Goal: Task Accomplishment & Management: Complete application form

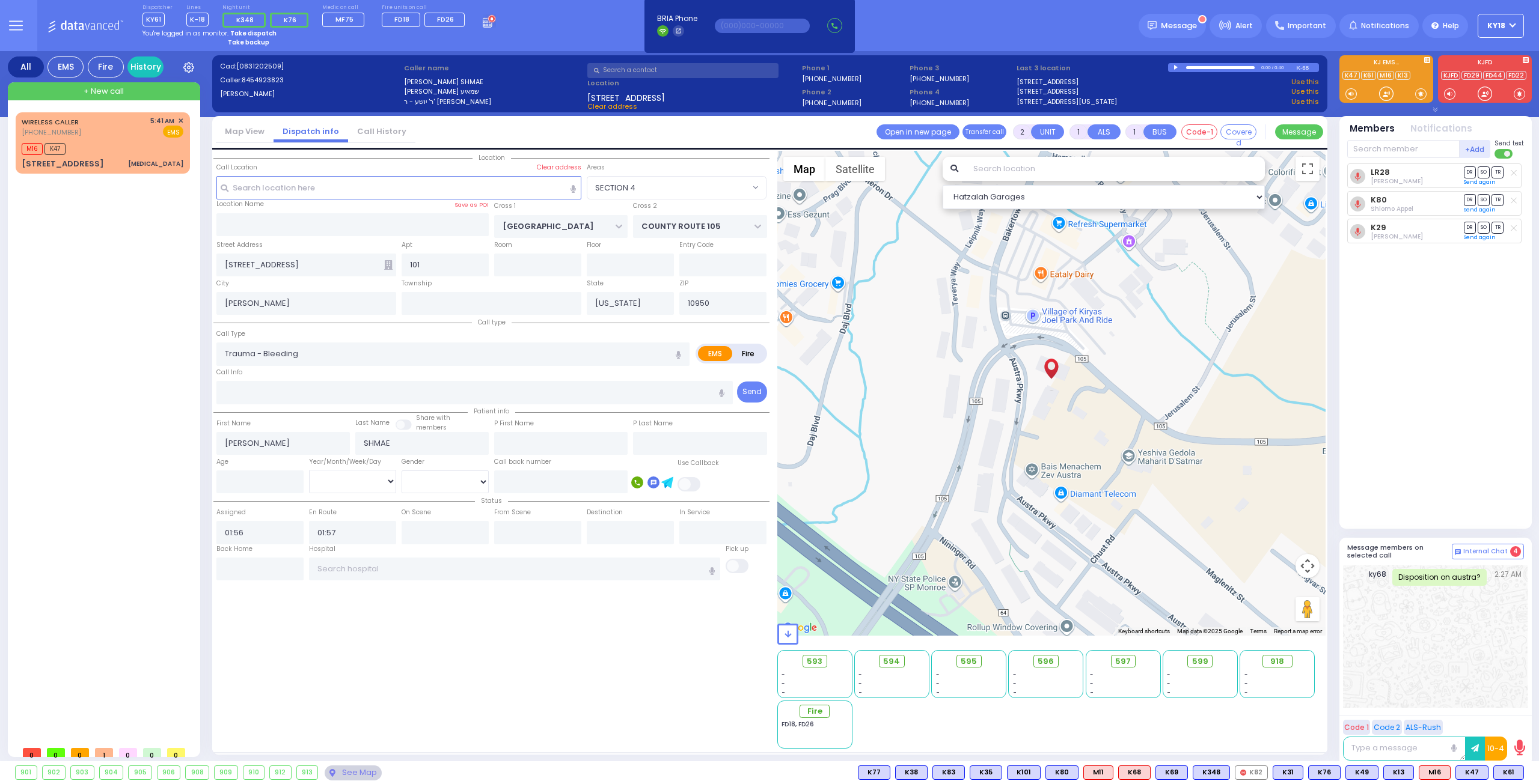
select select "SECTION 4"
select select
click at [249, 31] on strong "Take dispatch" at bounding box center [253, 33] width 46 height 9
select select "4"
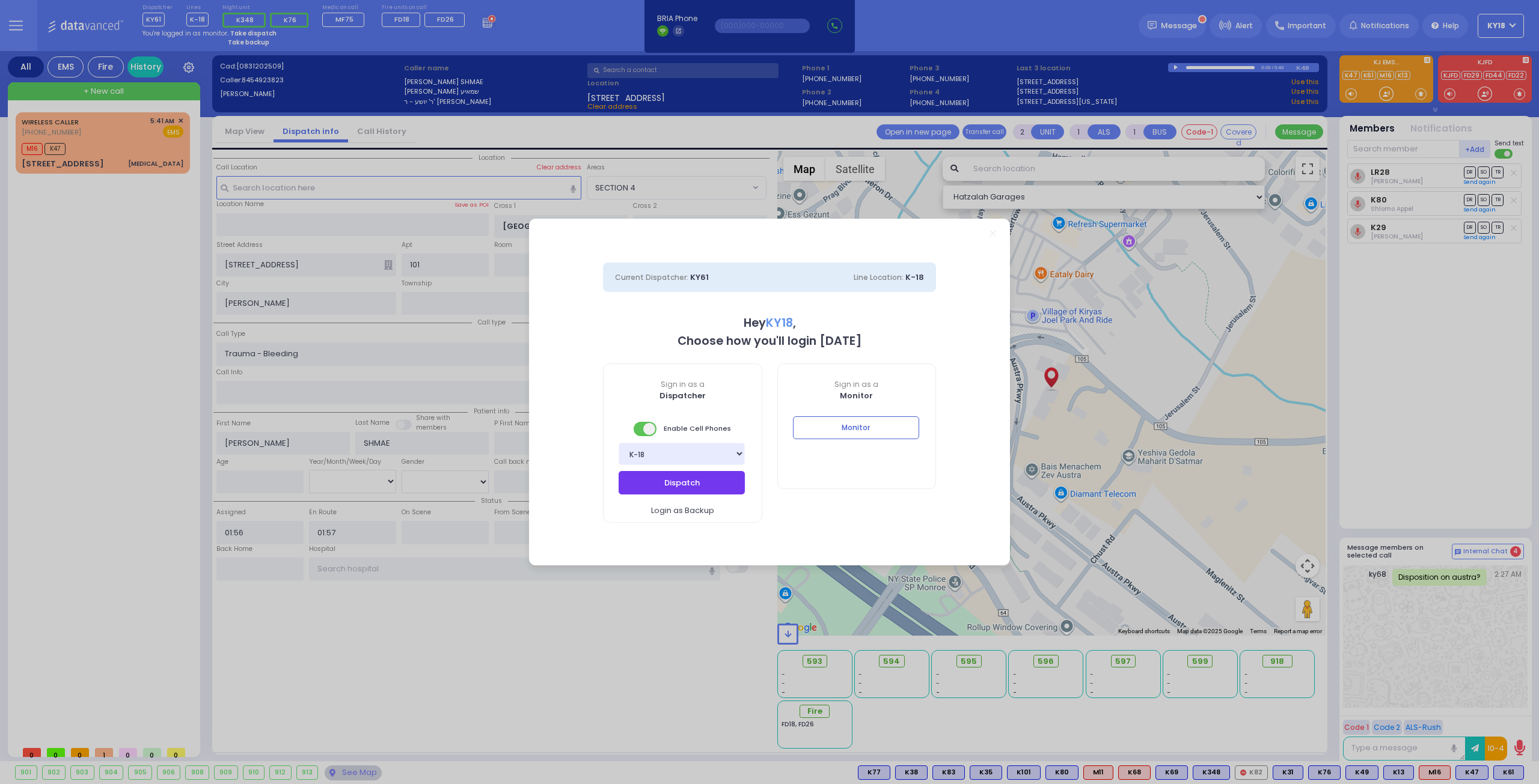
click at [655, 486] on button "Dispatch" at bounding box center [682, 482] width 126 height 23
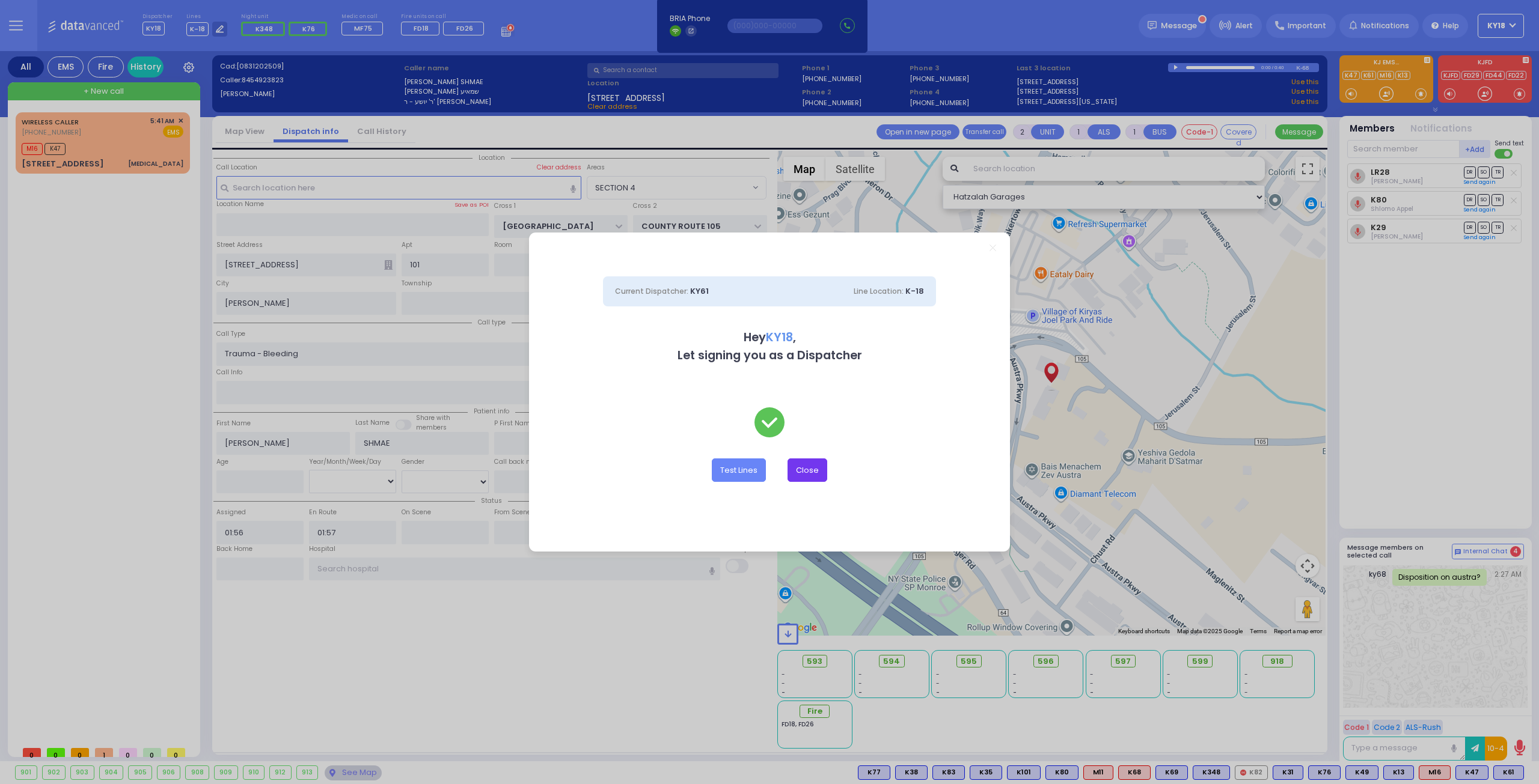
click at [801, 465] on button "Close" at bounding box center [808, 470] width 40 height 23
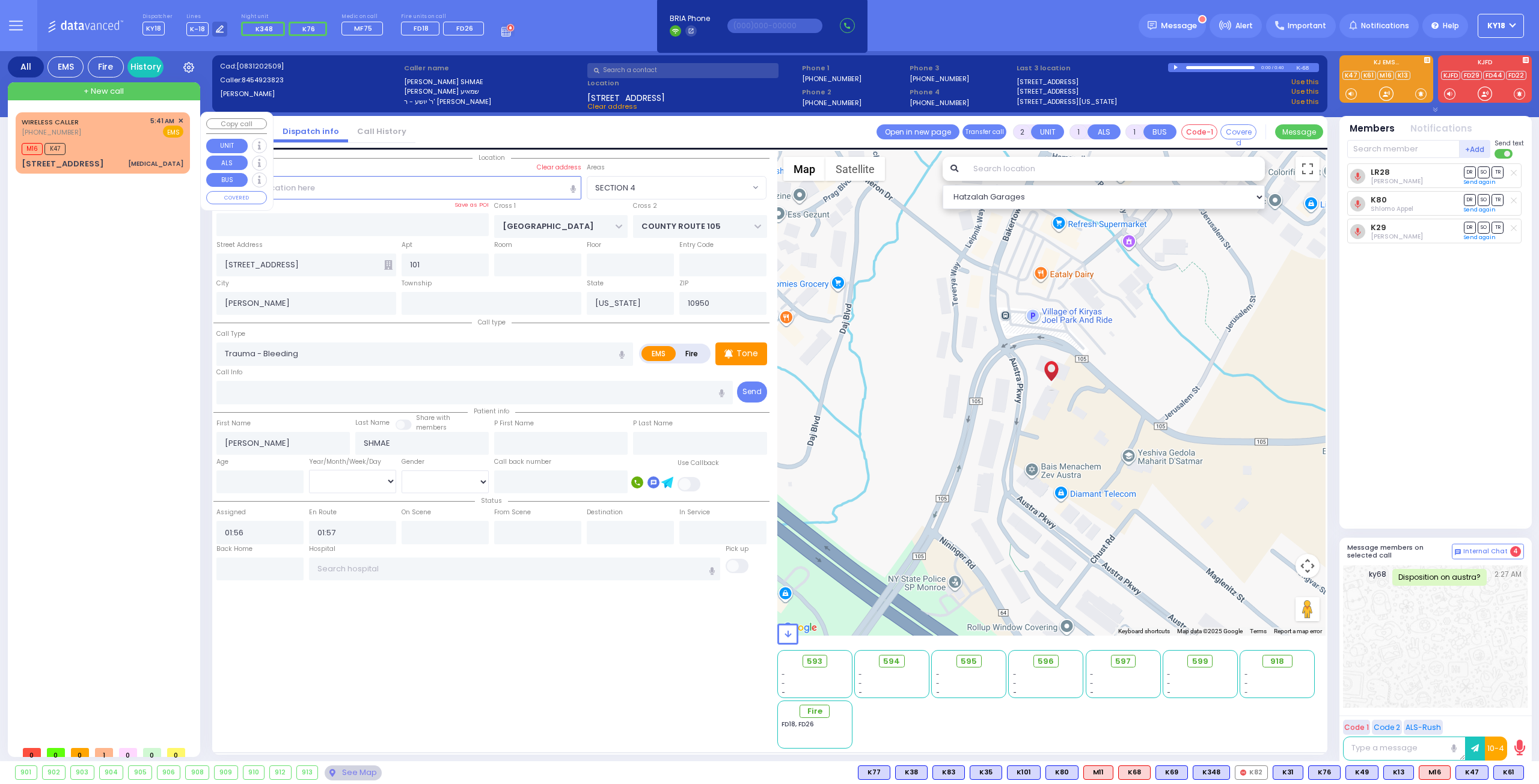
click at [64, 130] on body "Dashboard Home" at bounding box center [769, 392] width 1539 height 784
click at [113, 161] on div "11 Arlington Drive Croup" at bounding box center [102, 164] width 161 height 12
type input "1"
select select
type input "[MEDICAL_DATA]"
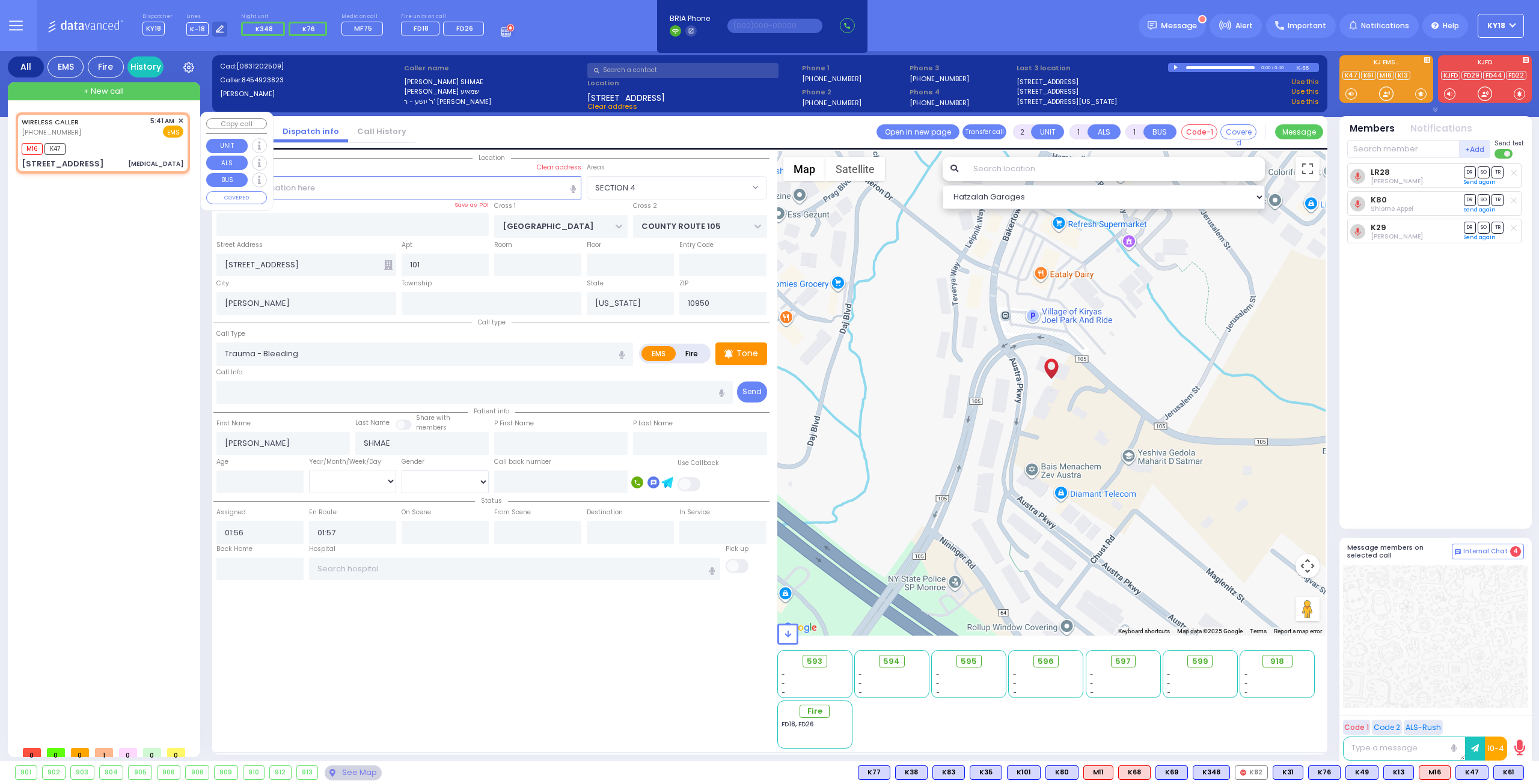
radio input "true"
select select
type input "05:41"
type input "05:43"
type input "[US_STATE][GEOGRAPHIC_DATA]"
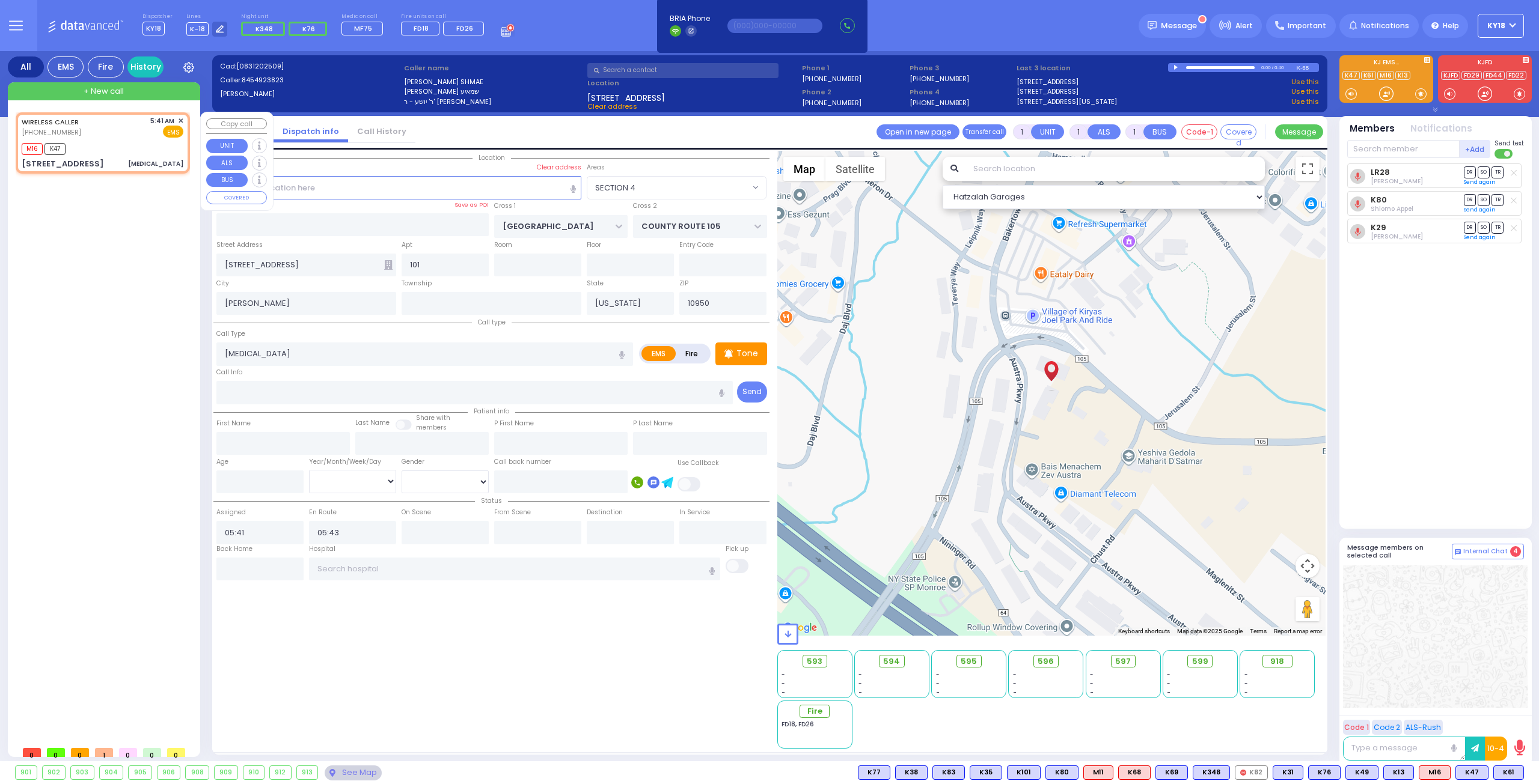
type input "[STREET_ADDRESS]"
type input "MONROE"
select select "Hatzalah Garages"
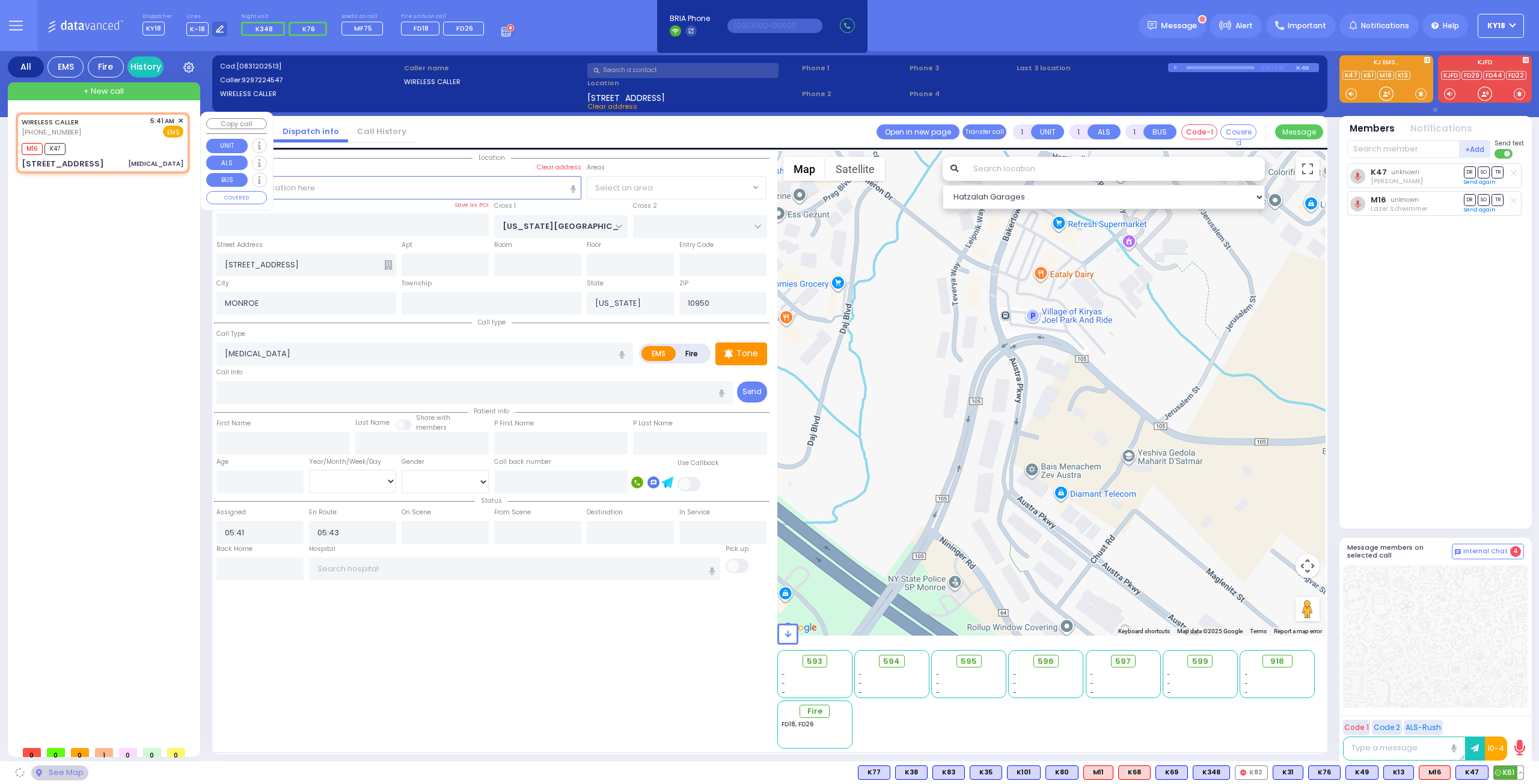
select select "[GEOGRAPHIC_DATA]"
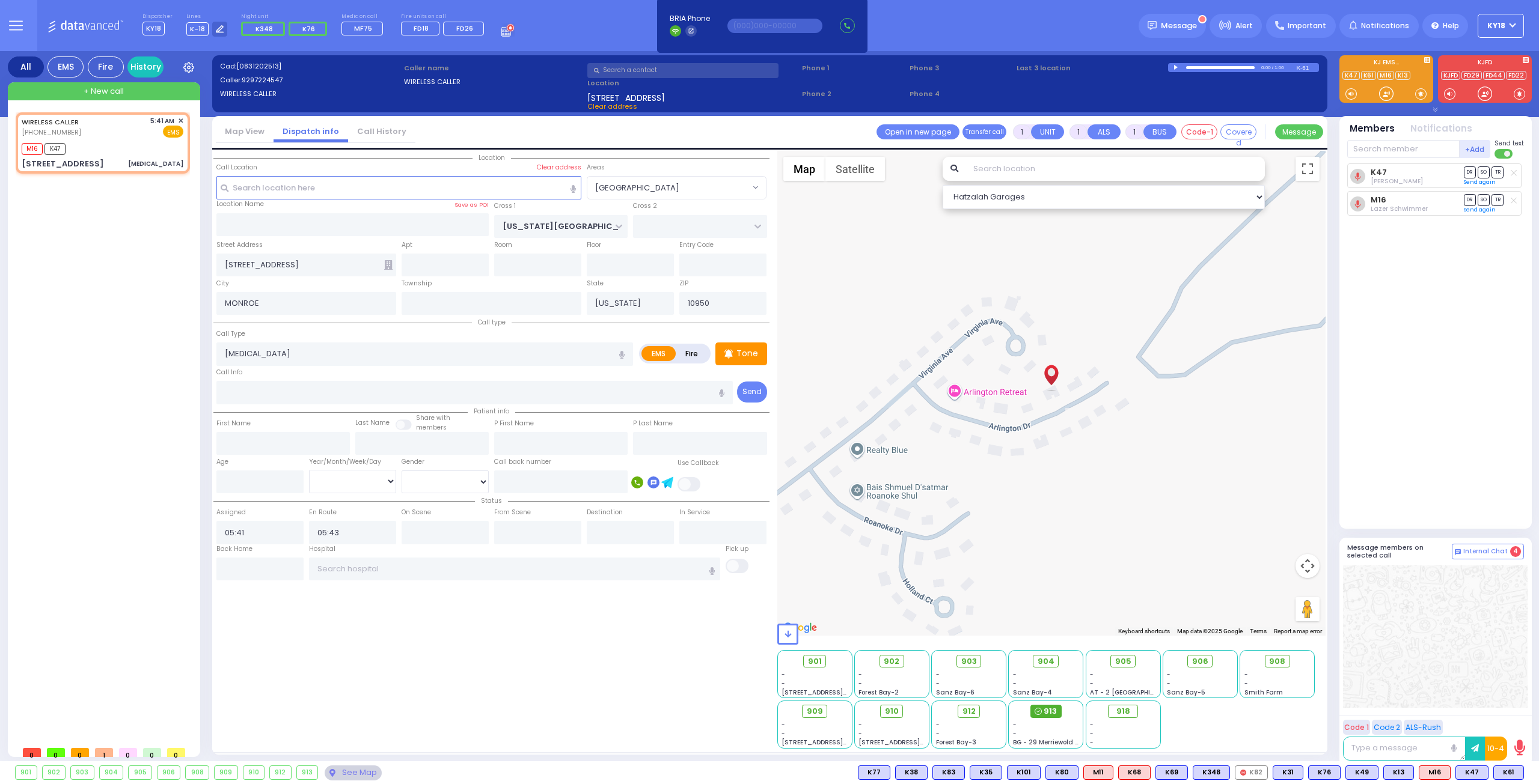
click at [1040, 711] on icon at bounding box center [1038, 711] width 8 height 8
select select
radio input "true"
select select
select select "Hatzalah Garages"
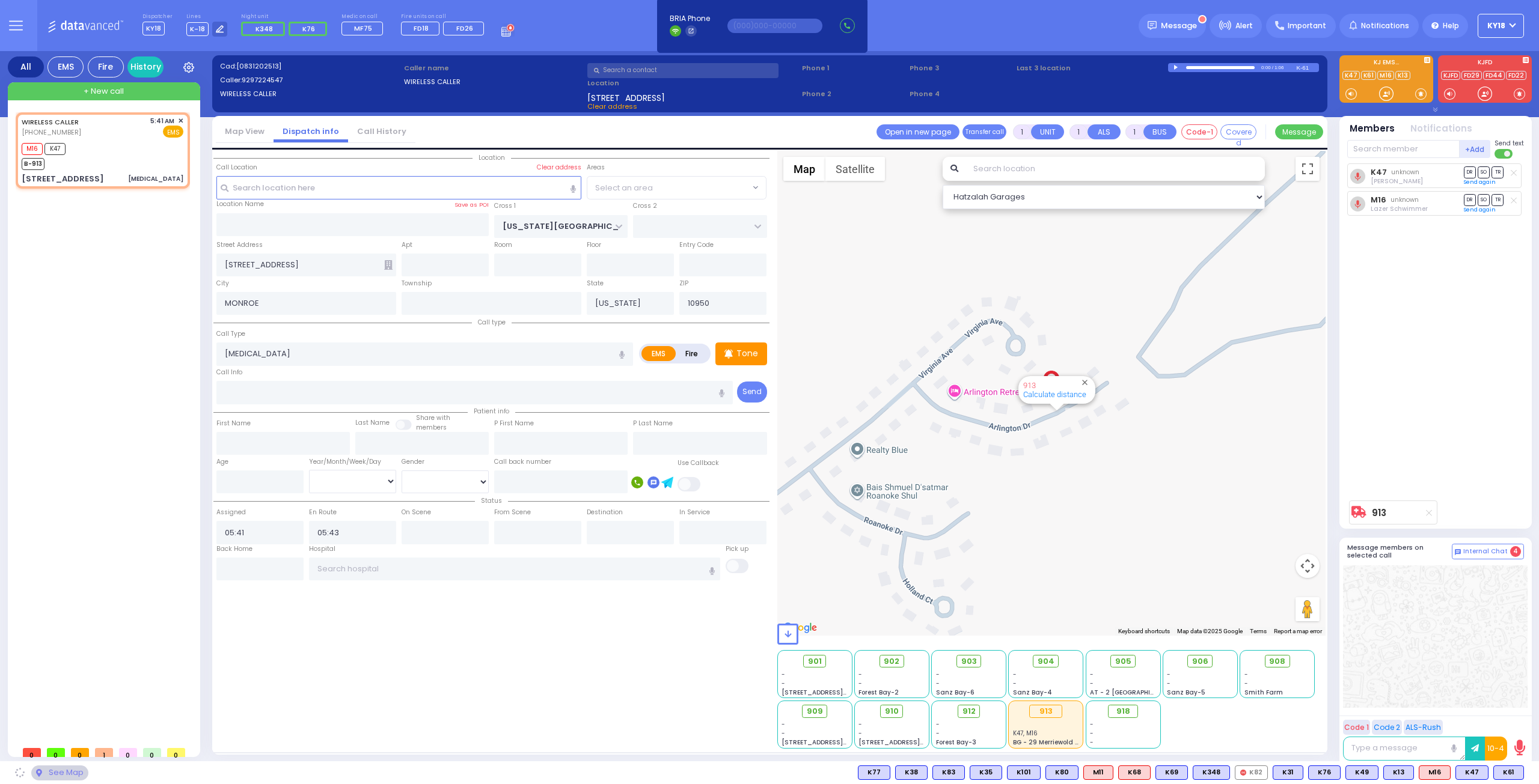
select select "[GEOGRAPHIC_DATA]"
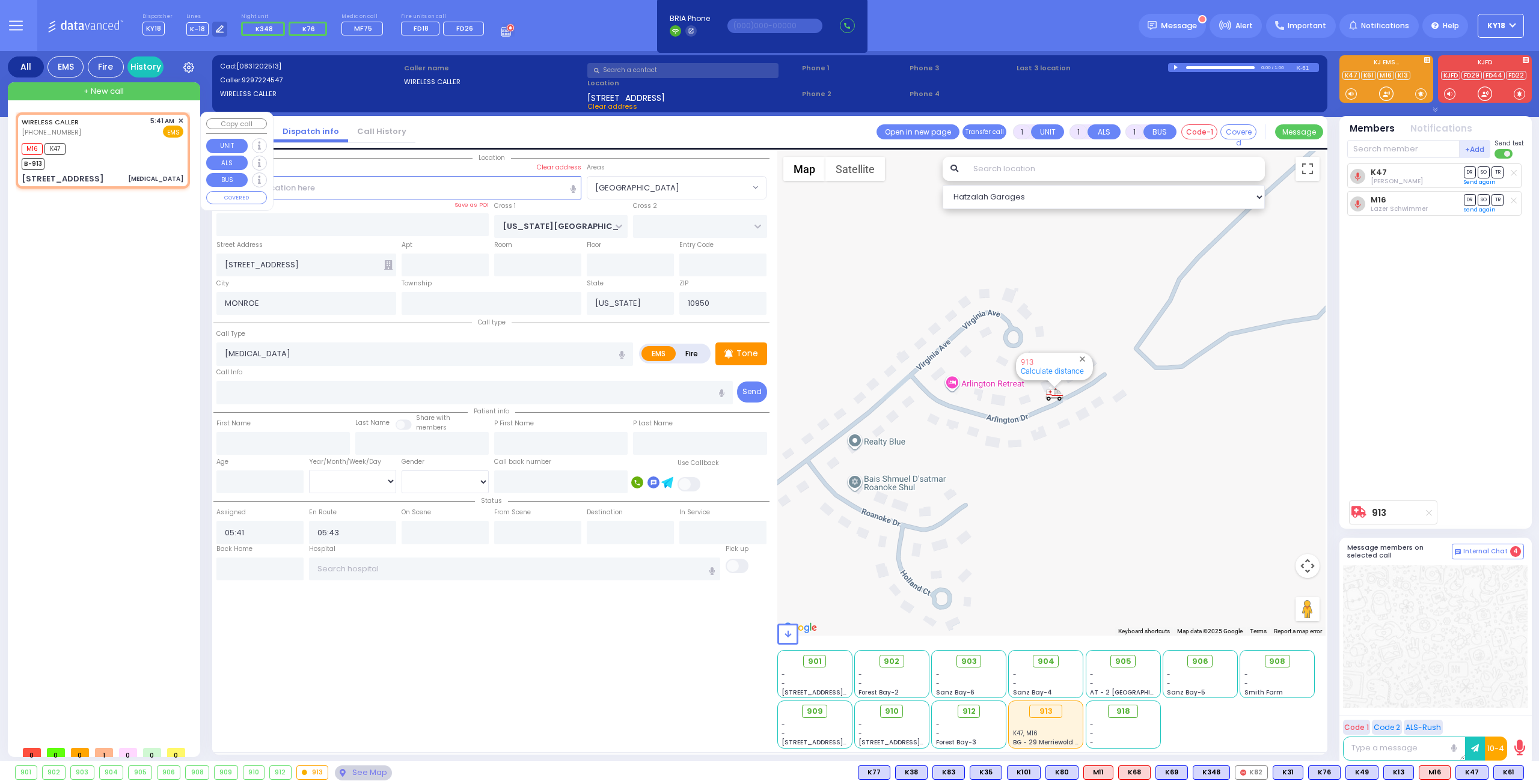
click at [91, 150] on div "M16 K47 B-913" at bounding box center [102, 155] width 161 height 30
select select
radio input "true"
select select
select select "Hatzalah Garages"
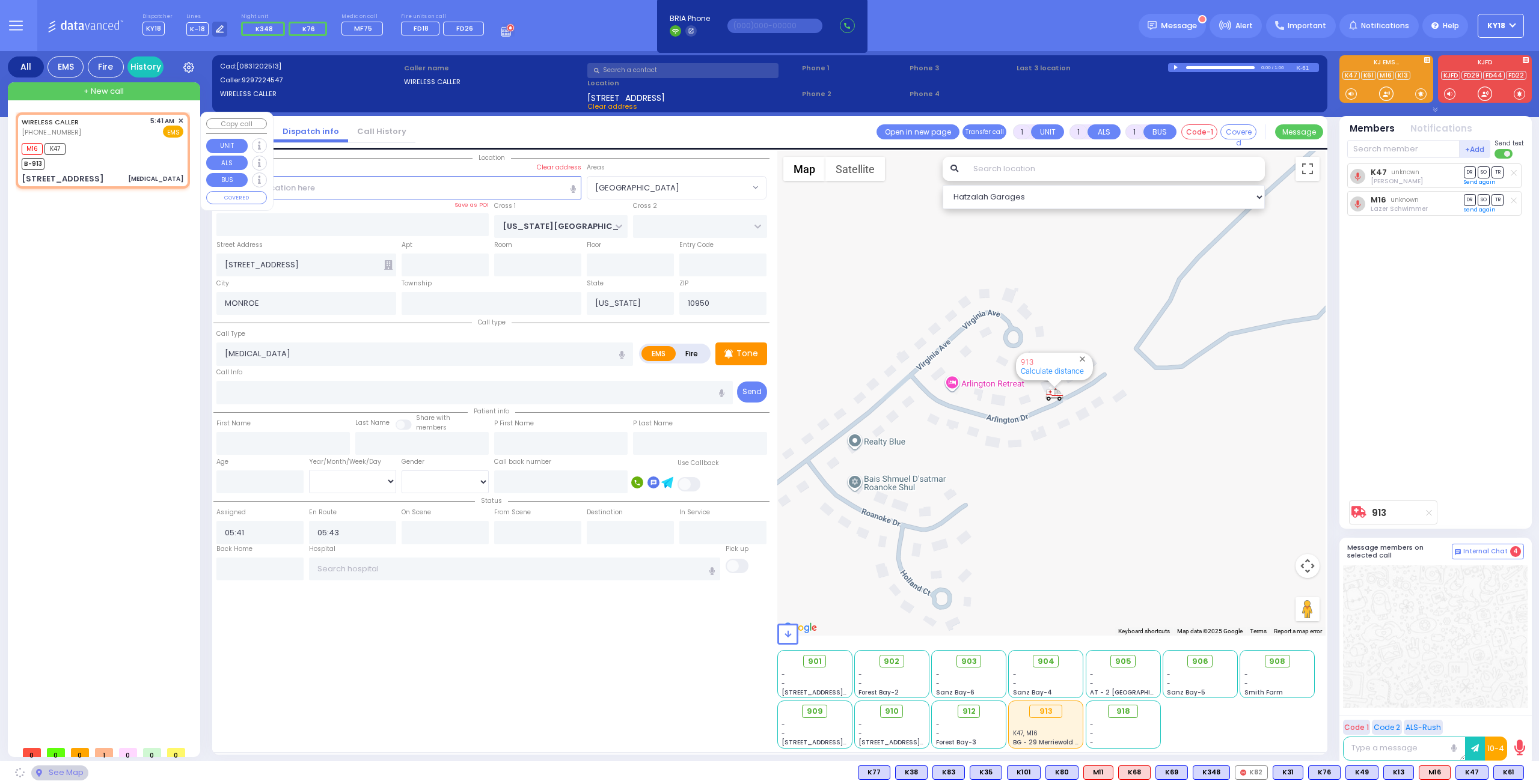
select select "[GEOGRAPHIC_DATA]"
click at [96, 158] on div "M16 K47 B-913" at bounding box center [102, 155] width 161 height 30
select select
radio input "true"
select select
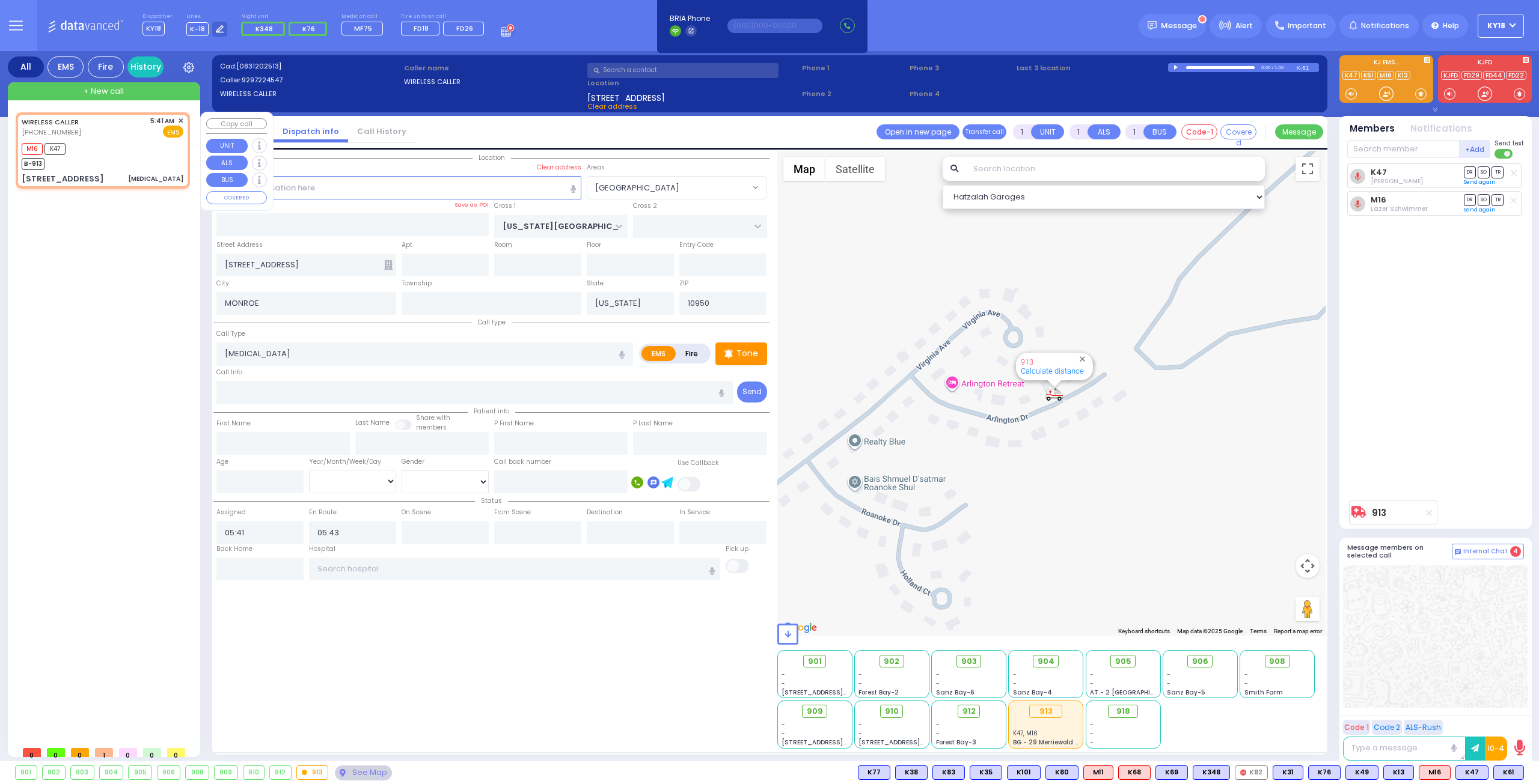
select select "Hatzalah Garages"
click at [96, 158] on div "M16 K47 B-913" at bounding box center [102, 155] width 161 height 30
radio input "true"
select select
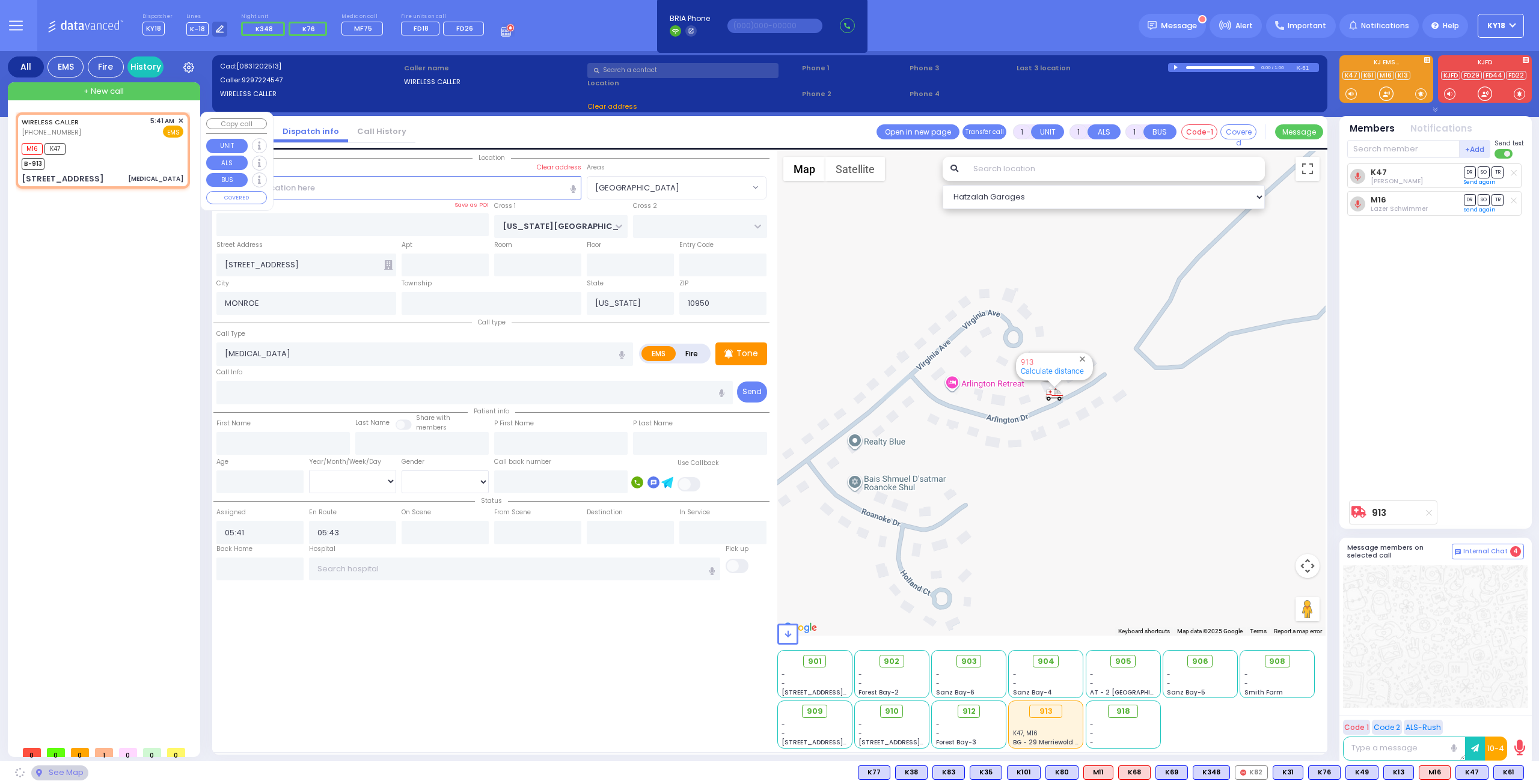
select select "Hatzalah Garages"
select select "[GEOGRAPHIC_DATA]"
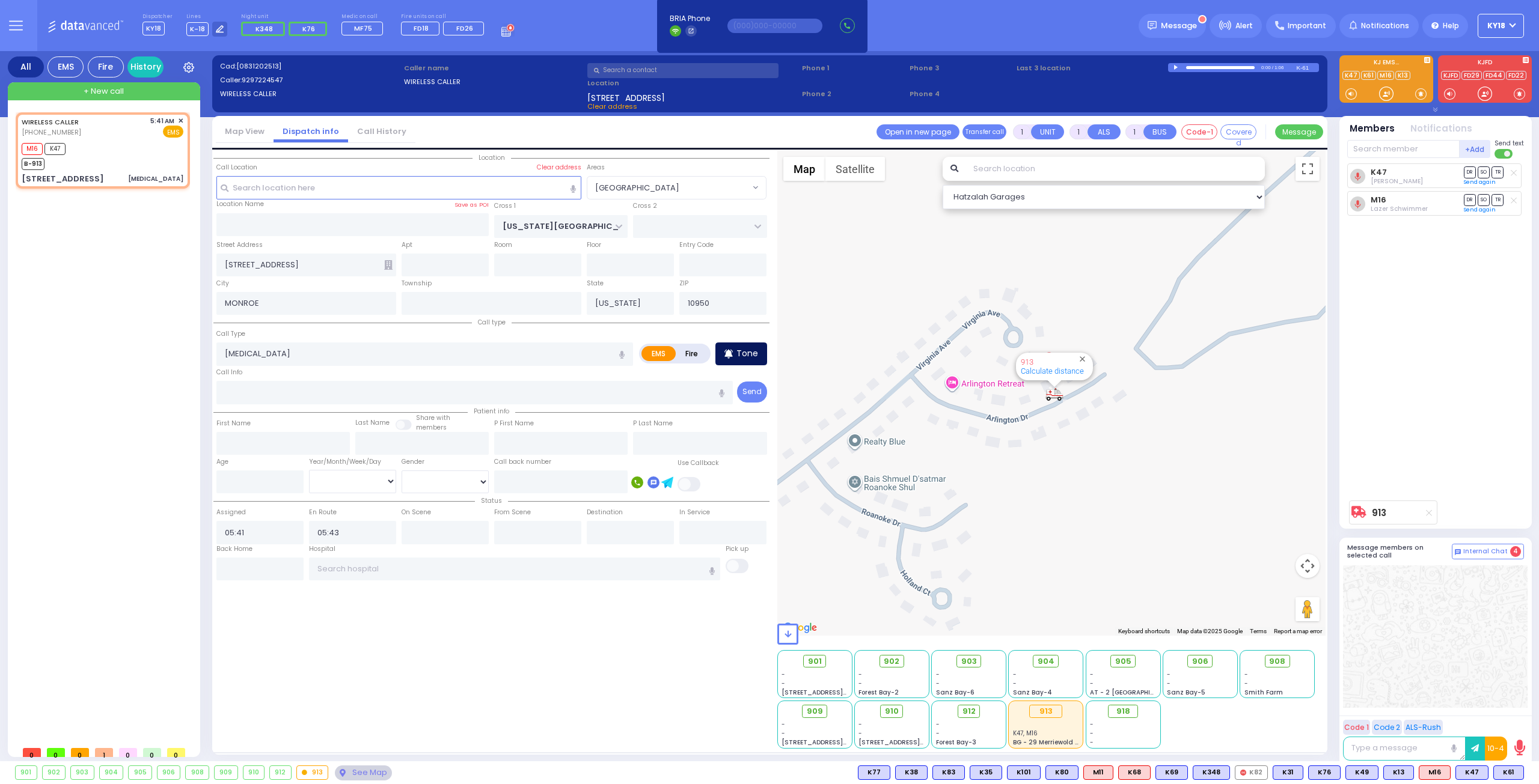
click at [760, 360] on div "Tone" at bounding box center [741, 354] width 52 height 23
click at [756, 354] on p "Tone" at bounding box center [747, 354] width 22 height 12
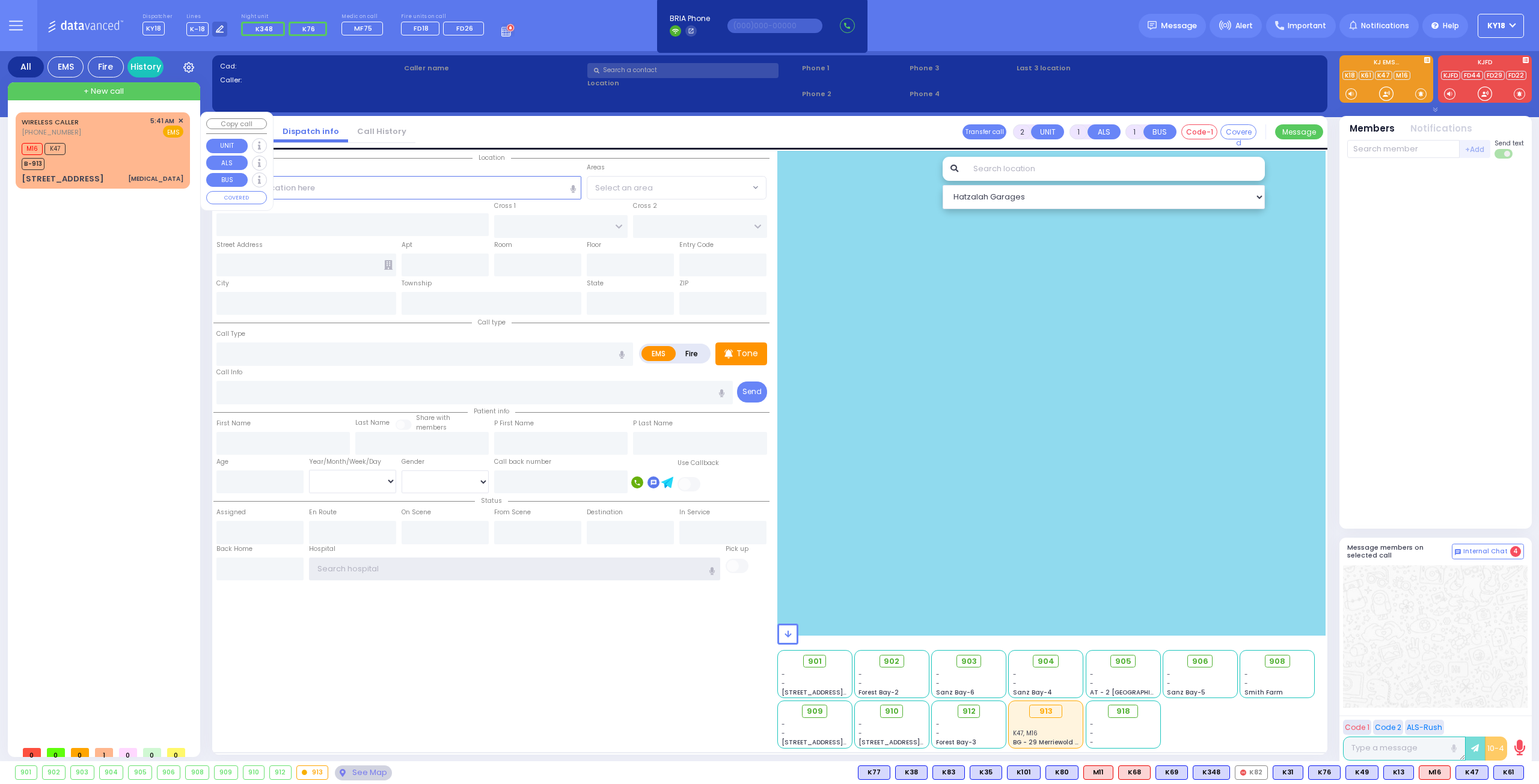
type input "ky18"
click at [115, 150] on div "M16 K47 B-913" at bounding box center [102, 155] width 161 height 30
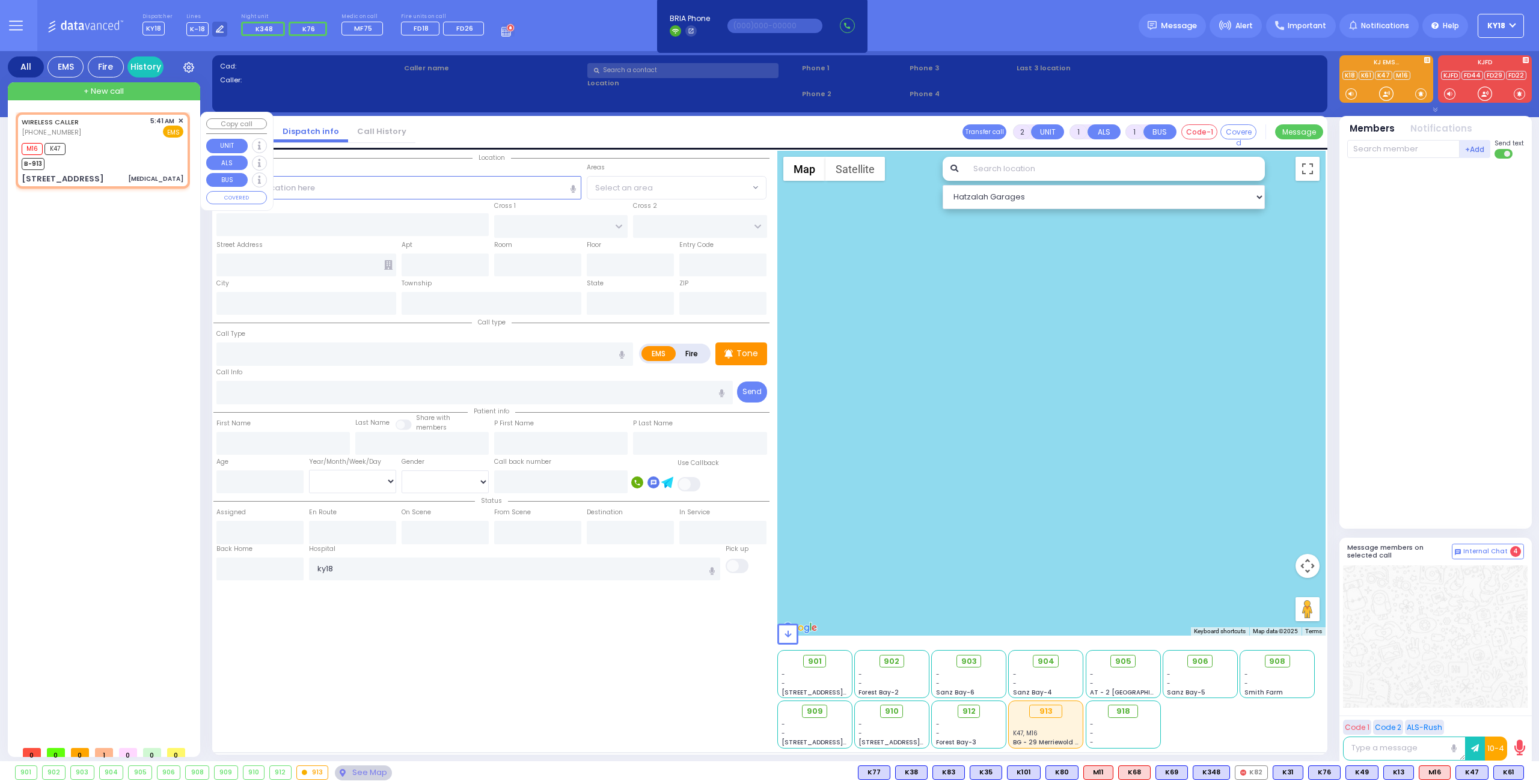
type input "1"
select select
type input "[MEDICAL_DATA]"
radio input "true"
select select
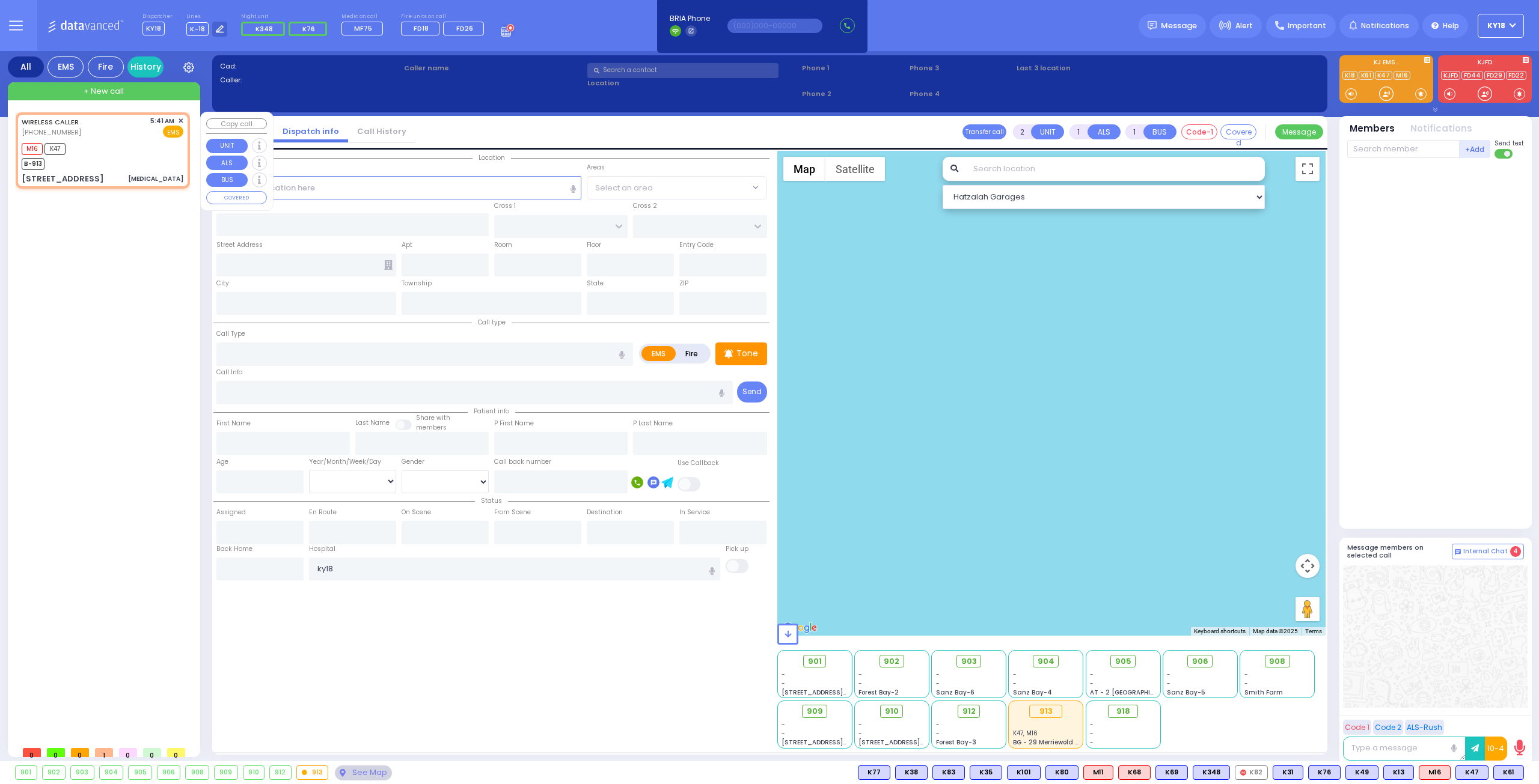
type input "05:41"
type input "05:43"
type input "[US_STATE][GEOGRAPHIC_DATA]"
type input "[STREET_ADDRESS]"
type input "MONROE"
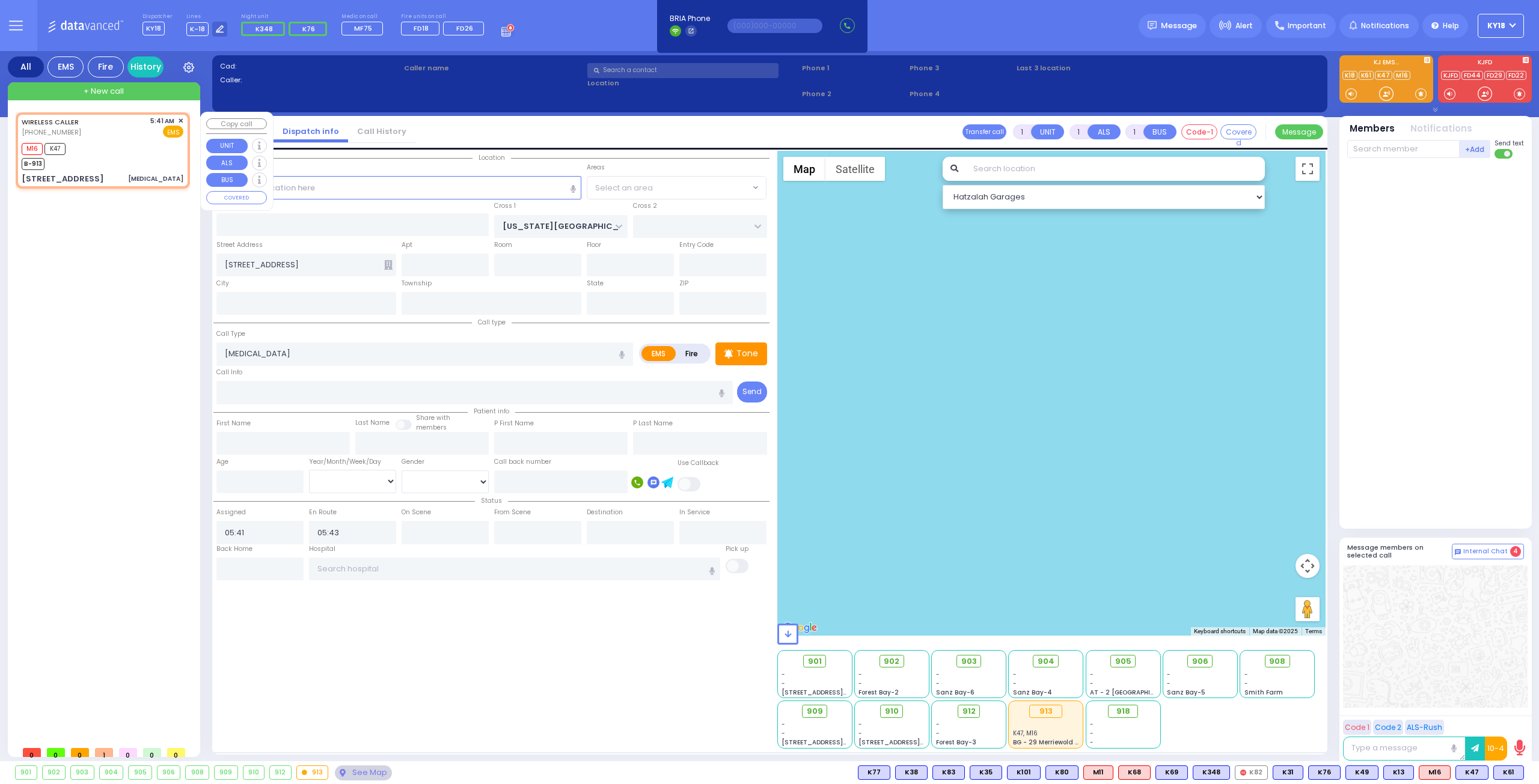
type input "[US_STATE]"
type input "10950"
select select "Hatzalah Garages"
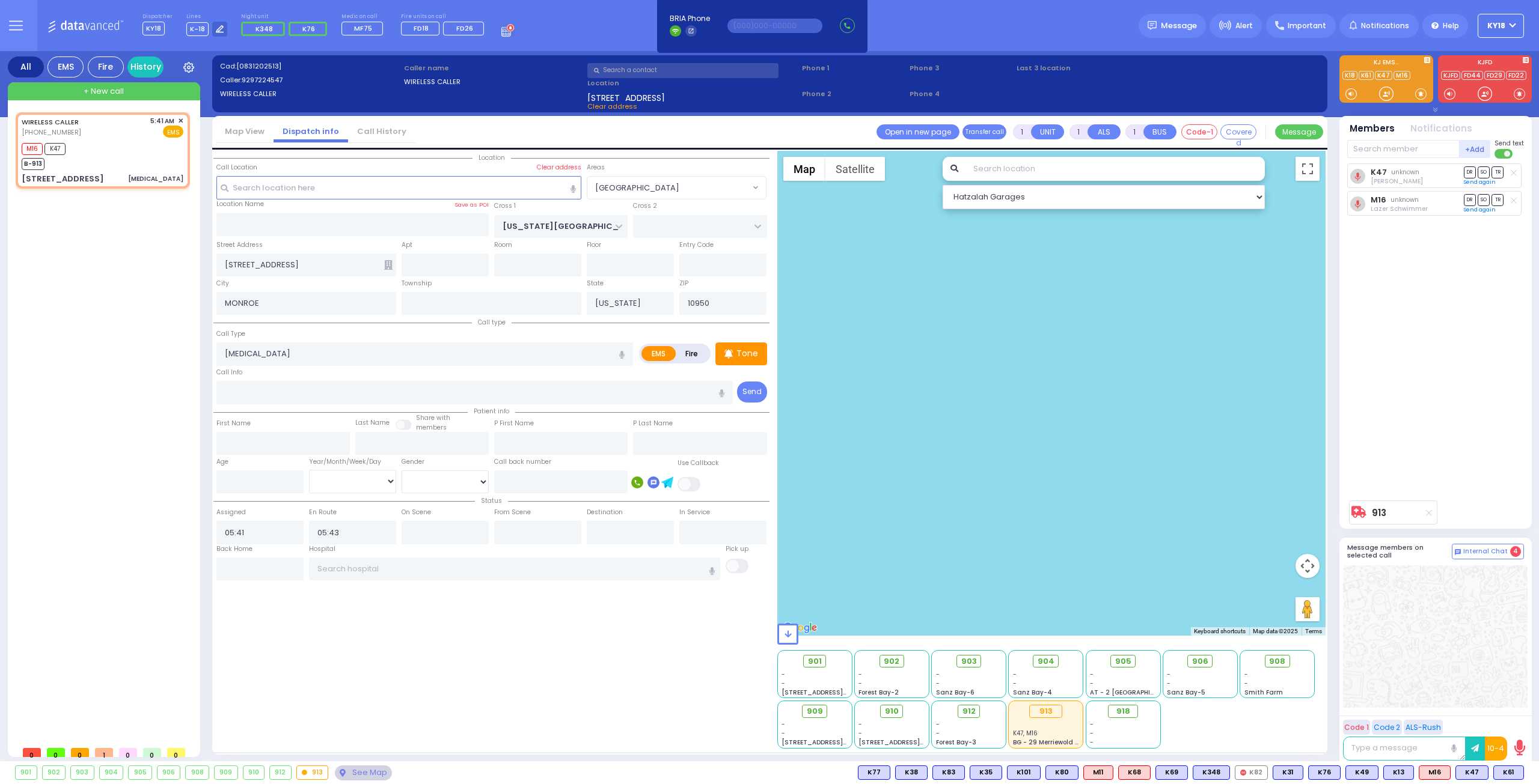
select select "[GEOGRAPHIC_DATA]"
click at [746, 352] on p "Tone" at bounding box center [747, 354] width 22 height 12
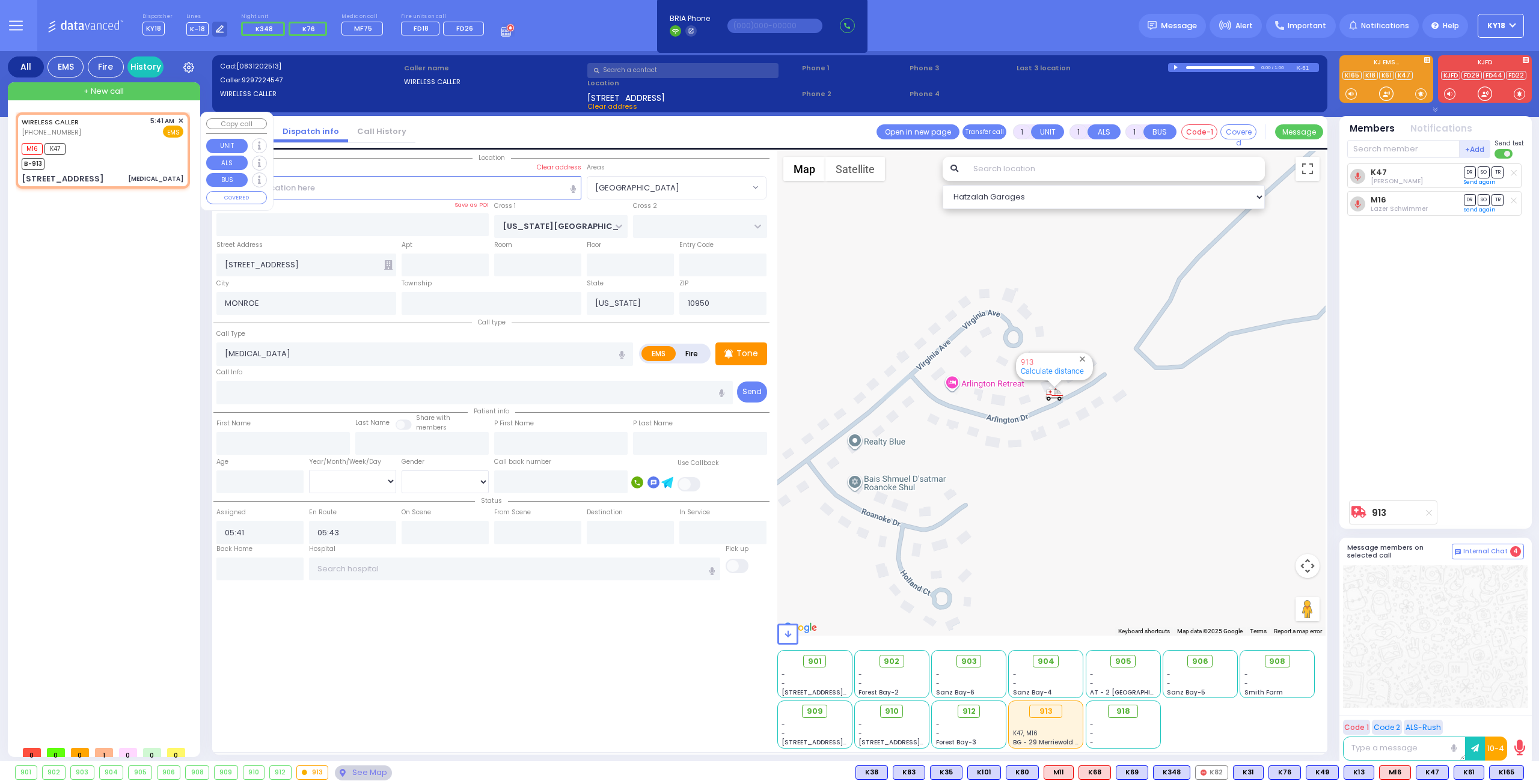
click at [107, 158] on div "M16 K47 B-913" at bounding box center [102, 155] width 161 height 30
select select
radio input "true"
select select
select select "Hatzalah Garages"
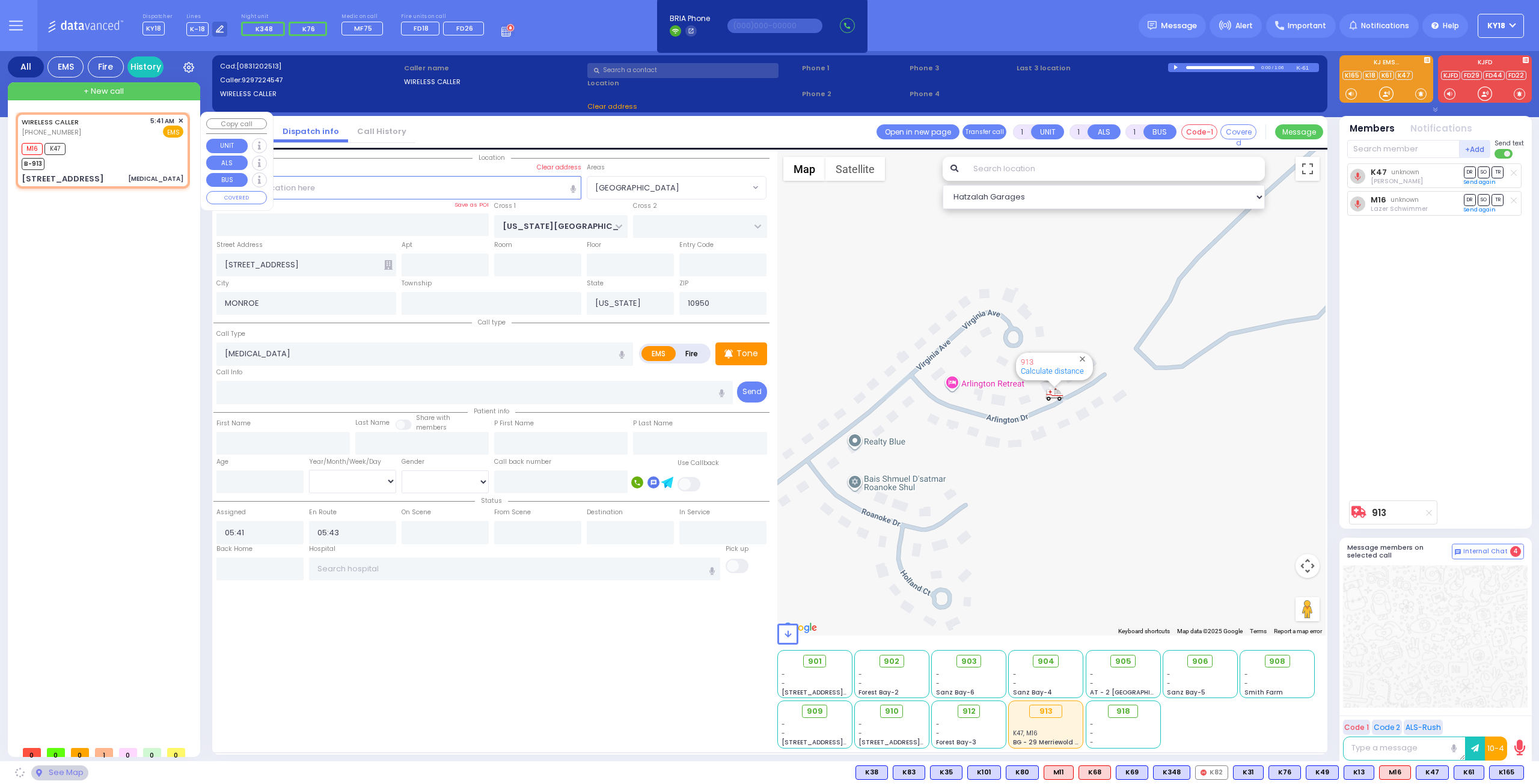
select select "[GEOGRAPHIC_DATA]"
drag, startPoint x: 1497, startPoint y: 769, endPoint x: 1497, endPoint y: 723, distance: 46.0
click at [1497, 759] on div "Dispatcher KY18 ?" at bounding box center [769, 392] width 1539 height 784
click at [113, 147] on div "M16 K47 B-913" at bounding box center [102, 155] width 161 height 30
select select
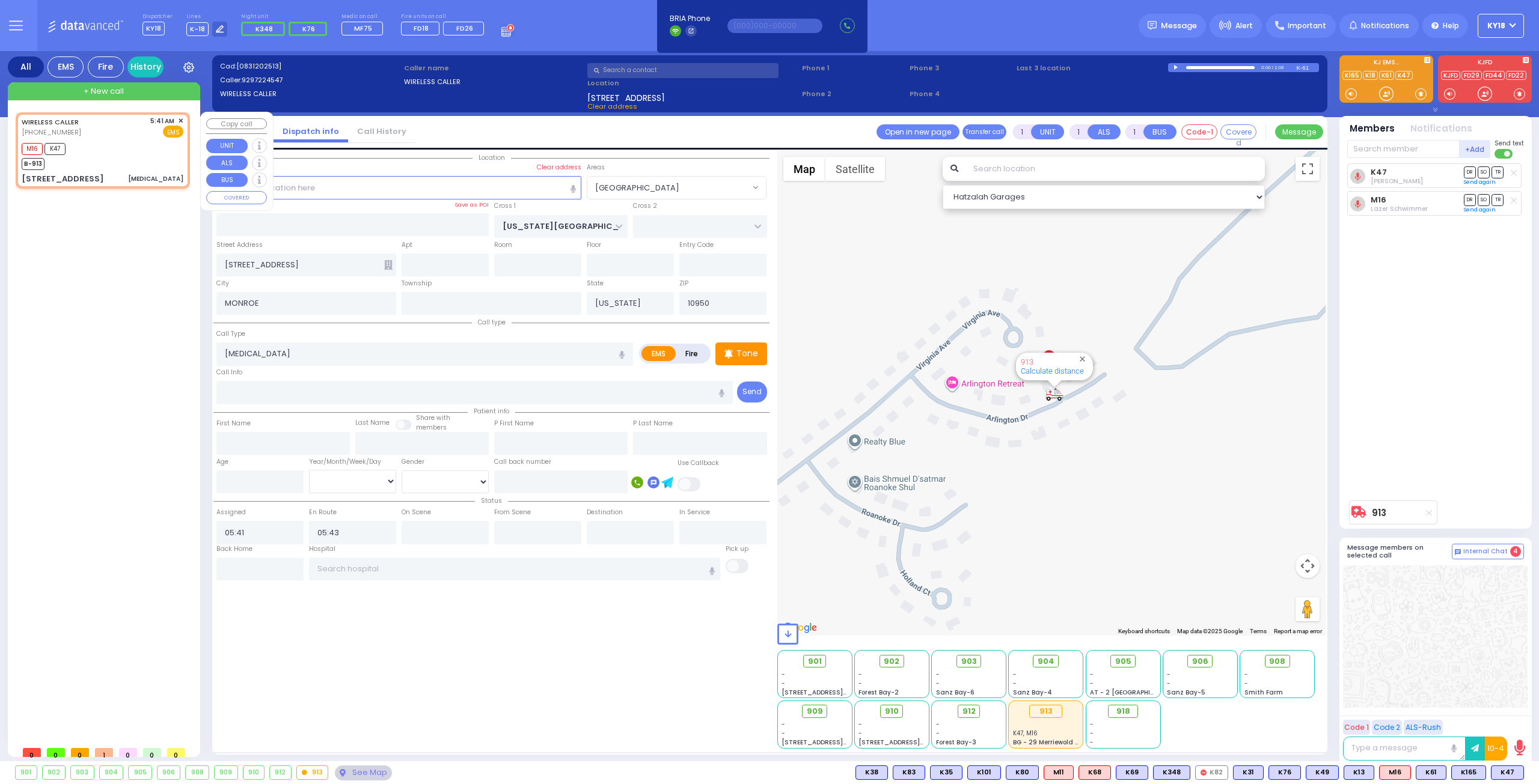
radio input "true"
select select
select select "Hatzalah Garages"
select select "[GEOGRAPHIC_DATA]"
click at [1466, 774] on span "K165" at bounding box center [1468, 772] width 34 height 13
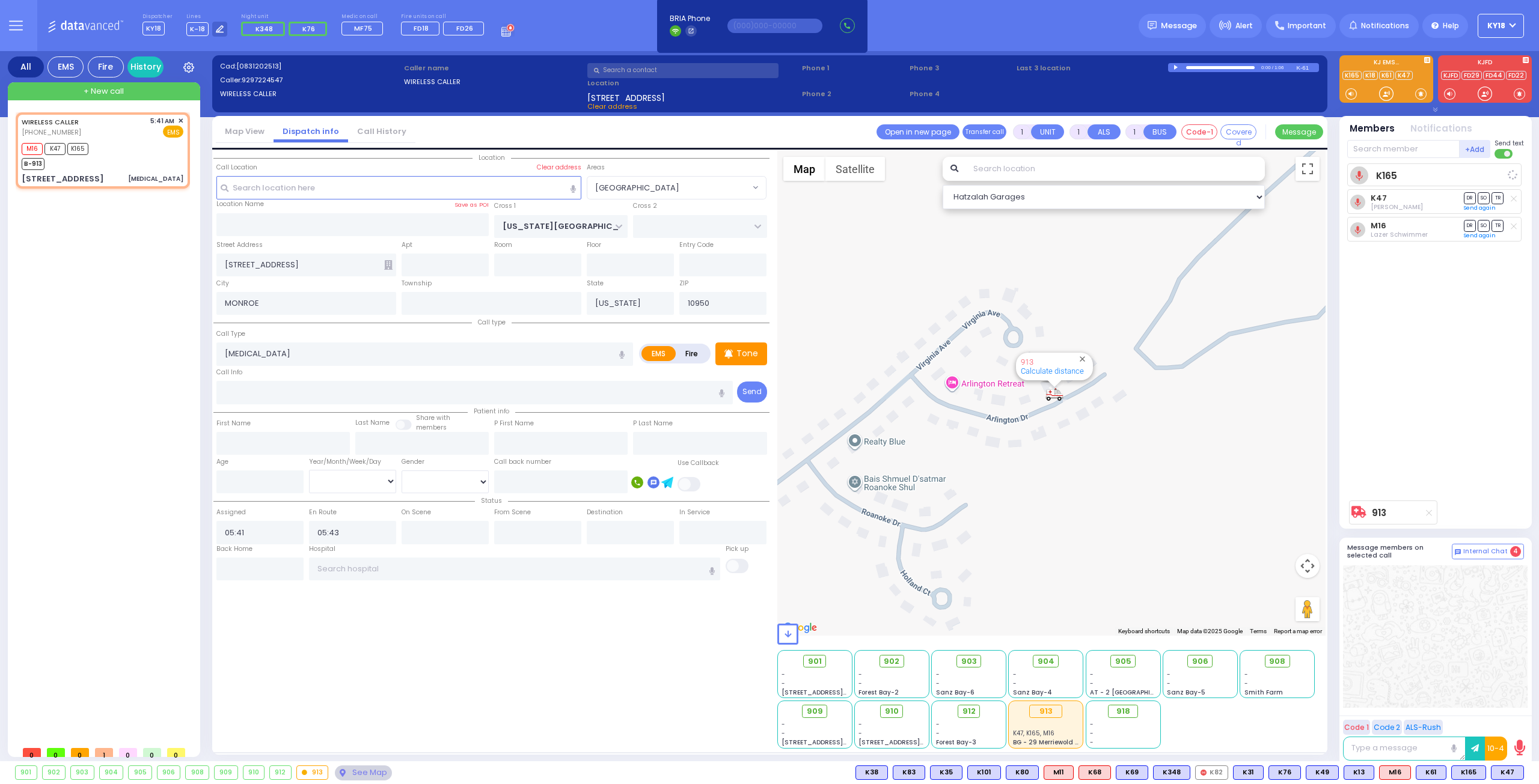
select select
radio input "true"
select select
select select "Hatzalah Garages"
select select "[GEOGRAPHIC_DATA]"
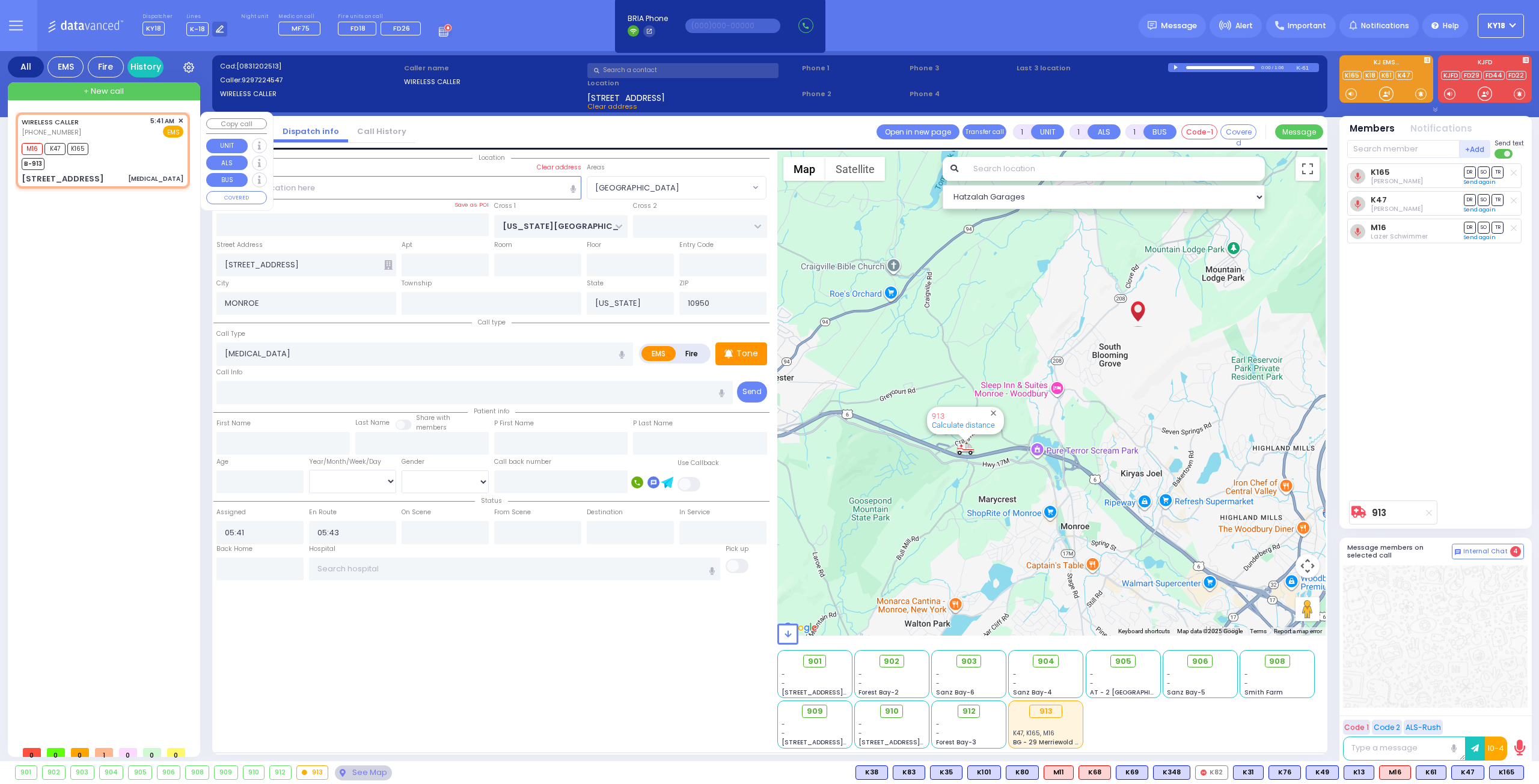
type input "6"
select select
radio input "true"
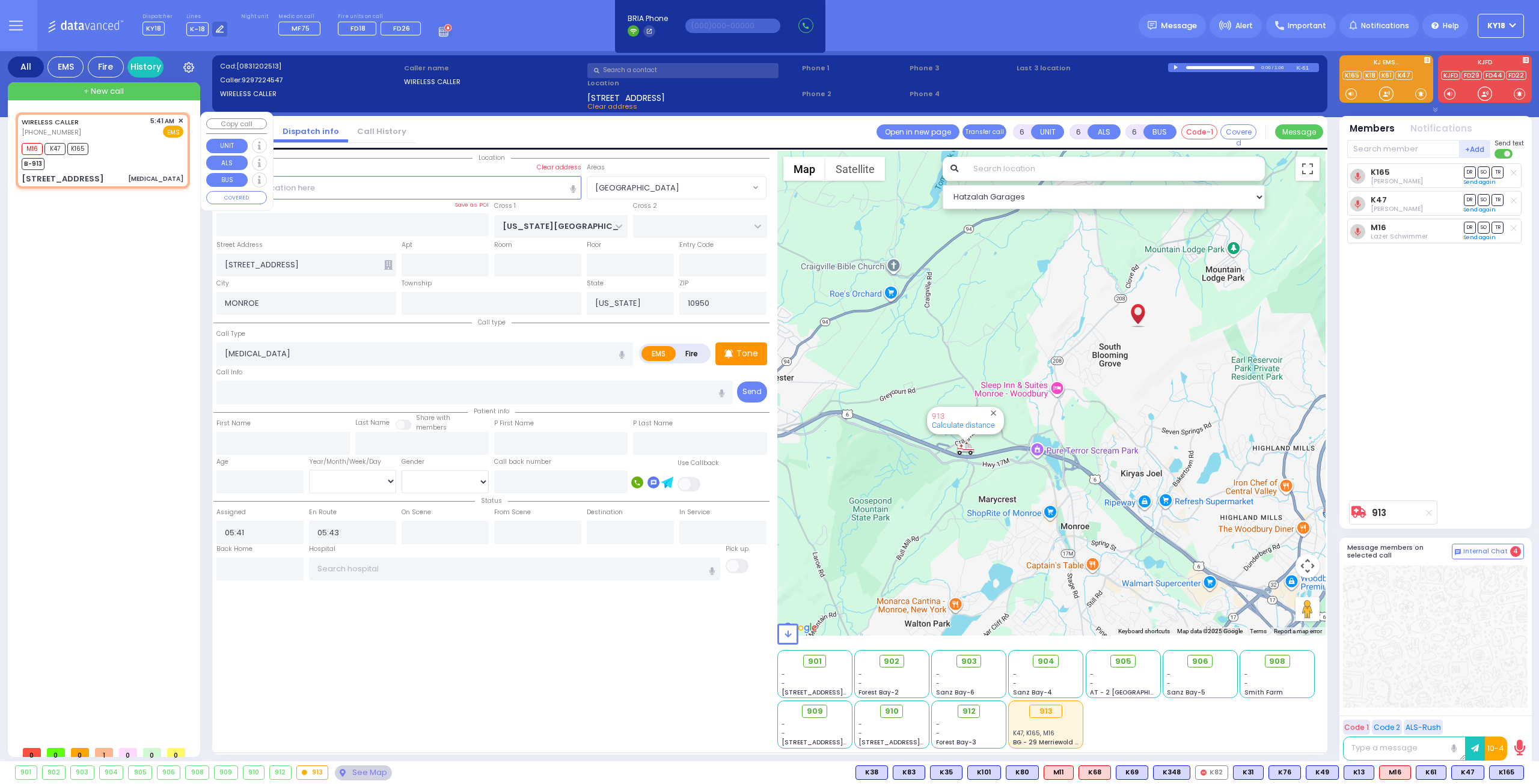
type input "Unknown"
select select "Year"
select select "Hatzalah Garages"
select select "[GEOGRAPHIC_DATA]"
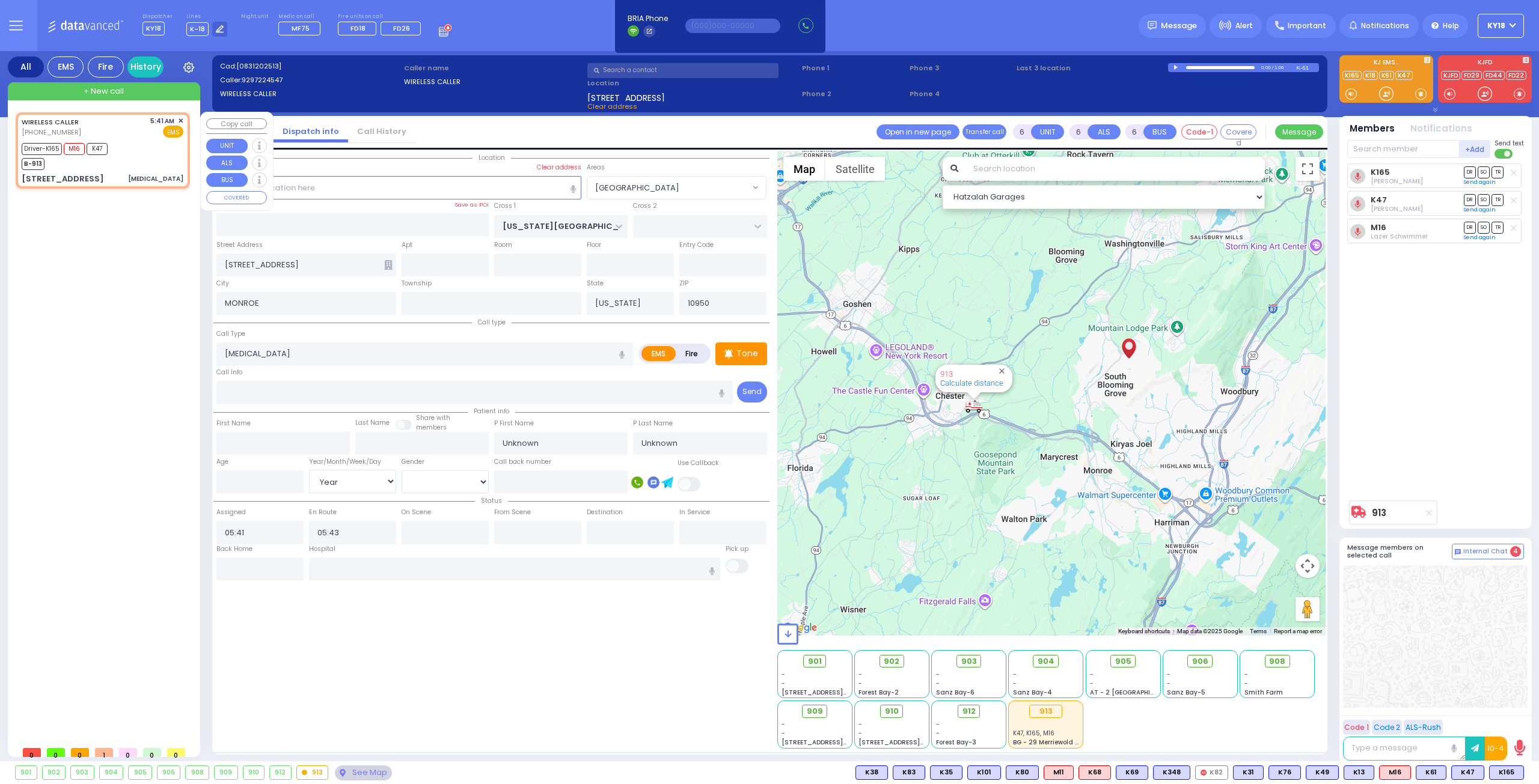
select select
radio input "true"
select select "Year"
type input "05:46"
type input "06:02"
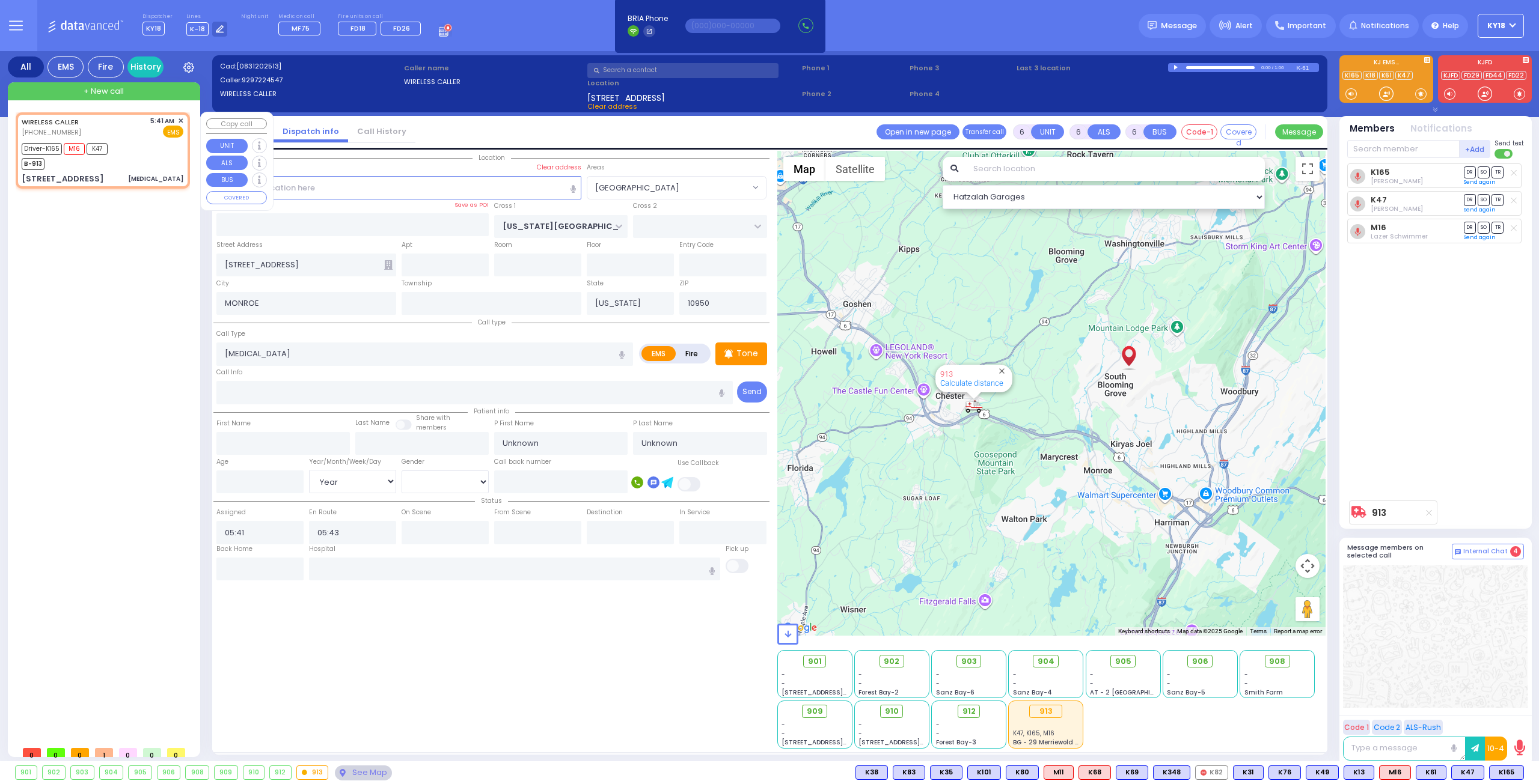
type input "06:29"
type input "06:40"
select select "Hatzalah Garages"
select select
radio input "true"
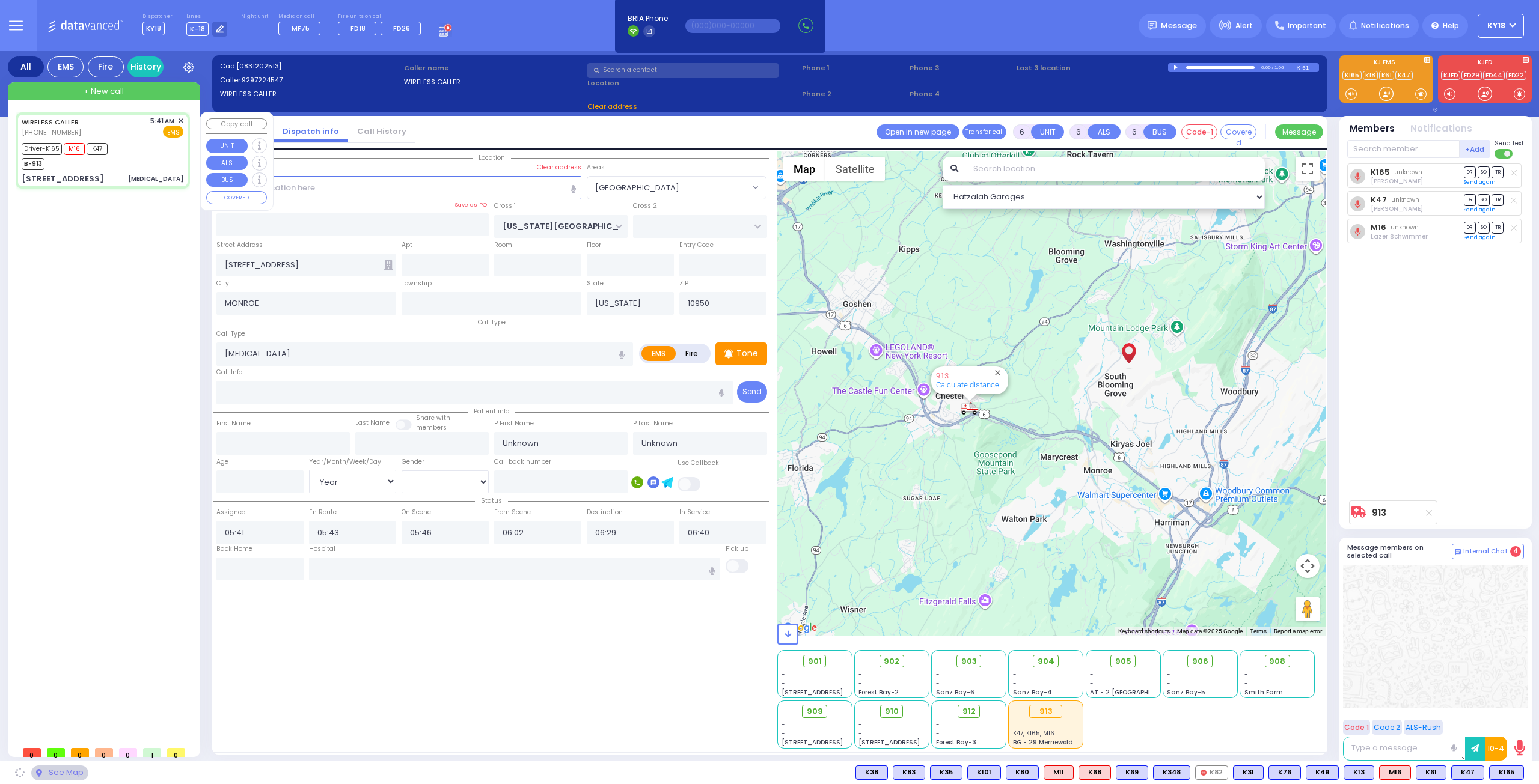
select select "Year"
select select "Hatzalah Garages"
select select "[GEOGRAPHIC_DATA]"
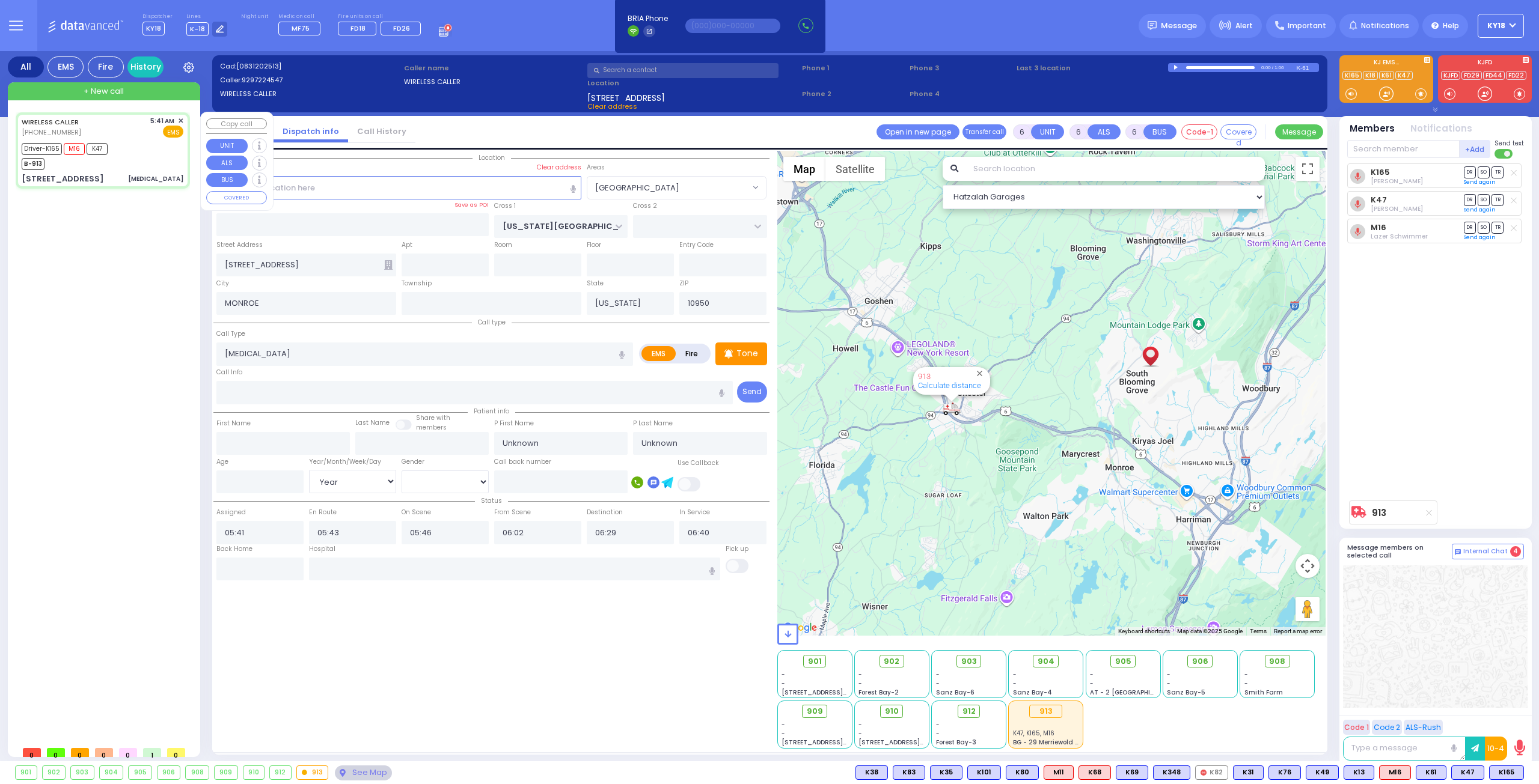
select select
radio input "true"
type input "[PERSON_NAME]"
type input "3"
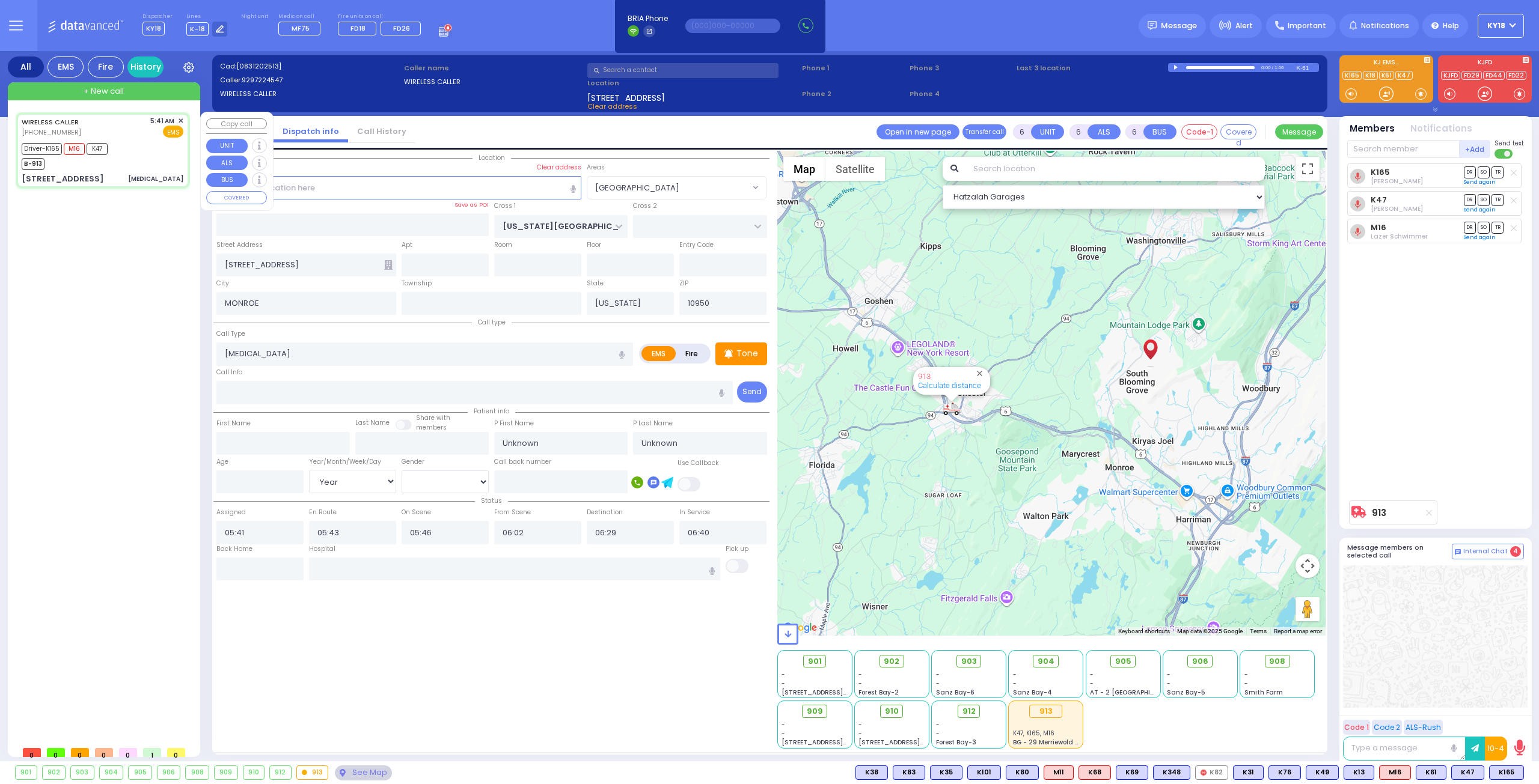
select select "Month"
select select "[DEMOGRAPHIC_DATA]"
select select "Hatzalah Garages"
select select "[GEOGRAPHIC_DATA]"
select select
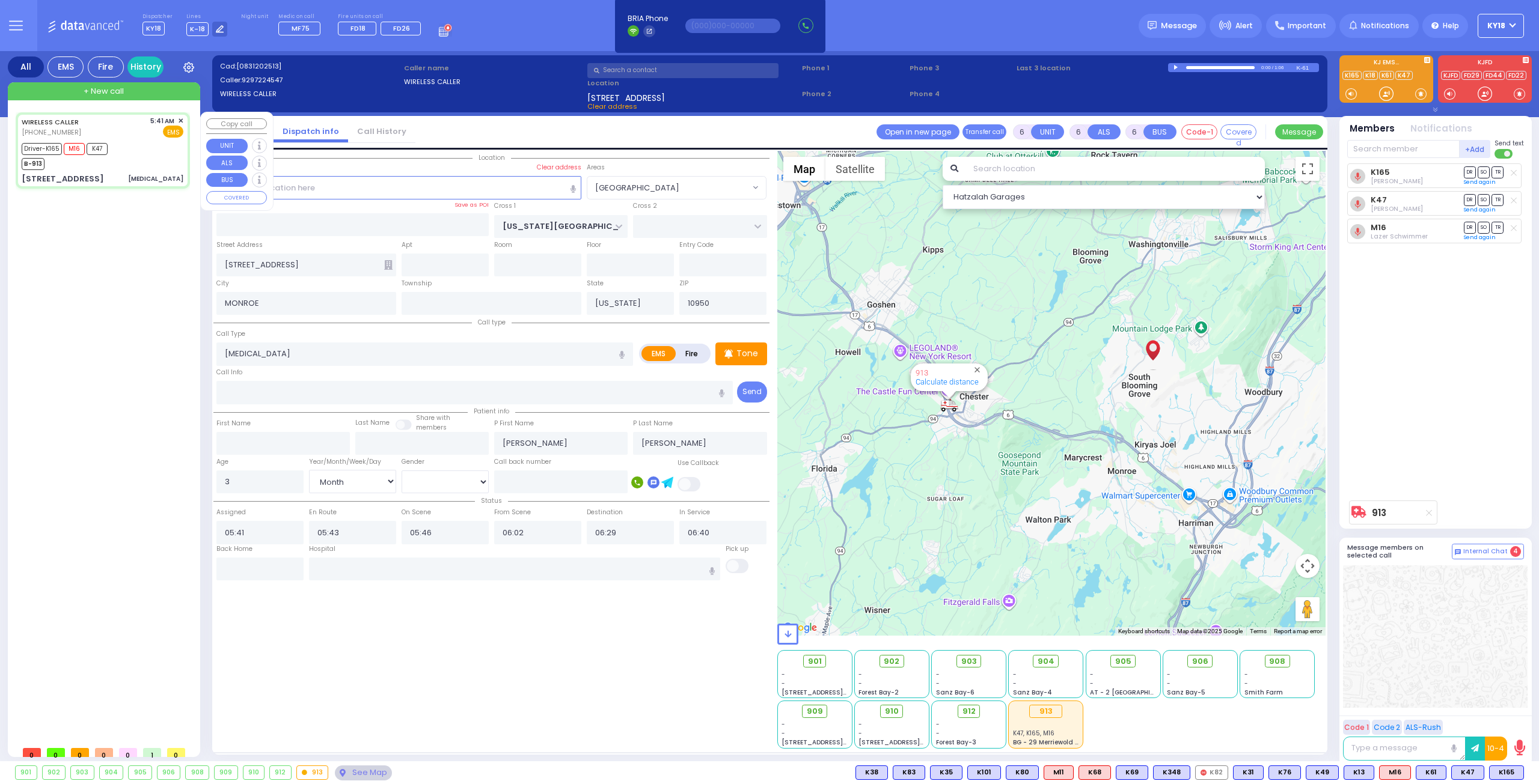
radio input "true"
select select "Month"
select select "[DEMOGRAPHIC_DATA]"
select select "Hatzalah Garages"
select select "[GEOGRAPHIC_DATA]"
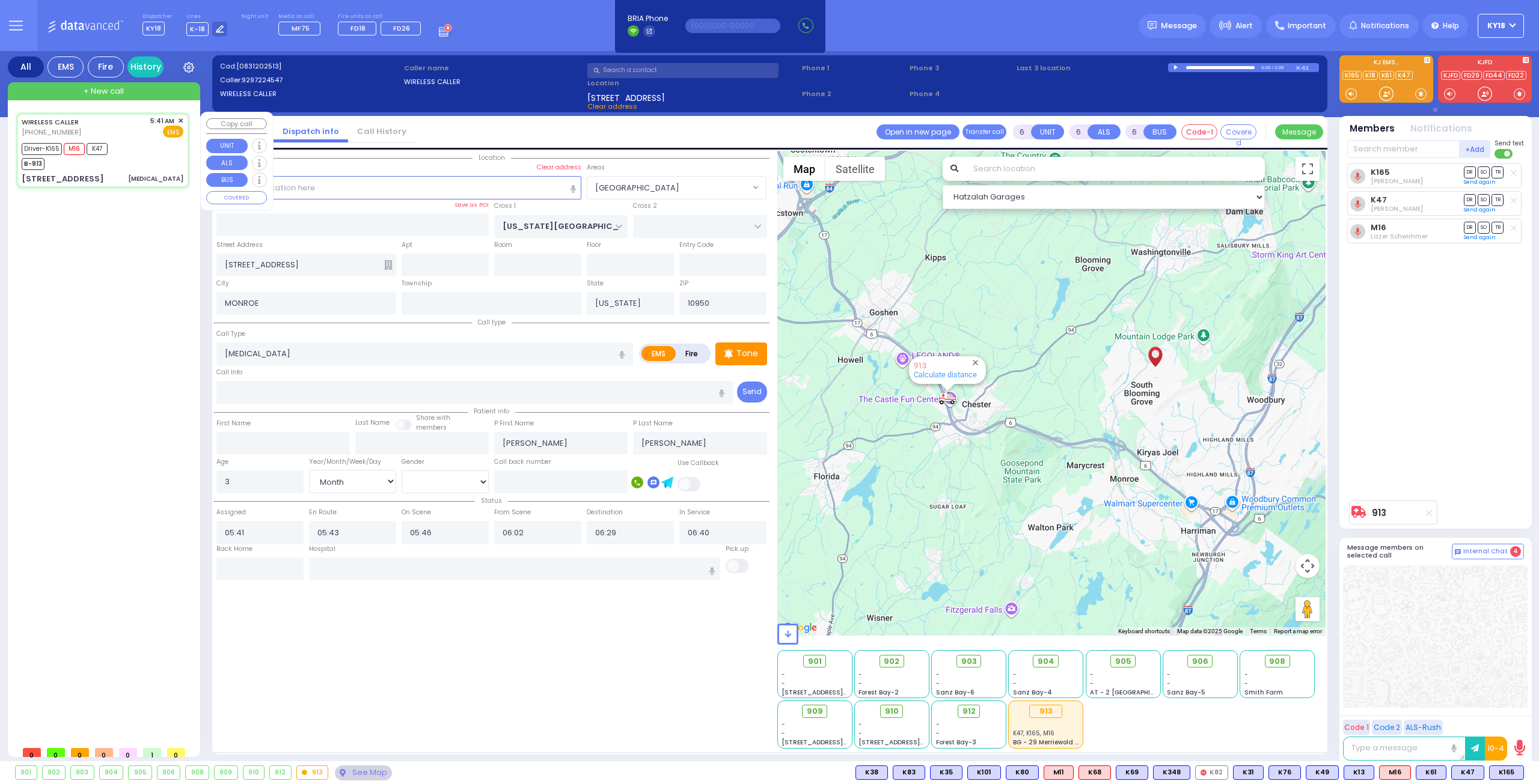
select select
radio input "true"
select select "Month"
select select "[DEMOGRAPHIC_DATA]"
select select "Hatzalah Garages"
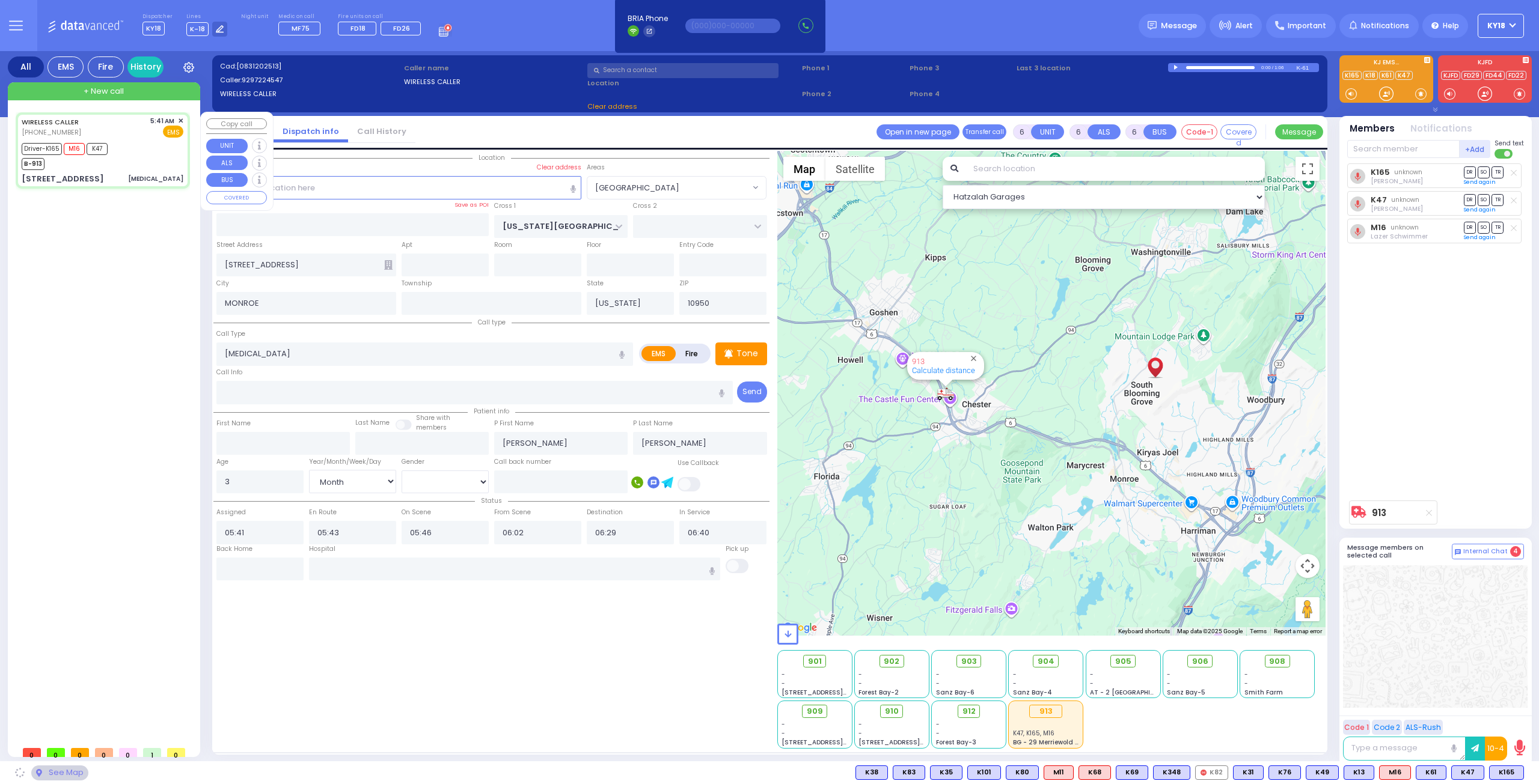
select select "[GEOGRAPHIC_DATA]"
select select
radio input "true"
select select "Month"
select select "[DEMOGRAPHIC_DATA]"
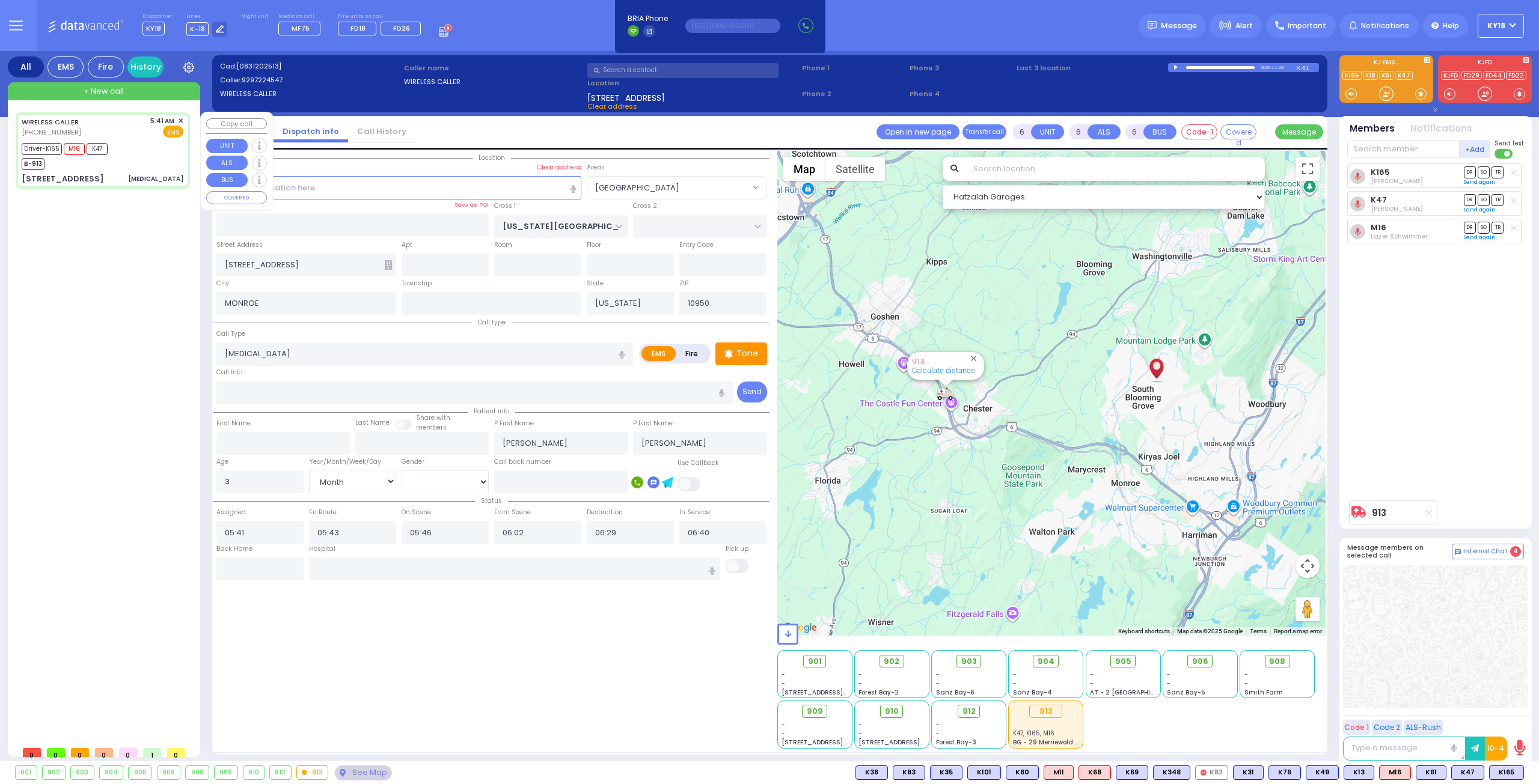
select select "Hatzalah Garages"
select select "[GEOGRAPHIC_DATA]"
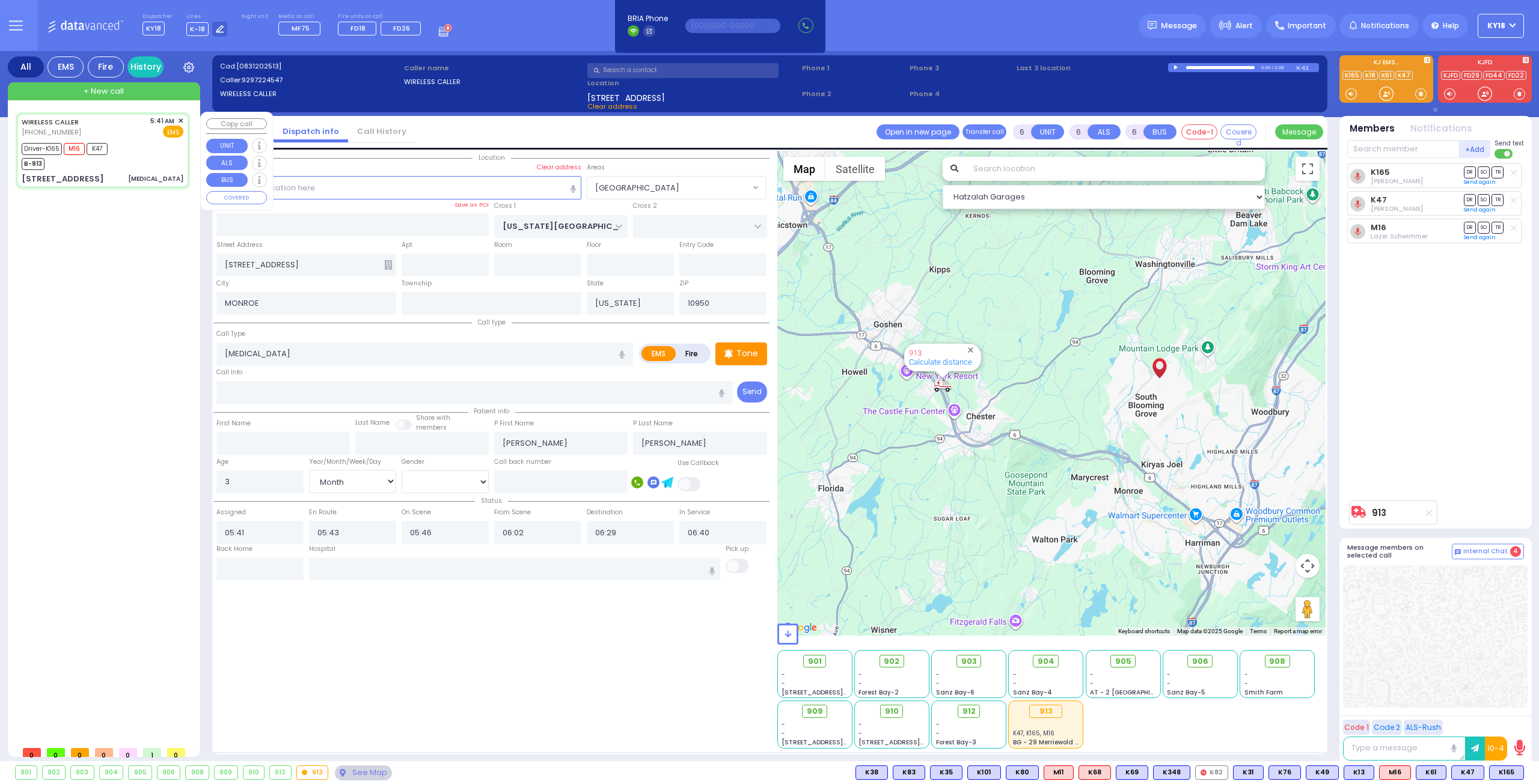
select select
radio input "true"
select select "Month"
select select "[DEMOGRAPHIC_DATA]"
select select "Hatzalah Garages"
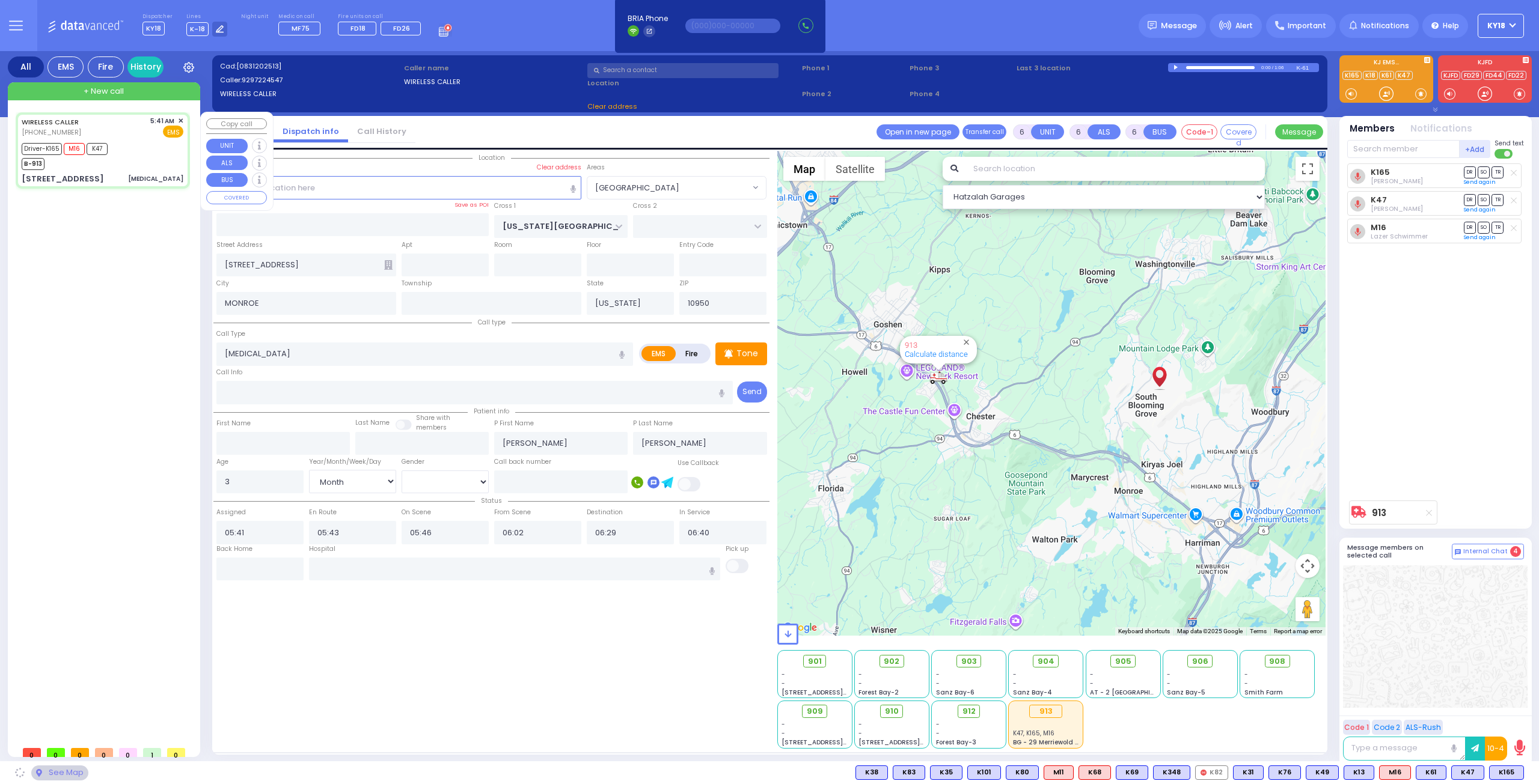
select select "[GEOGRAPHIC_DATA]"
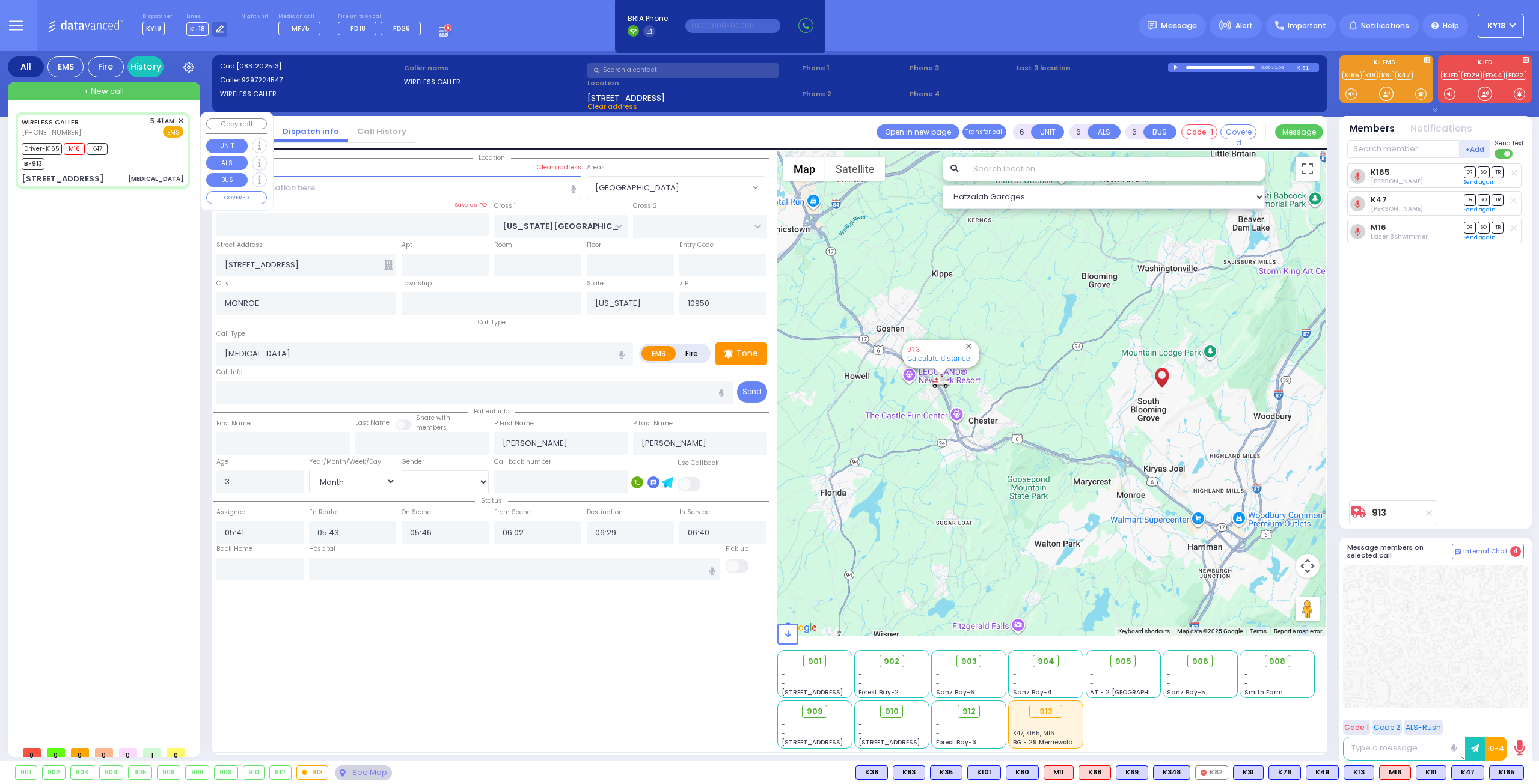
select select
radio input "true"
select select "Month"
select select "[DEMOGRAPHIC_DATA]"
select select "Hatzalah Garages"
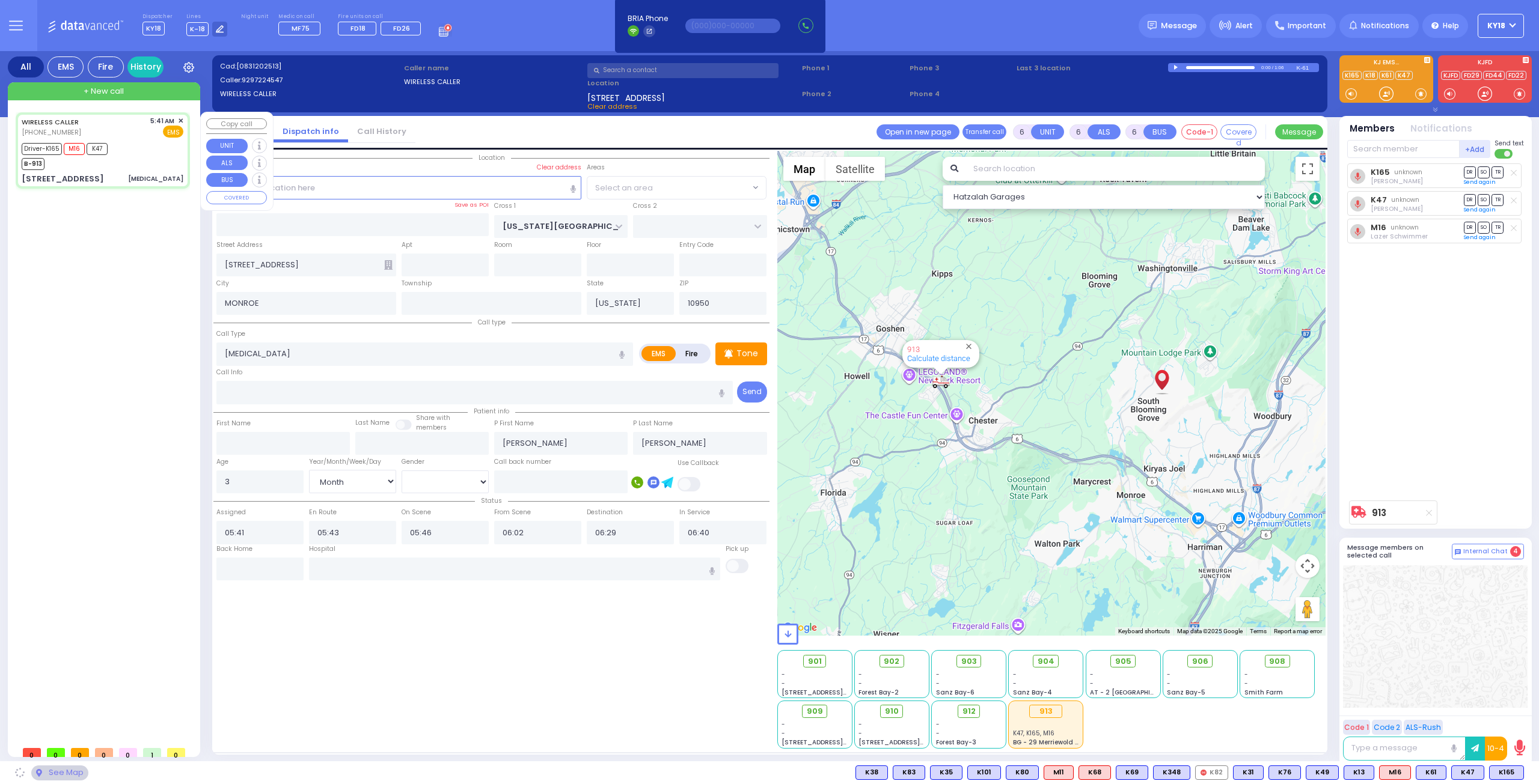
select select "[GEOGRAPHIC_DATA]"
select select
radio input "true"
select select "Month"
select select "[DEMOGRAPHIC_DATA]"
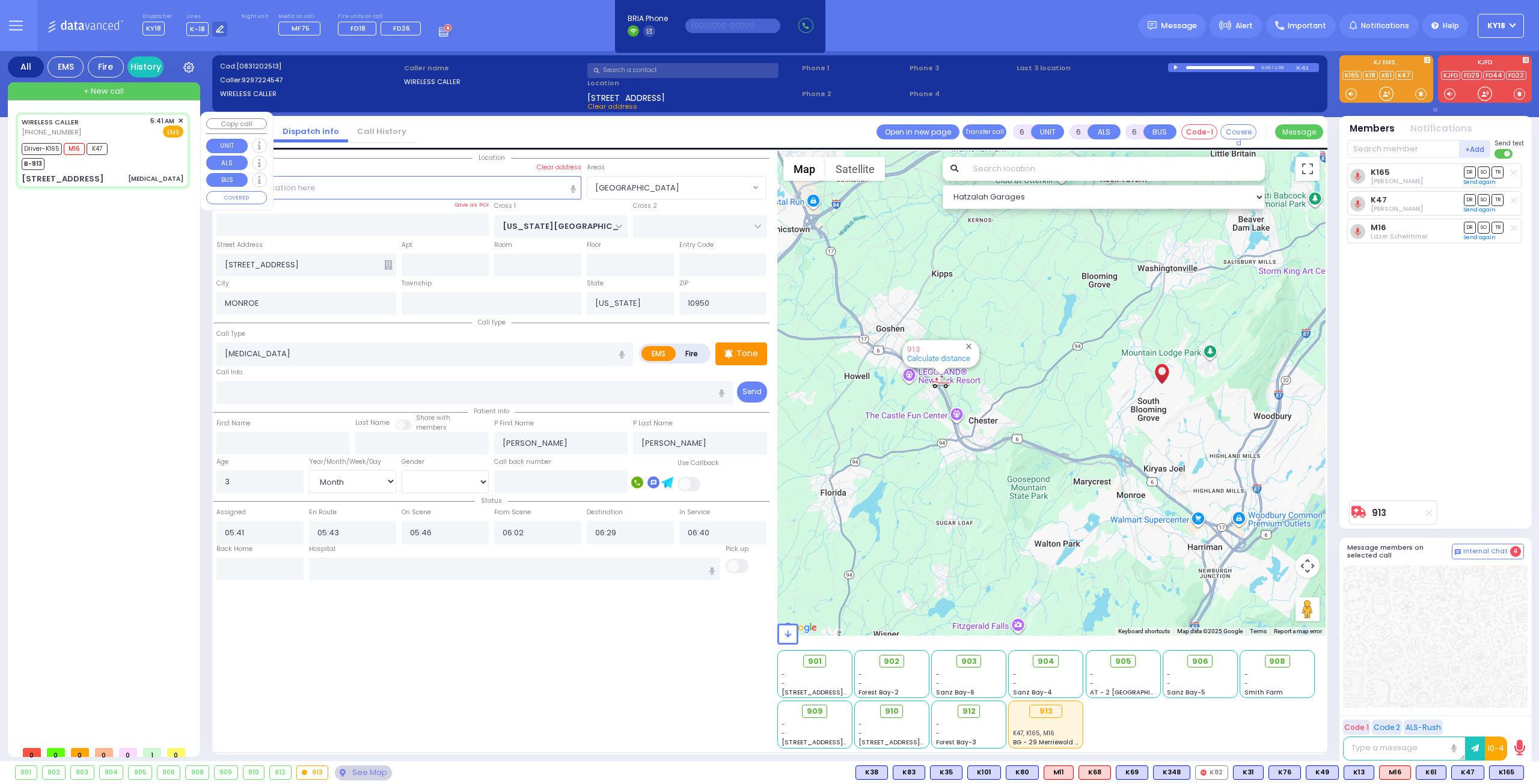
select select "Hatzalah Garages"
select select "[GEOGRAPHIC_DATA]"
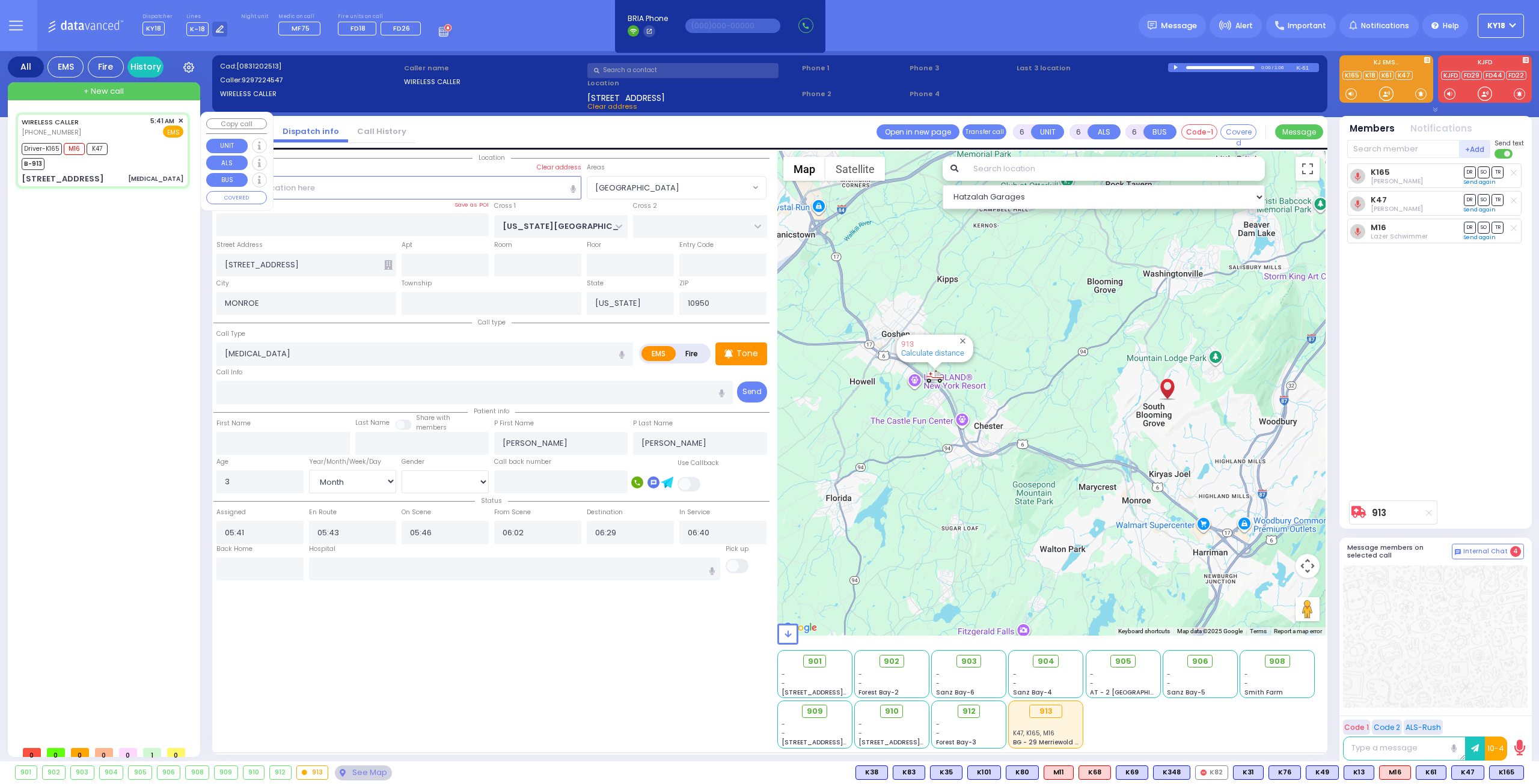
select select
radio input "true"
select select "Month"
select select "[DEMOGRAPHIC_DATA]"
select select "Hatzalah Garages"
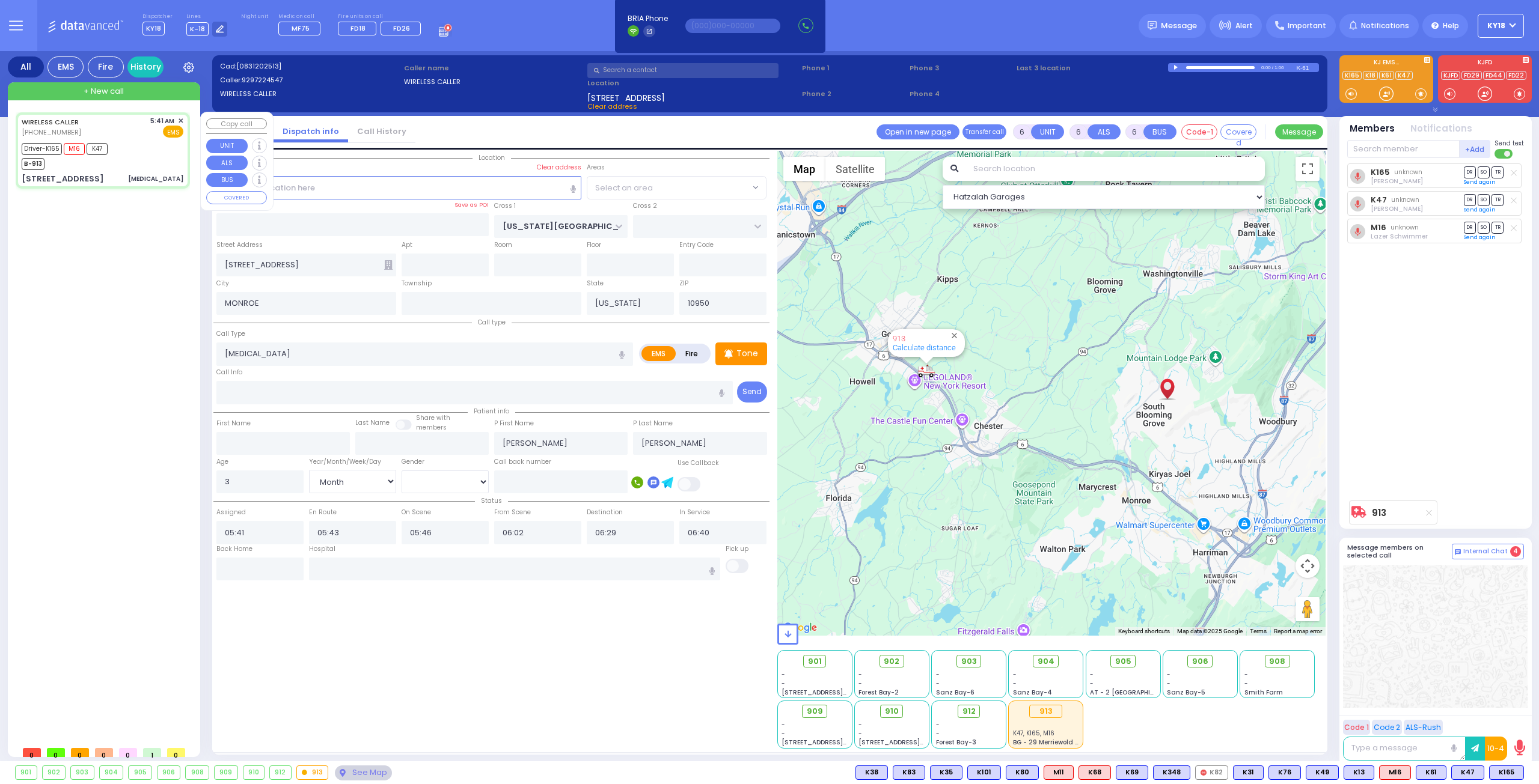
select select "[GEOGRAPHIC_DATA]"
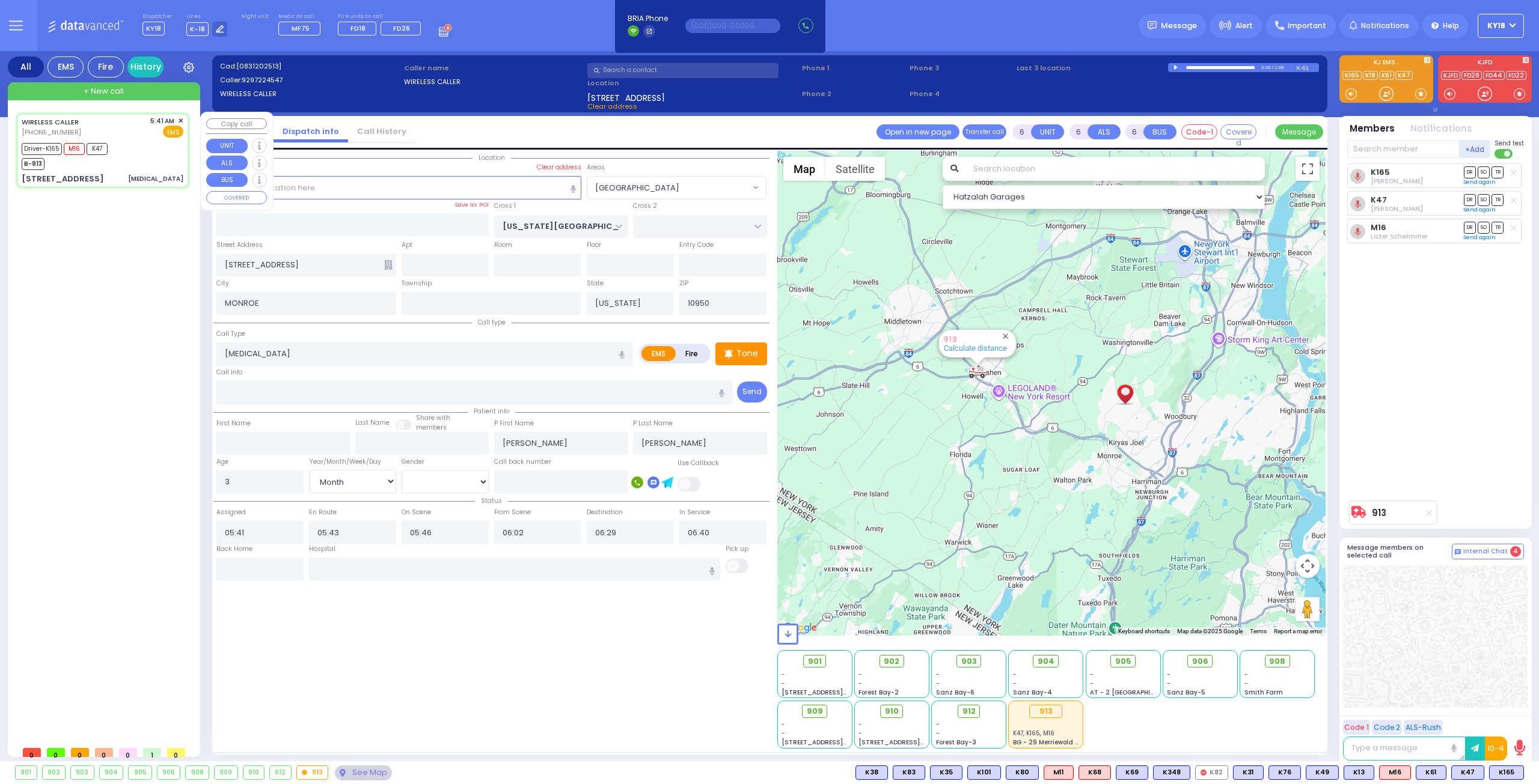
select select
radio input "true"
select select "Month"
select select "[DEMOGRAPHIC_DATA]"
select select "Hatzalah Garages"
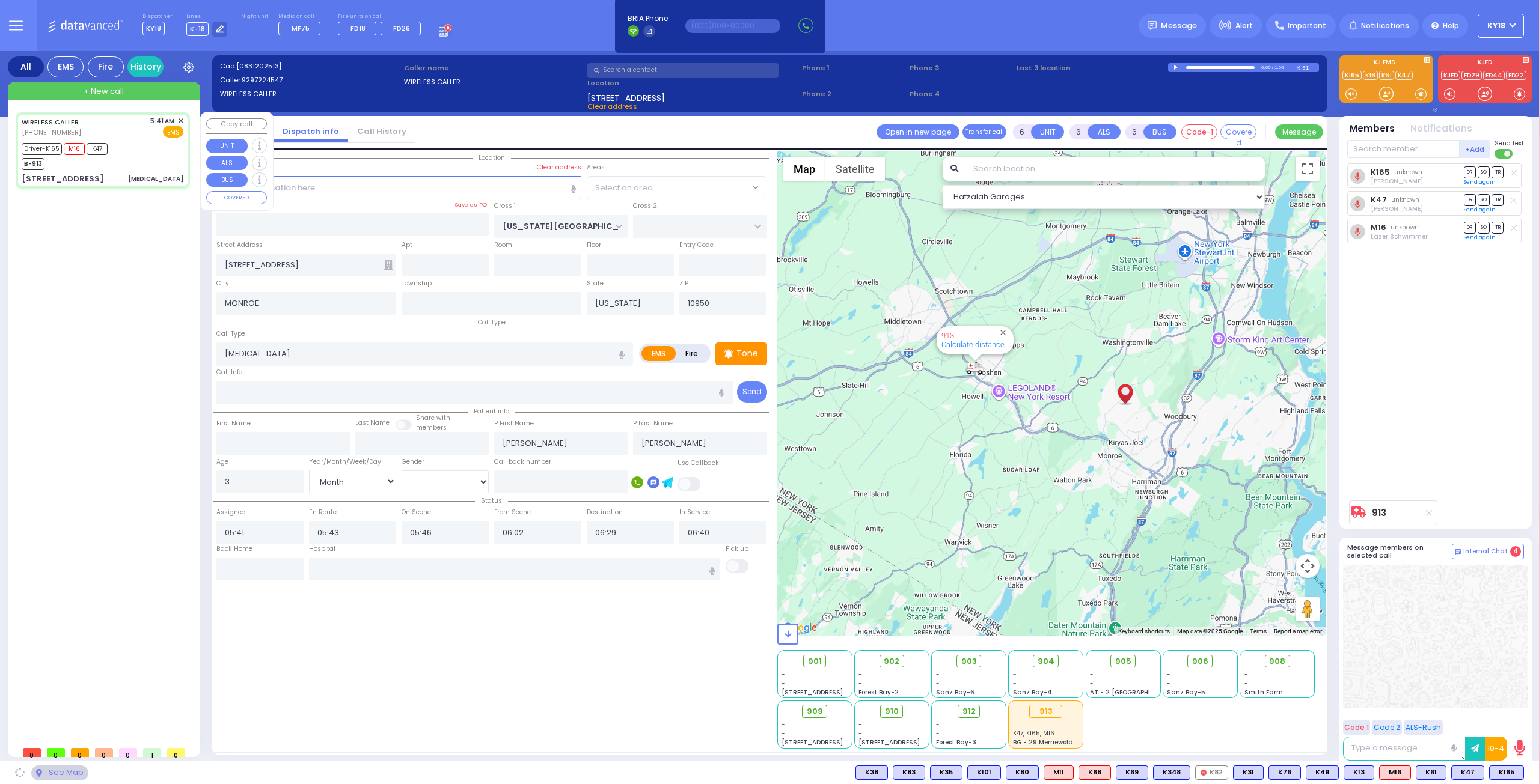
select select "[GEOGRAPHIC_DATA]"
select select
radio input "true"
select select "Month"
select select "[DEMOGRAPHIC_DATA]"
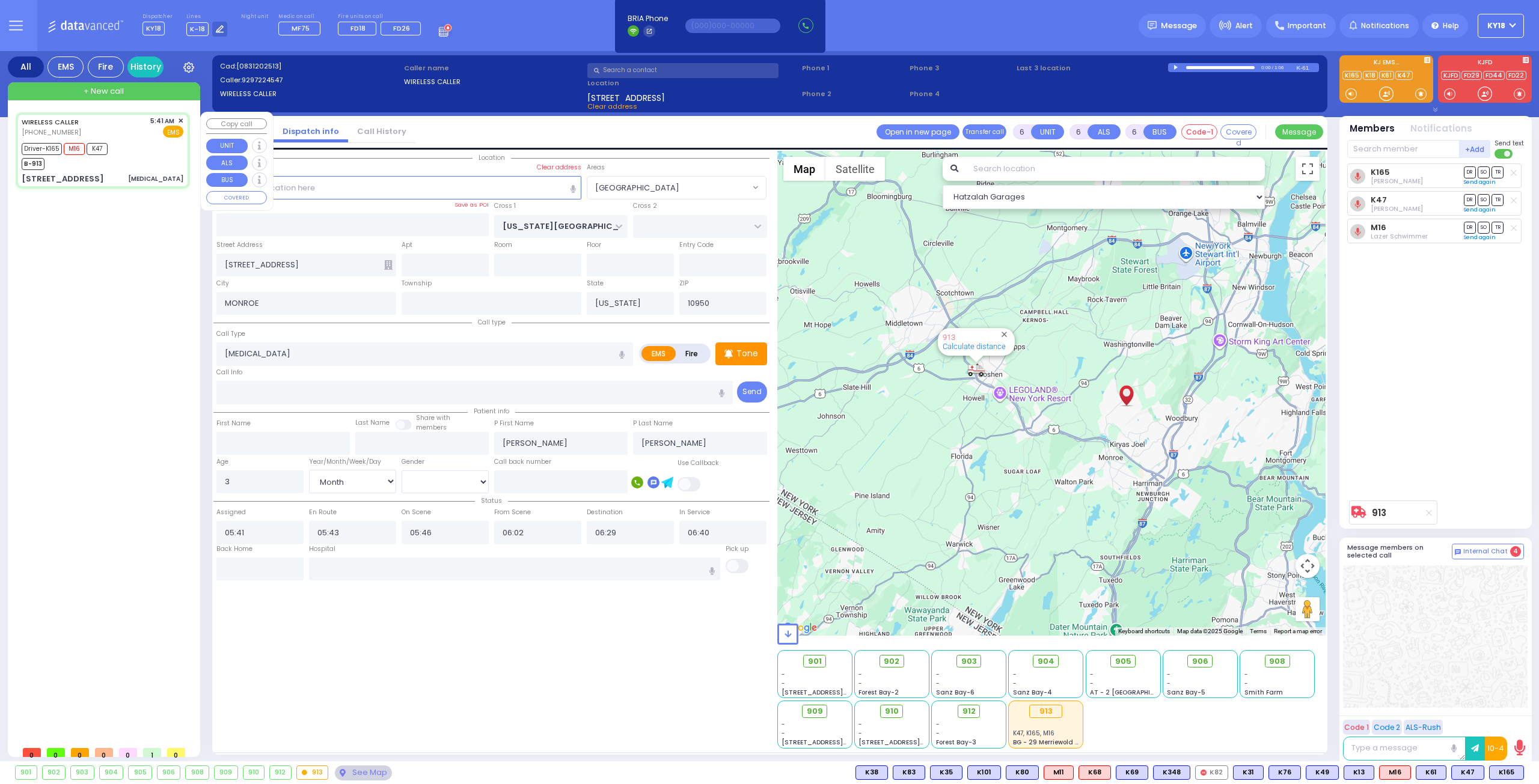
select select "Hatzalah Garages"
select select "[GEOGRAPHIC_DATA]"
select select
radio input "true"
select select "Month"
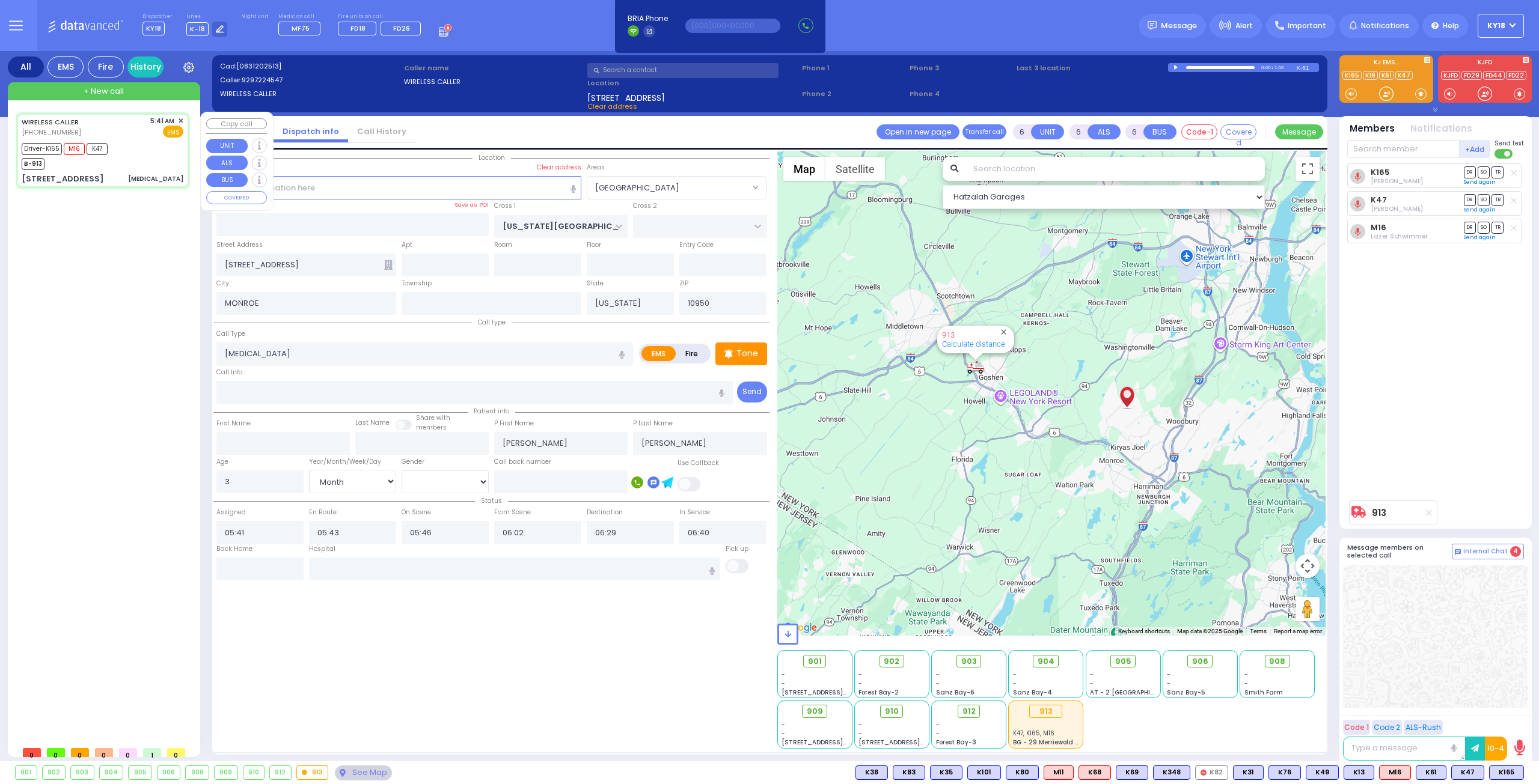
select select "[DEMOGRAPHIC_DATA]"
select select "Hatzalah Garages"
select select "[GEOGRAPHIC_DATA]"
select select
radio input "true"
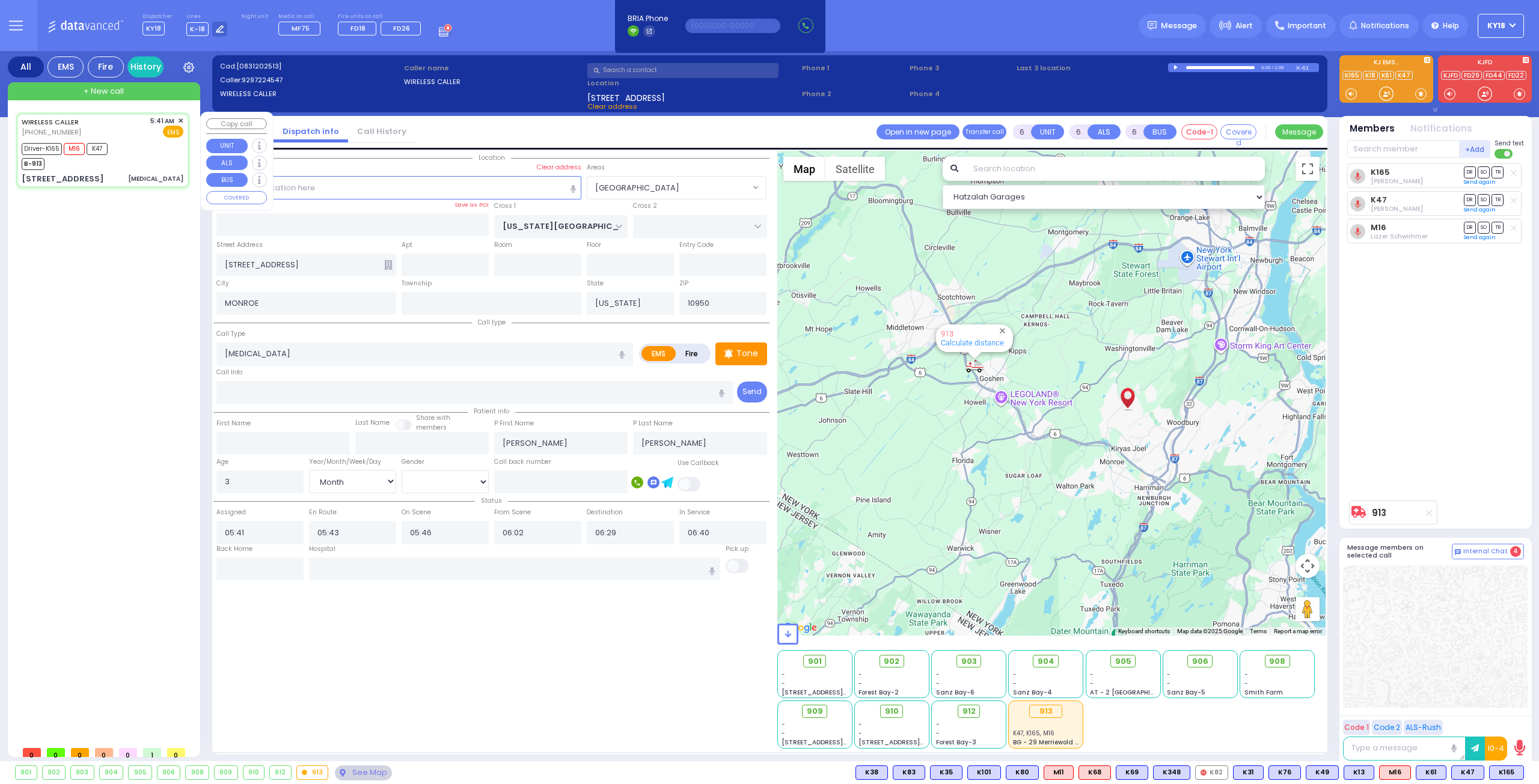
select select "Month"
select select "[DEMOGRAPHIC_DATA]"
select select "Hatzalah Garages"
select select "[GEOGRAPHIC_DATA]"
select select
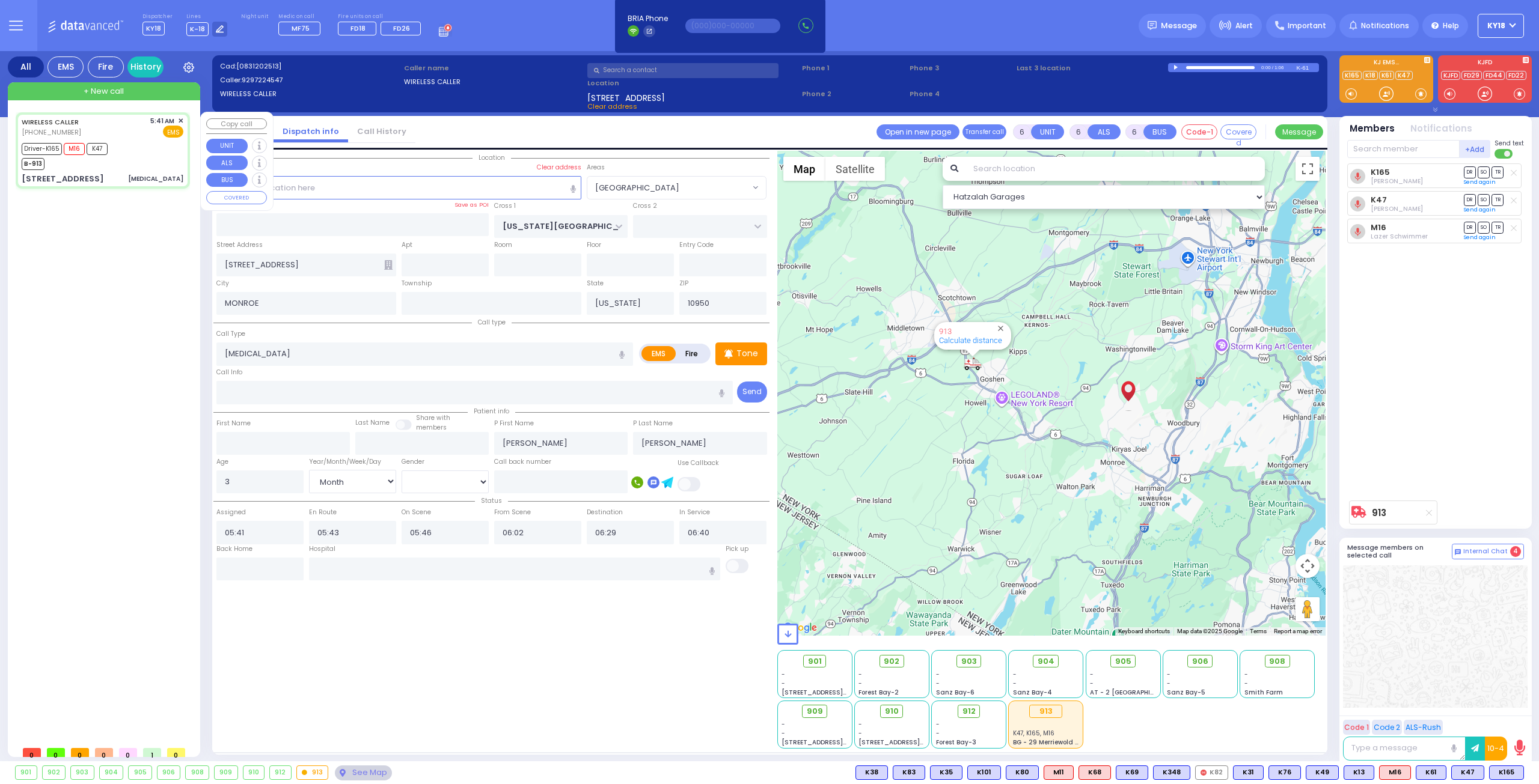
radio input "true"
select select "Month"
select select "[DEMOGRAPHIC_DATA]"
select select "Hatzalah Garages"
select select "[GEOGRAPHIC_DATA]"
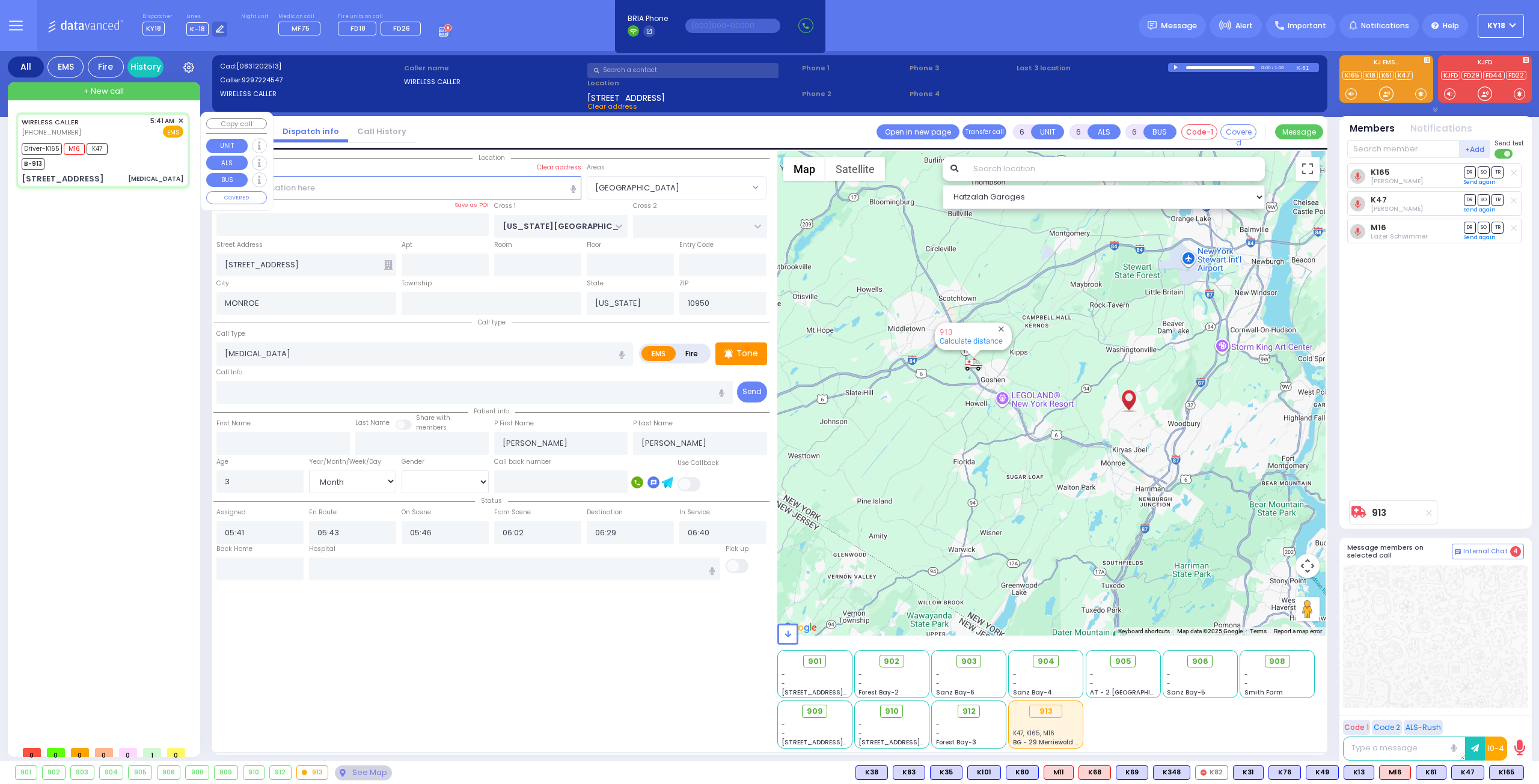
select select
radio input "true"
select select "Month"
select select "[DEMOGRAPHIC_DATA]"
select select "Hatzalah Garages"
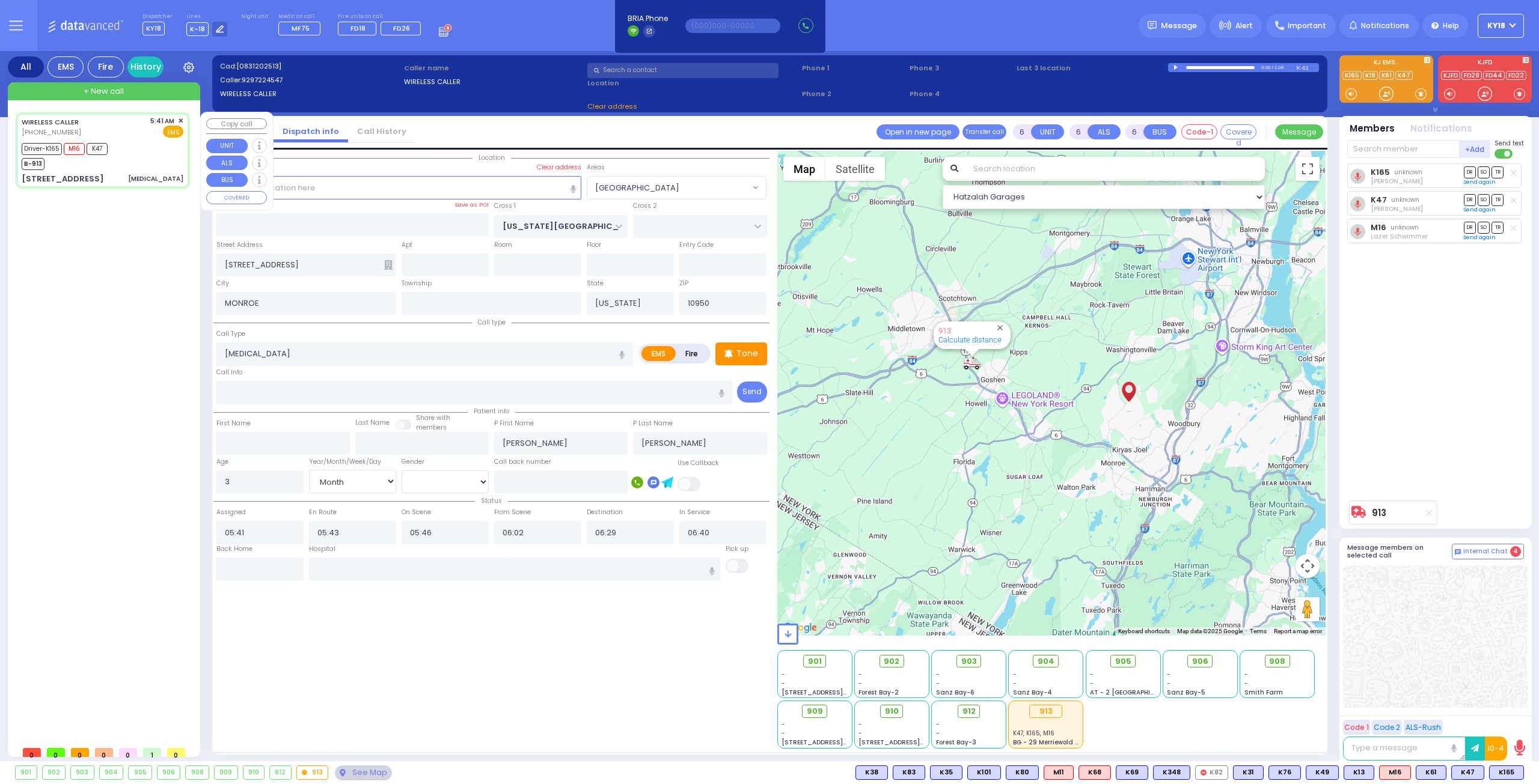
select select "[GEOGRAPHIC_DATA]"
select select
radio input "true"
select select "Month"
select select "[DEMOGRAPHIC_DATA]"
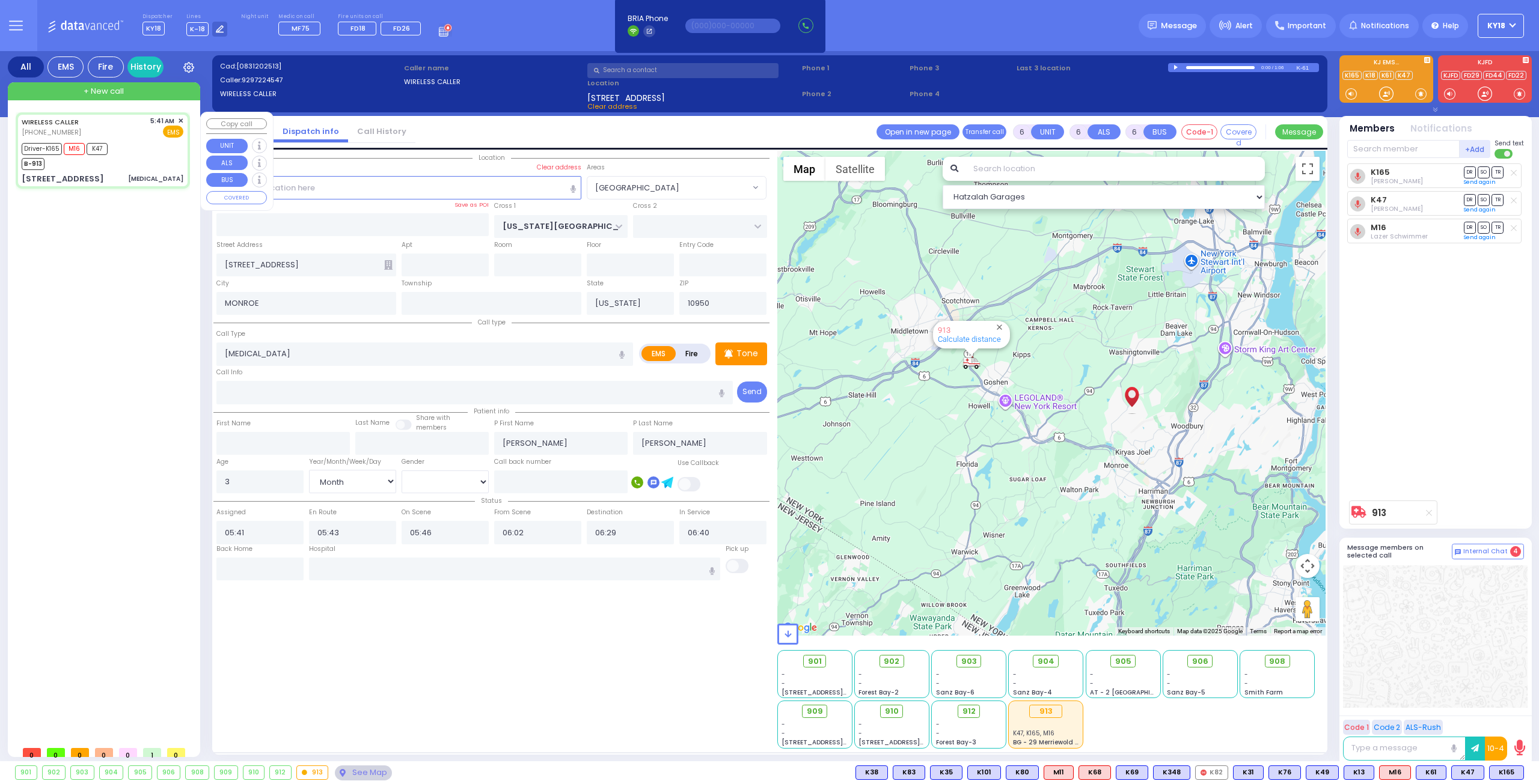
select select "Hatzalah Garages"
select select "[GEOGRAPHIC_DATA]"
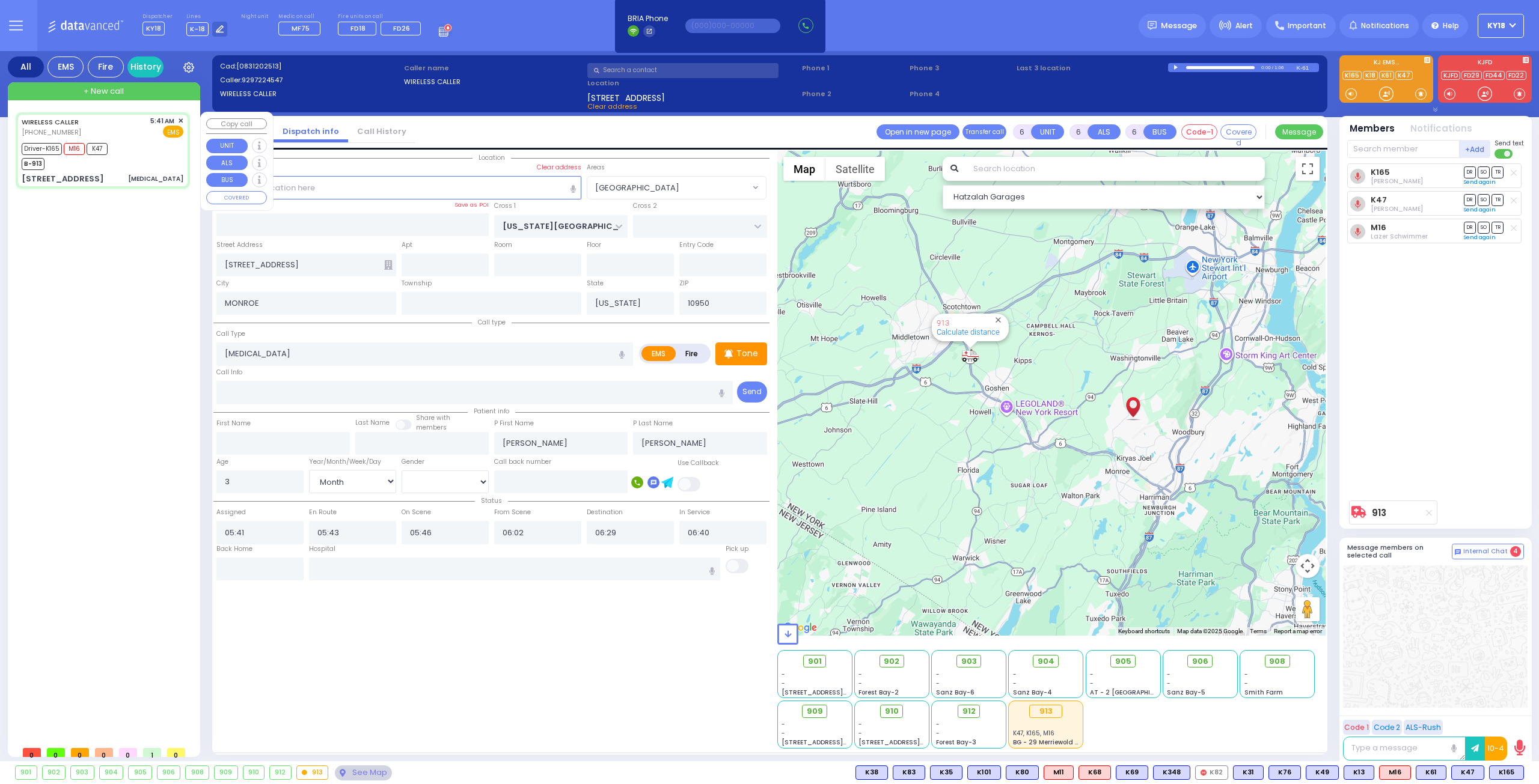
select select
radio input "true"
select select "Month"
select select "[DEMOGRAPHIC_DATA]"
select select "Hatzalah Garages"
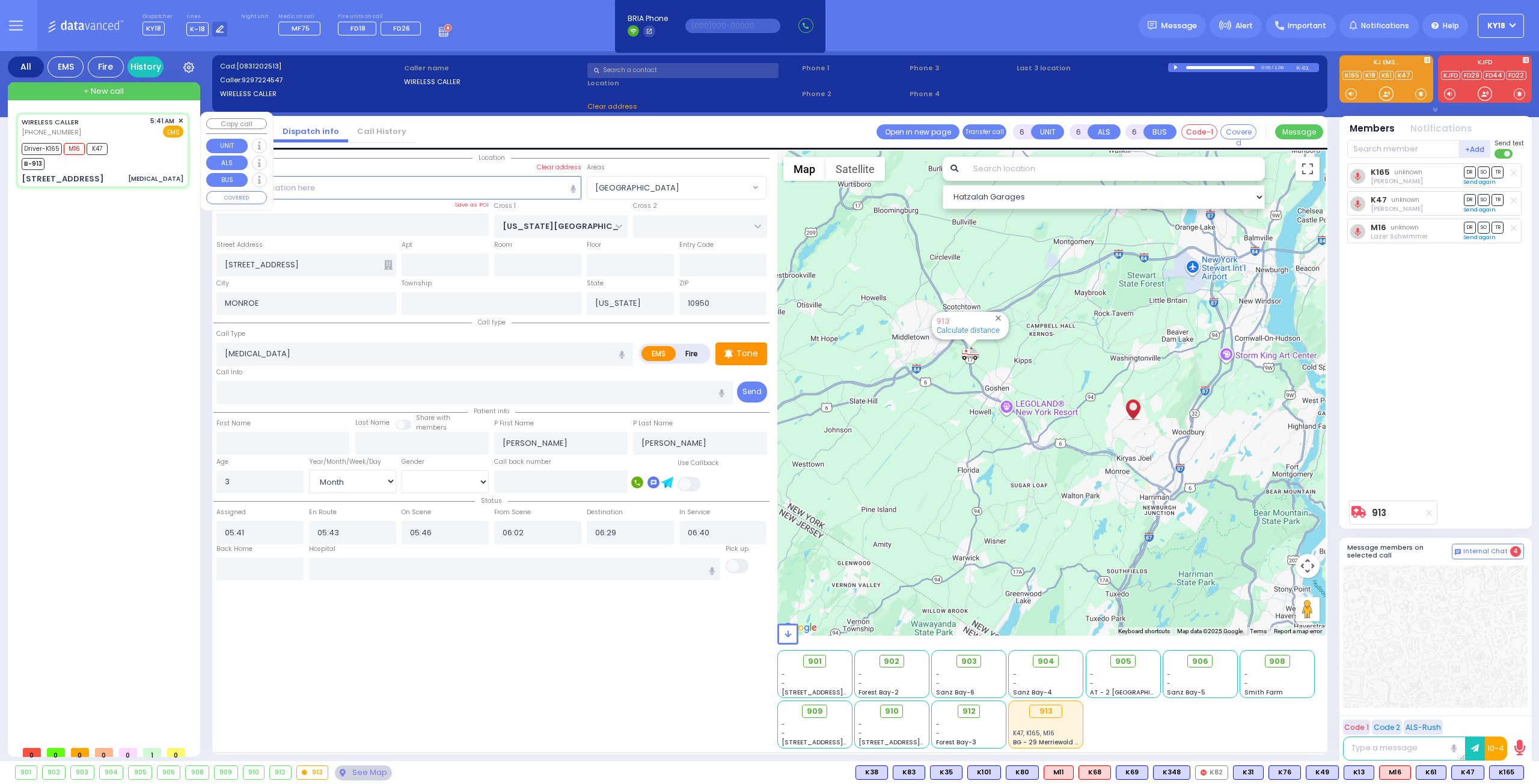
select select "[GEOGRAPHIC_DATA]"
select select
radio input "true"
select select "Month"
select select "[DEMOGRAPHIC_DATA]"
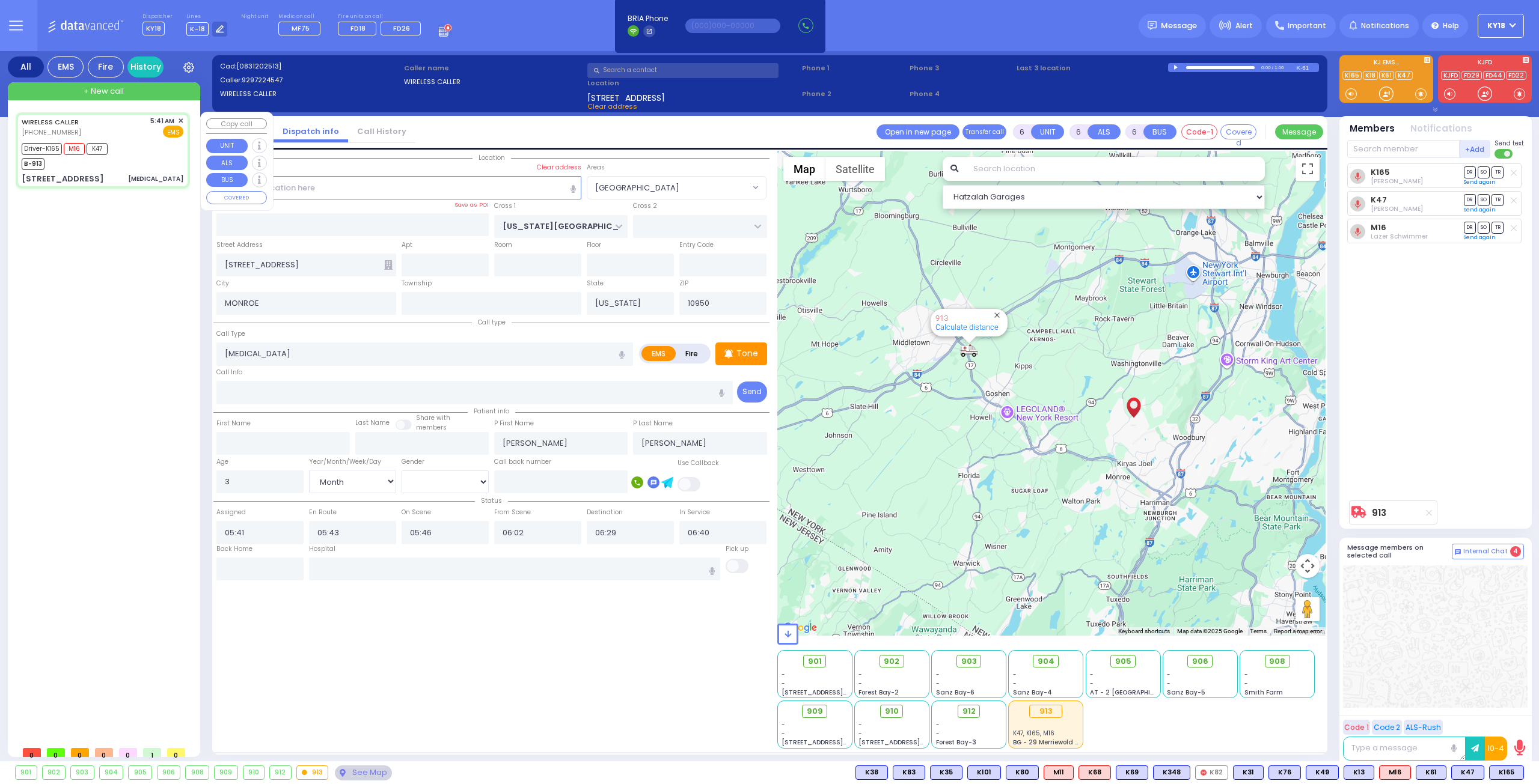
select select "Hatzalah Garages"
select select "[GEOGRAPHIC_DATA]"
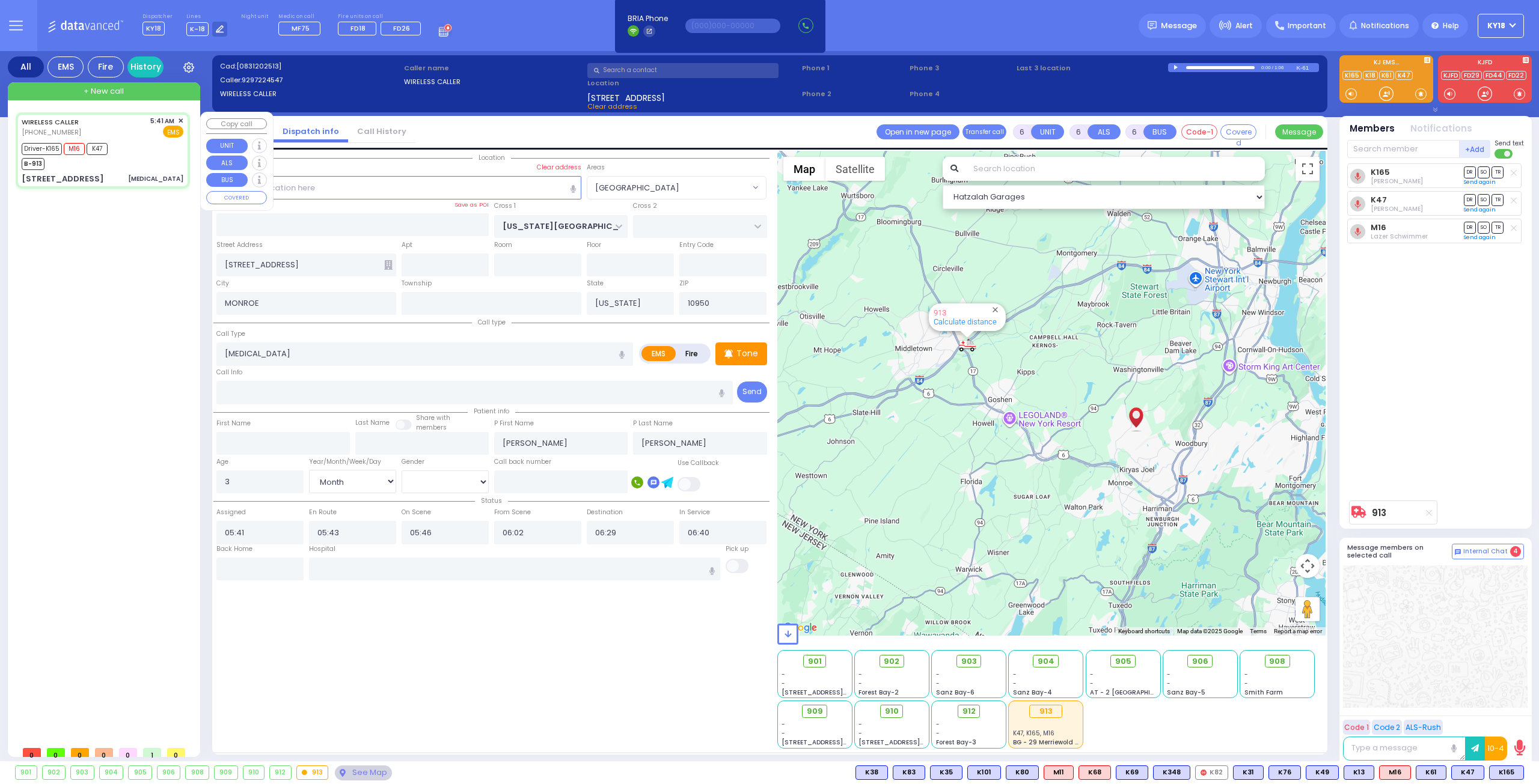
select select
radio input "true"
select select "Month"
select select "[DEMOGRAPHIC_DATA]"
select select "Hatzalah Garages"
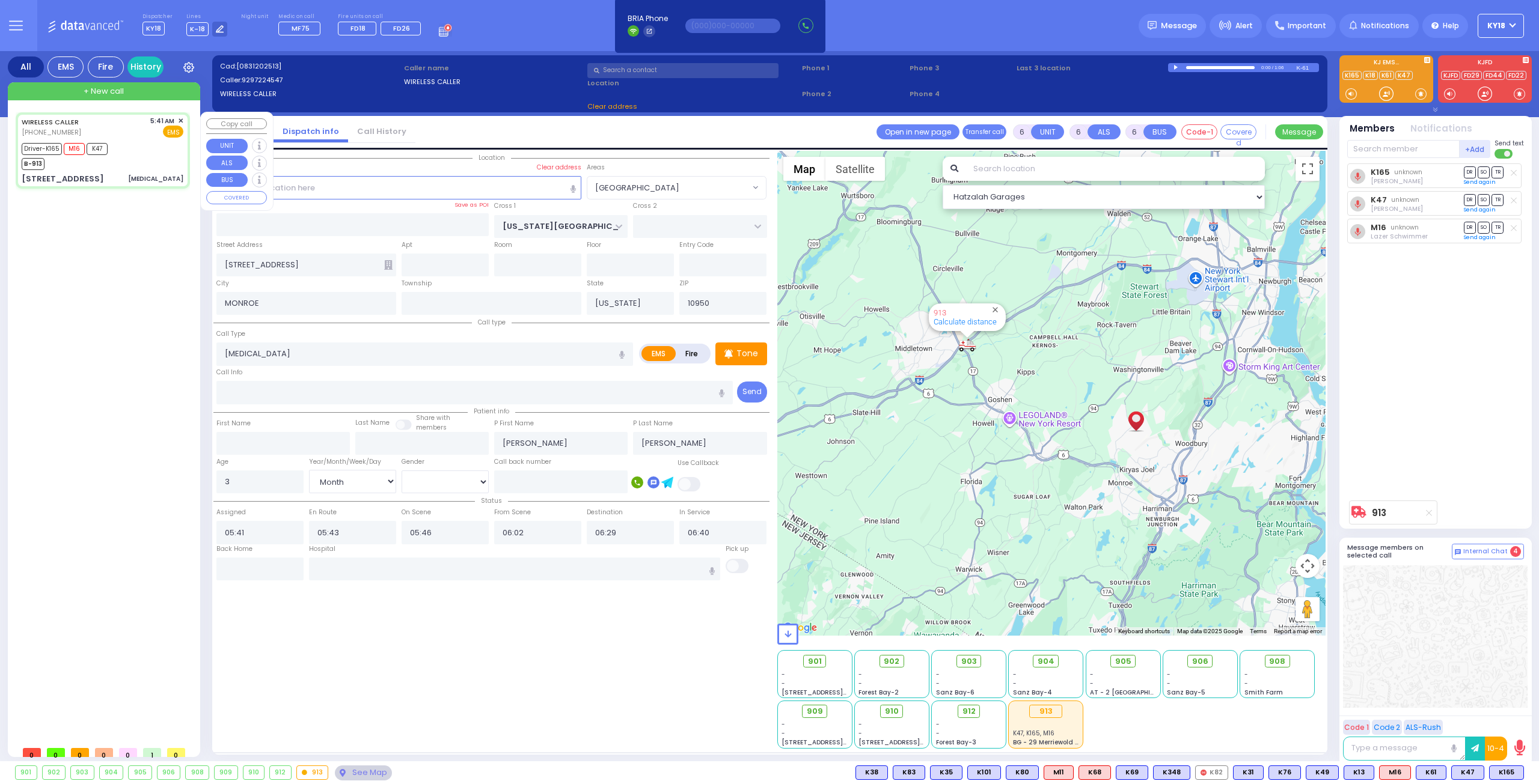
select select "[GEOGRAPHIC_DATA]"
select select
radio input "true"
select select "Month"
select select "[DEMOGRAPHIC_DATA]"
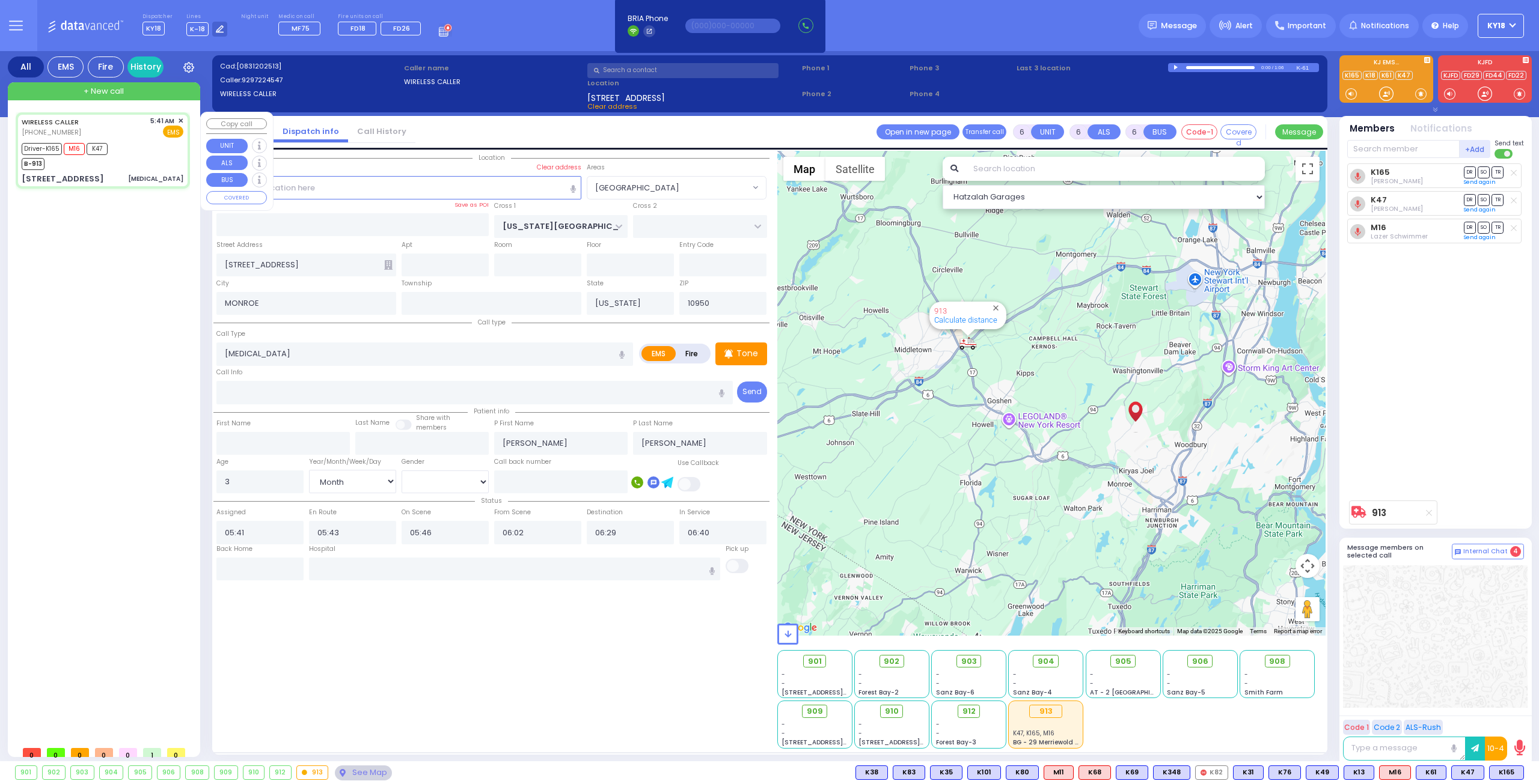
type input "[GEOGRAPHIC_DATA] [STREET_ADDRESS]"
select select "Hatzalah Garages"
select select "[GEOGRAPHIC_DATA]"
select select
radio input "true"
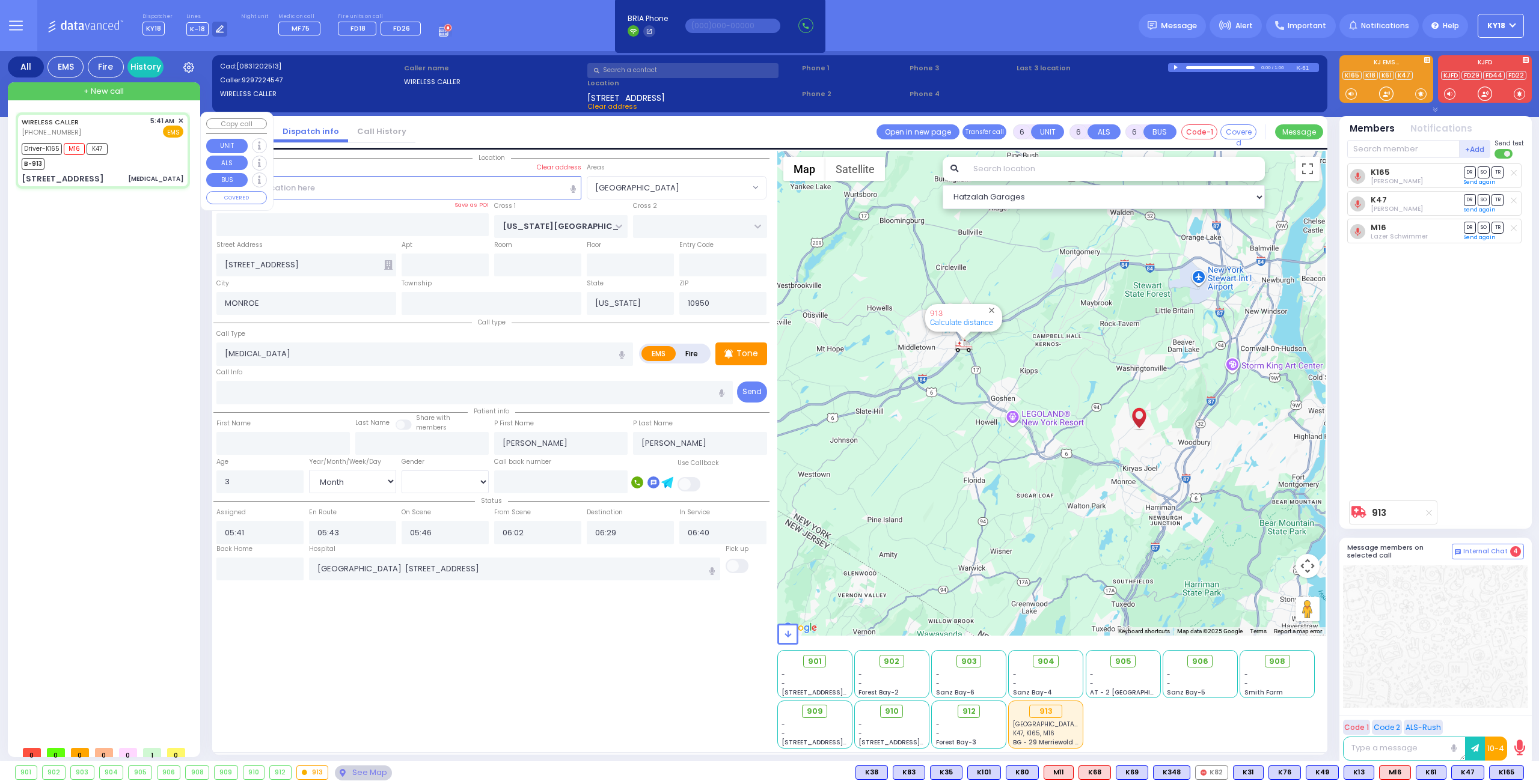
select select "Month"
select select "[DEMOGRAPHIC_DATA]"
select select "Hatzalah Garages"
select select "[GEOGRAPHIC_DATA]"
select select
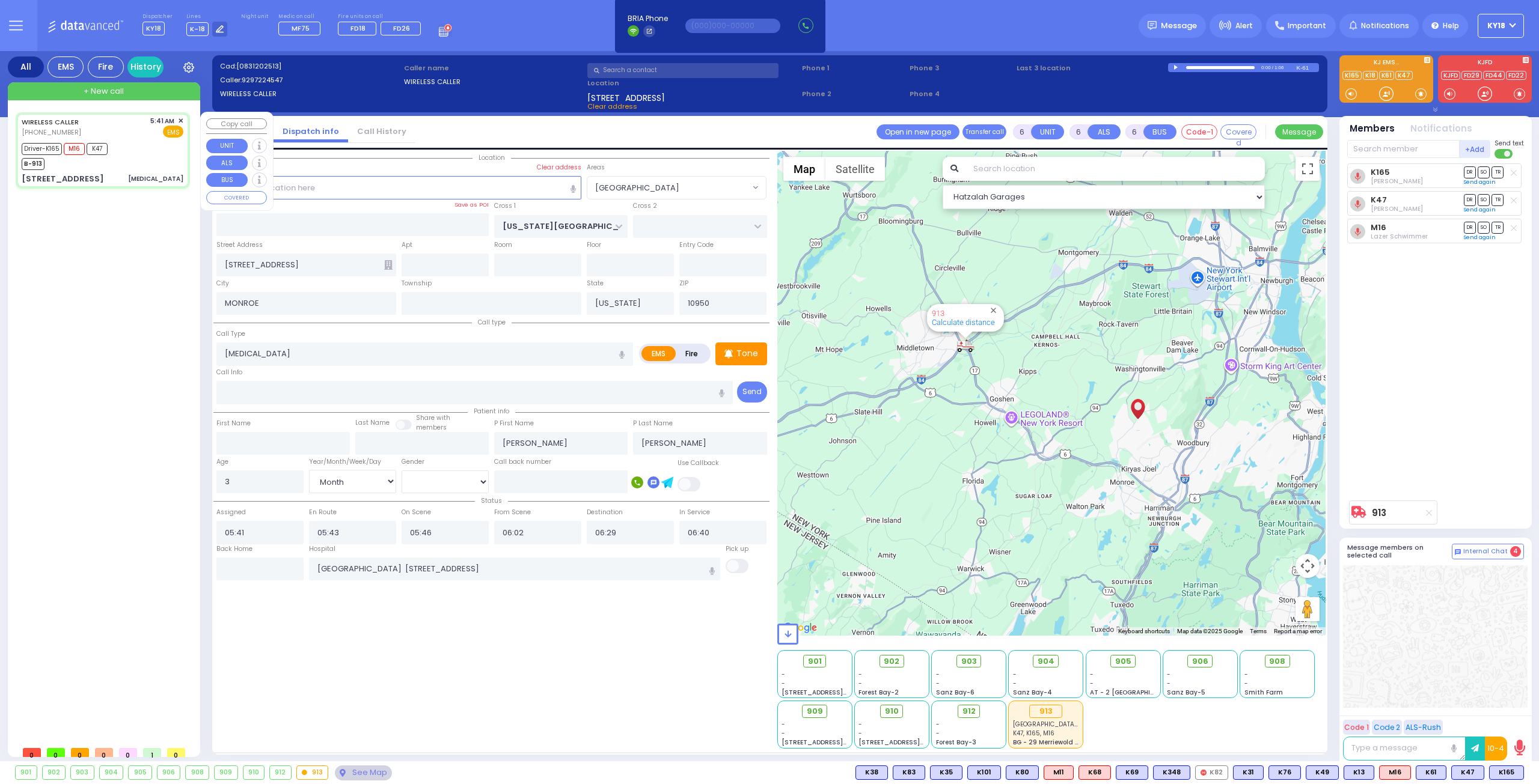
radio input "true"
select select "Month"
select select "[DEMOGRAPHIC_DATA]"
select select "Hatzalah Garages"
select select "[GEOGRAPHIC_DATA]"
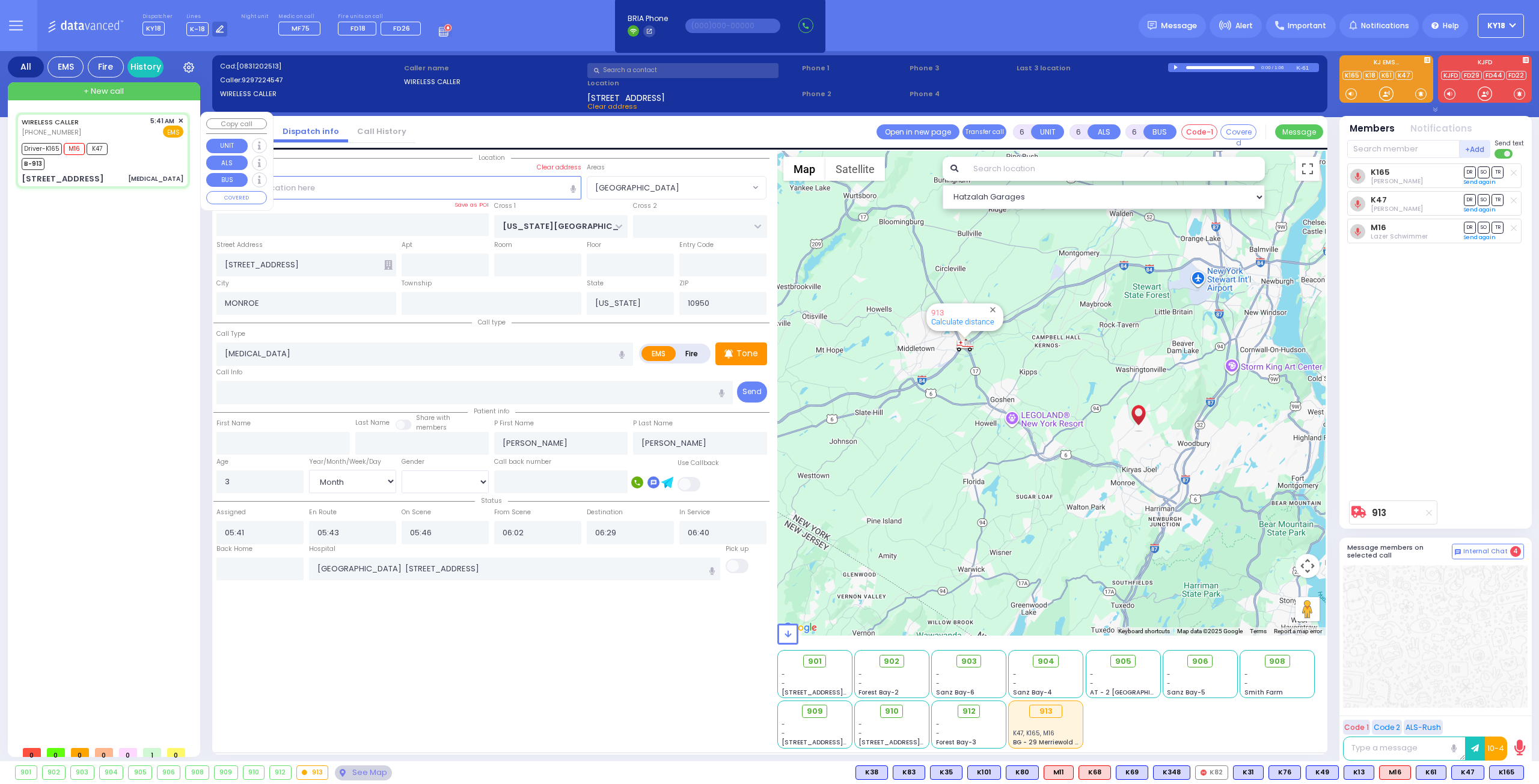
select select
radio input "true"
select select "Month"
select select "[DEMOGRAPHIC_DATA]"
select select "[GEOGRAPHIC_DATA]"
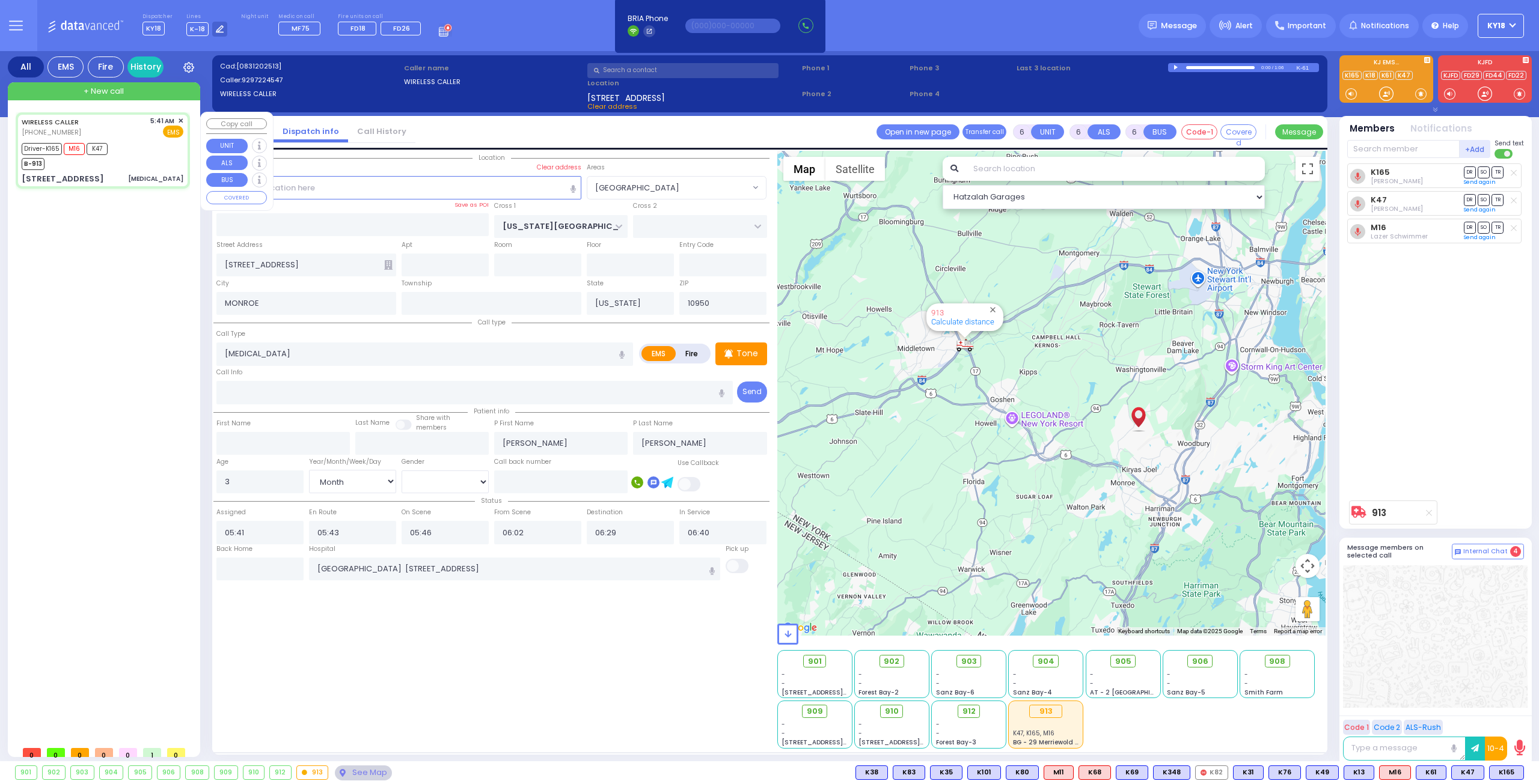
select select "Hatzalah Garages"
select select
radio input "true"
select select "Month"
select select "[DEMOGRAPHIC_DATA]"
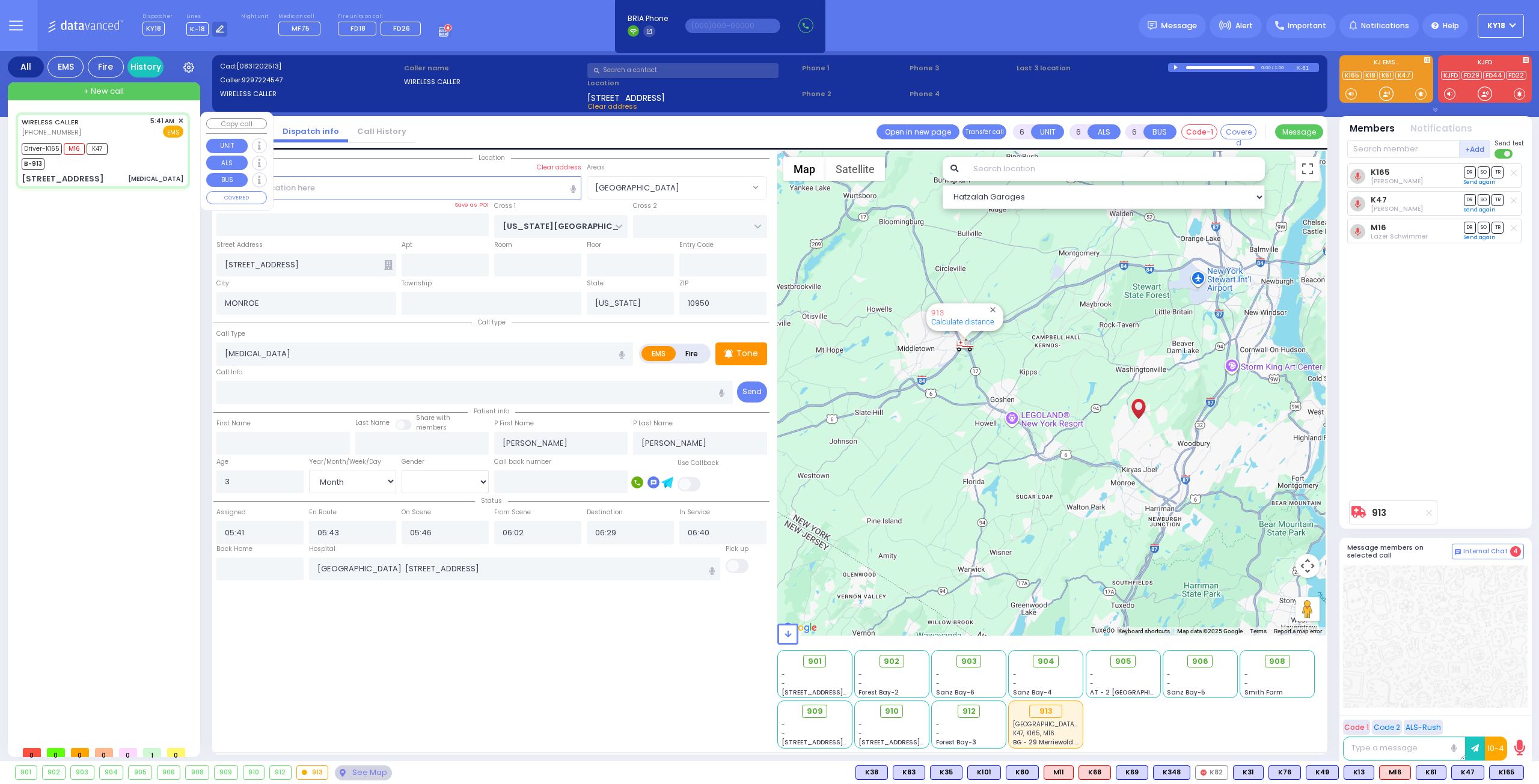
select select "Hatzalah Garages"
select select "[GEOGRAPHIC_DATA]"
select select
radio input "true"
